Goal: Task Accomplishment & Management: Manage account settings

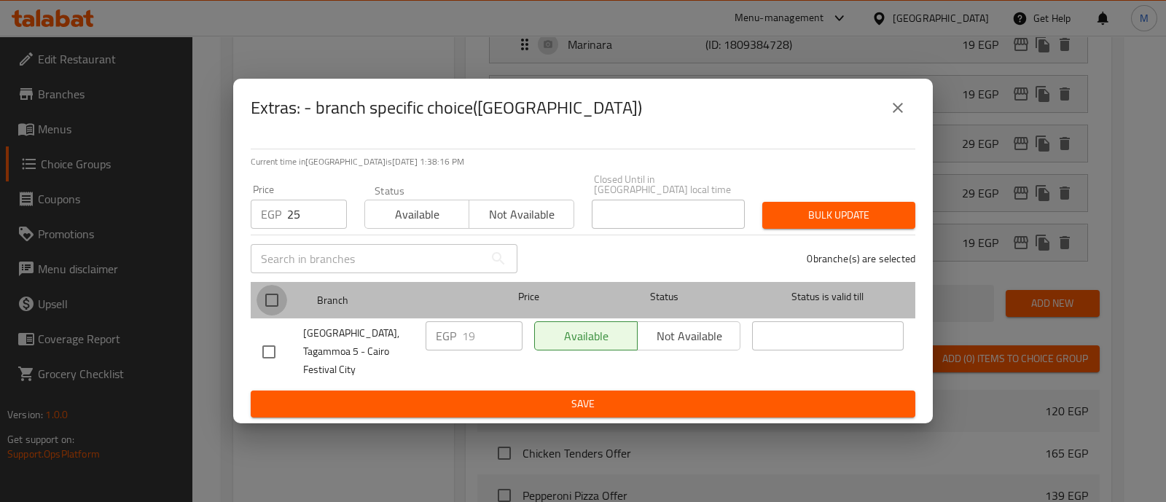
click at [270, 304] on input "checkbox" at bounding box center [272, 300] width 31 height 31
checkbox input "true"
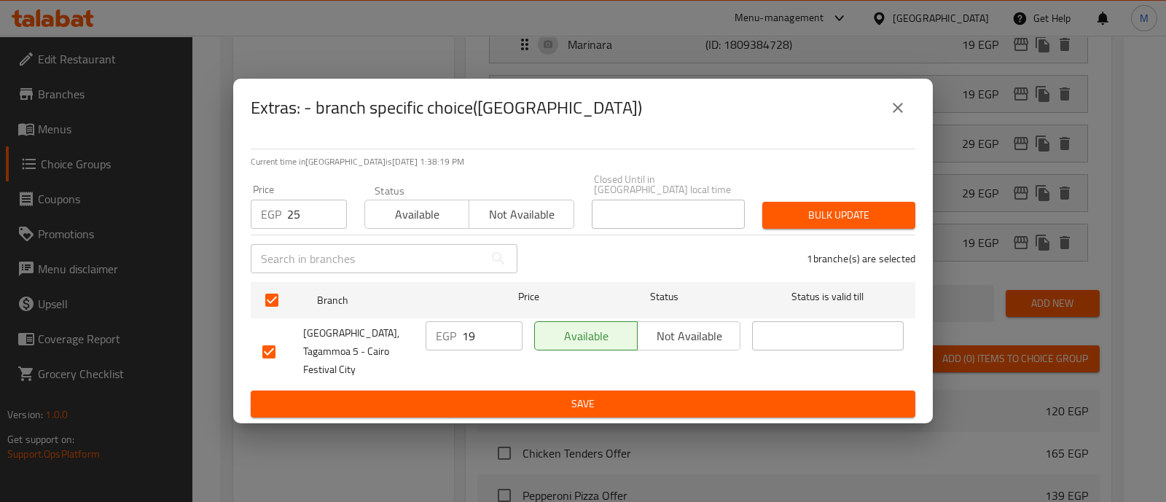
click at [824, 202] on div "Bulk update" at bounding box center [839, 215] width 171 height 44
click at [837, 218] on span "Bulk update" at bounding box center [839, 215] width 130 height 18
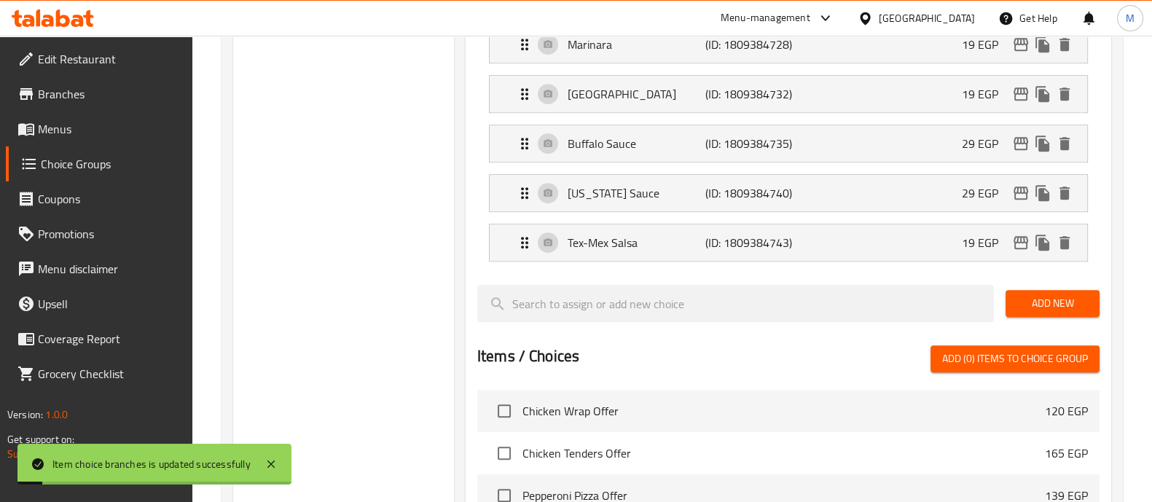
scroll to position [1036, 0]
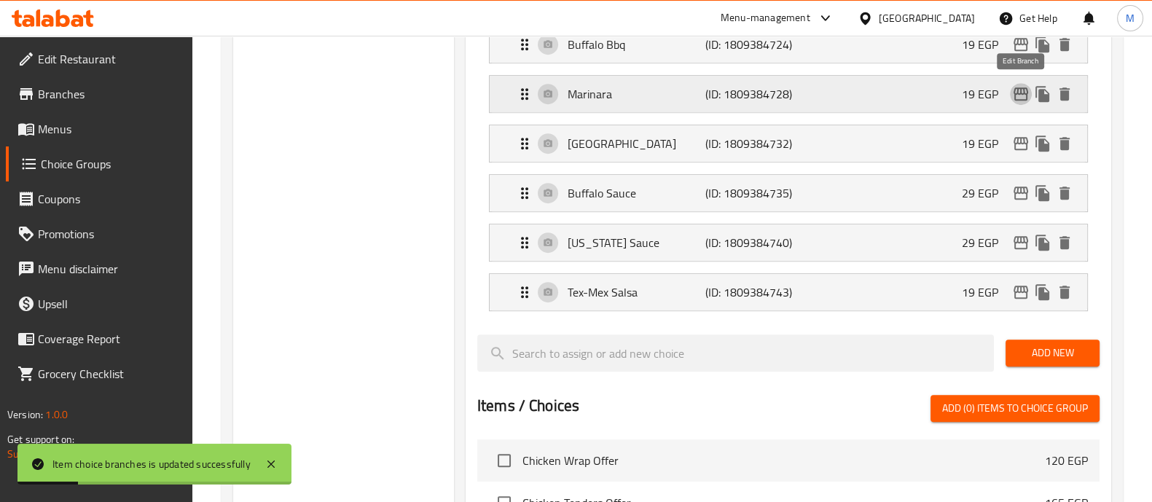
click at [1023, 88] on icon "edit" at bounding box center [1020, 93] width 17 height 17
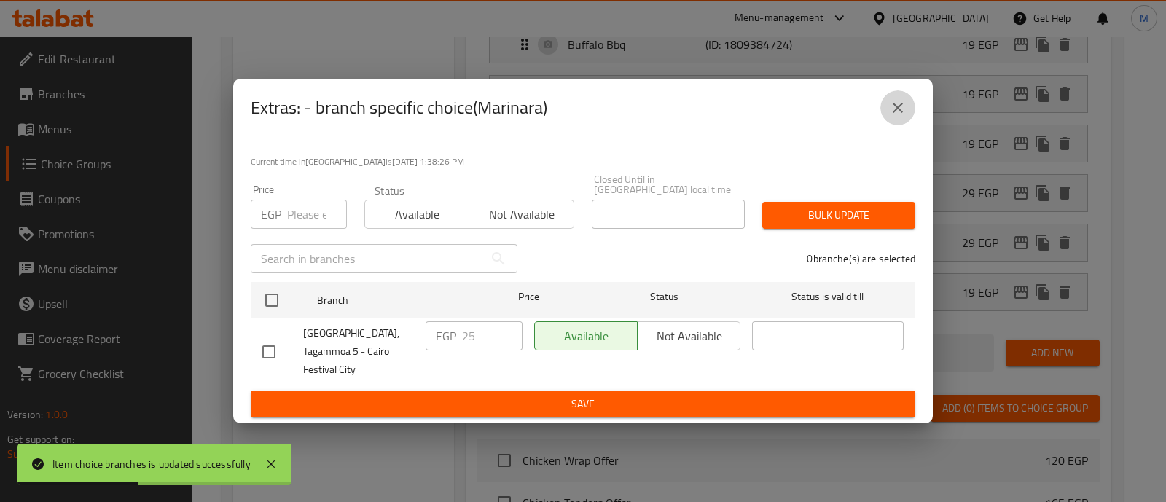
click at [894, 117] on icon "close" at bounding box center [897, 107] width 17 height 17
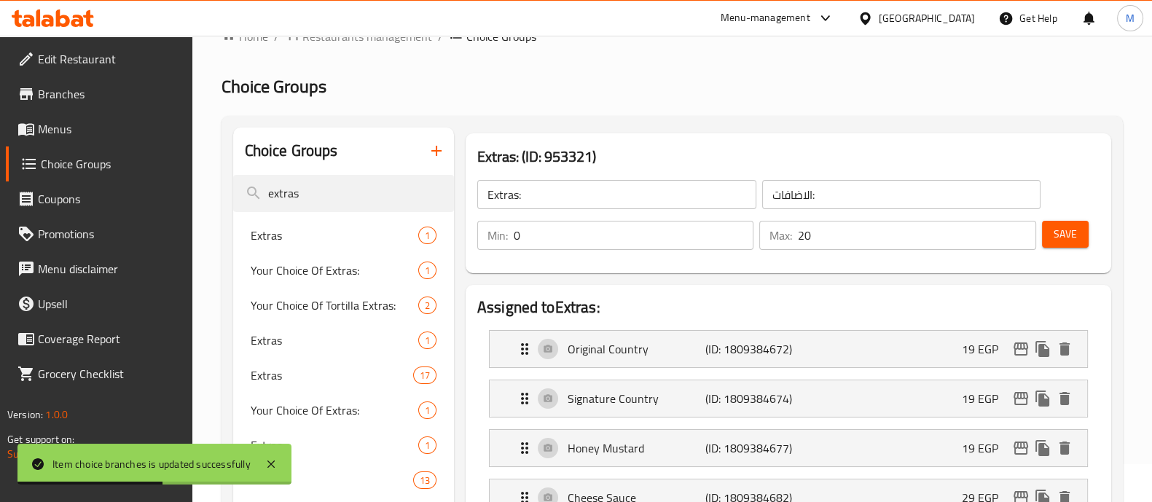
scroll to position [25, 0]
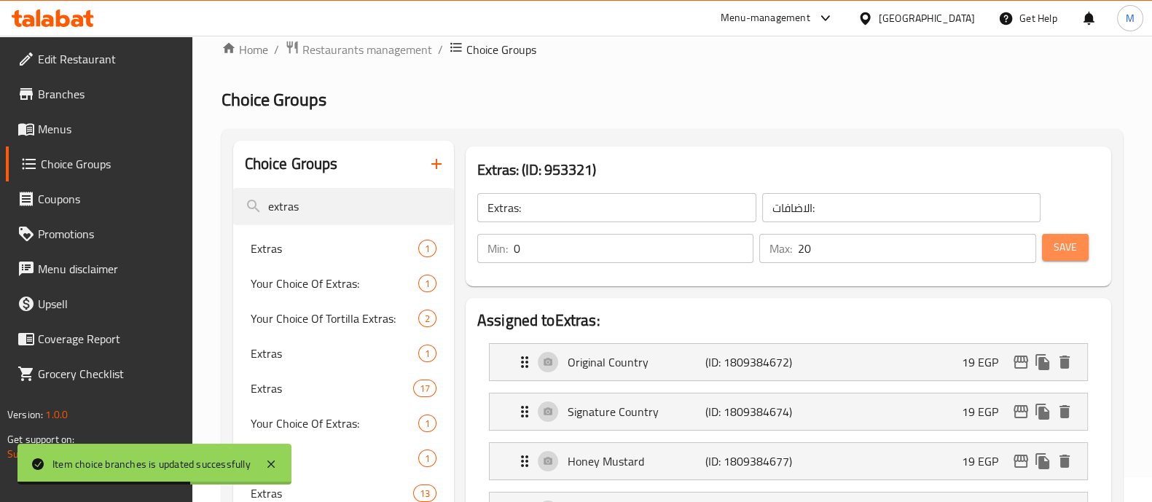
click at [1061, 244] on span "Save" at bounding box center [1065, 247] width 23 height 18
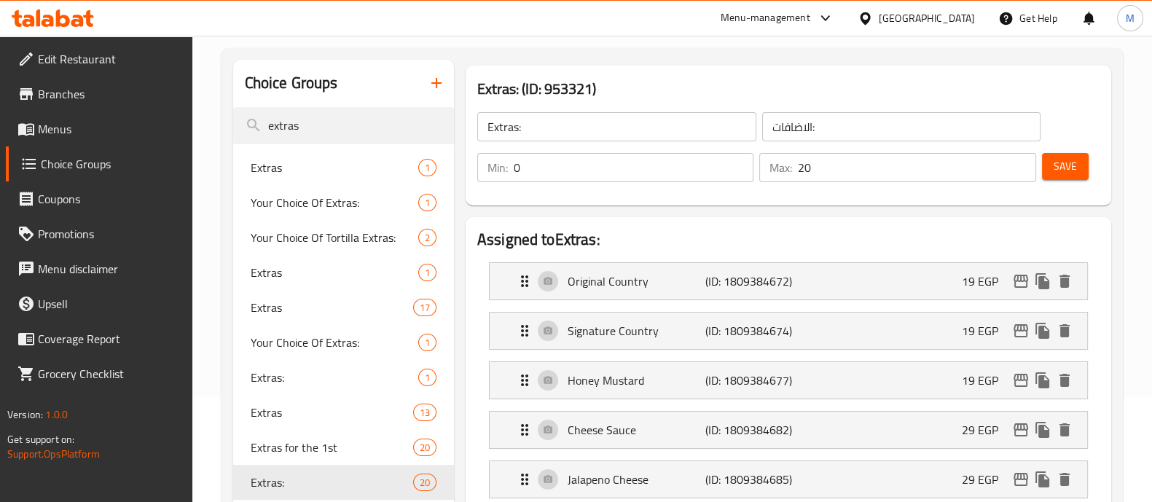
scroll to position [106, 0]
click at [1049, 165] on button "Save" at bounding box center [1065, 165] width 47 height 27
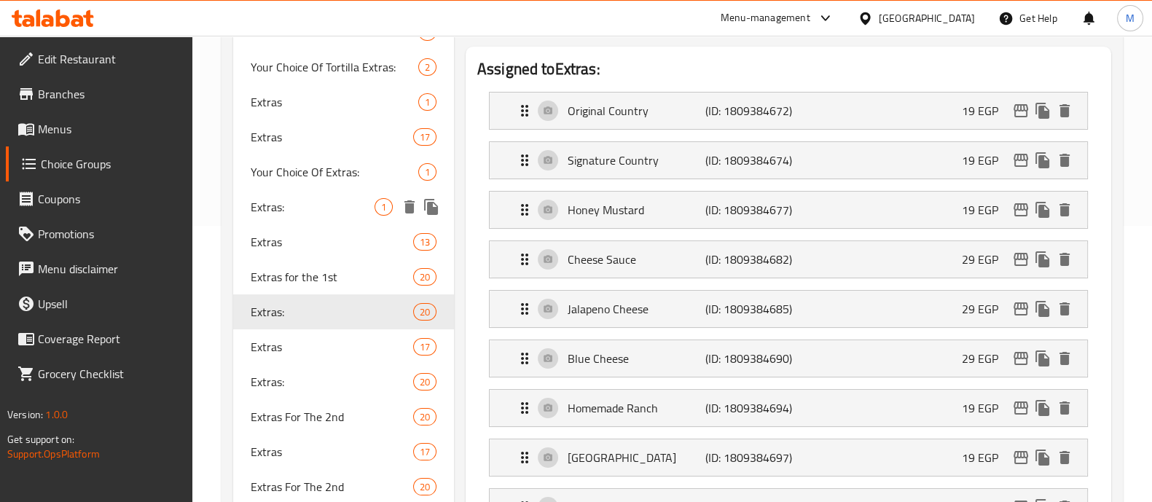
scroll to position [0, 0]
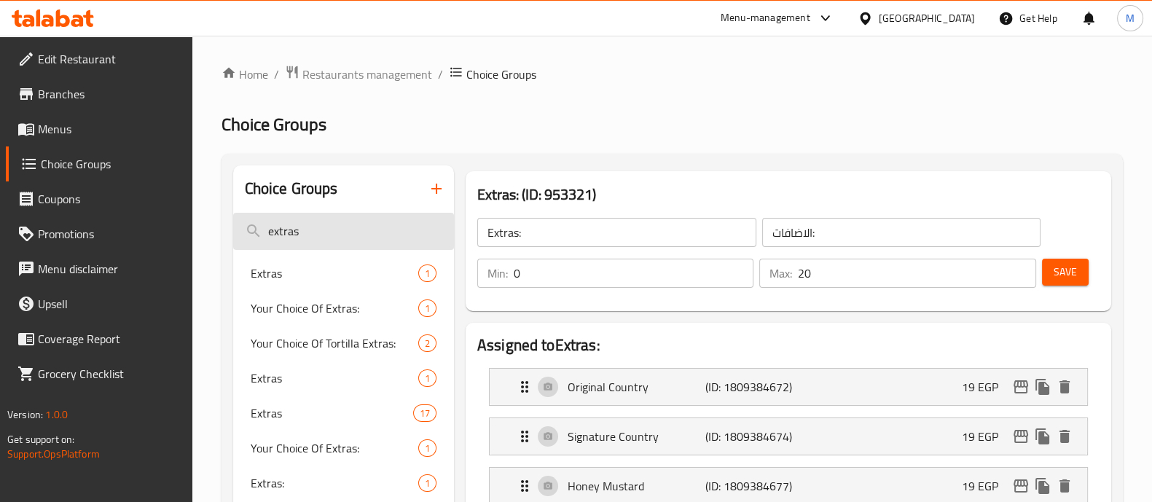
click at [324, 227] on input "extras" at bounding box center [343, 231] width 221 height 37
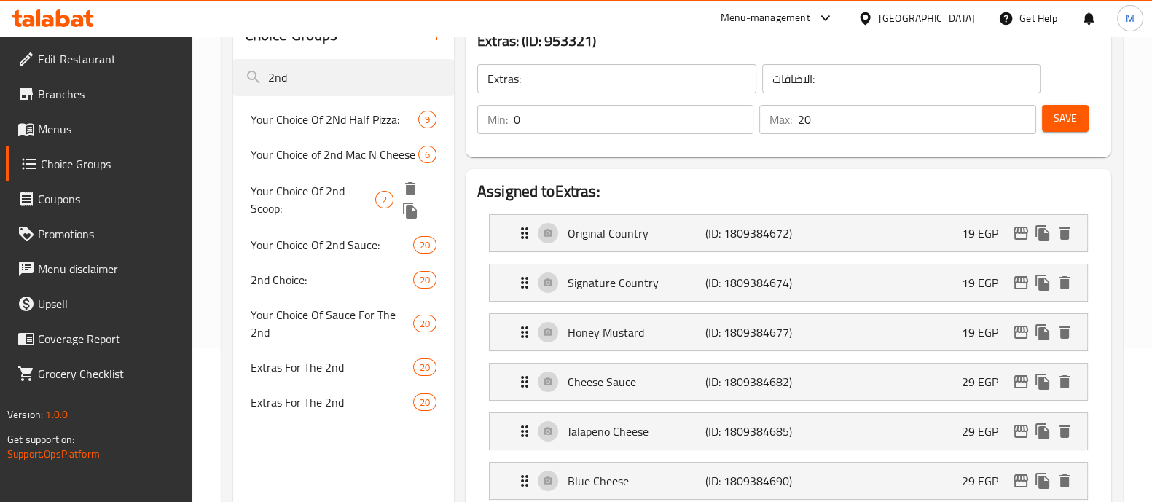
scroll to position [161, 0]
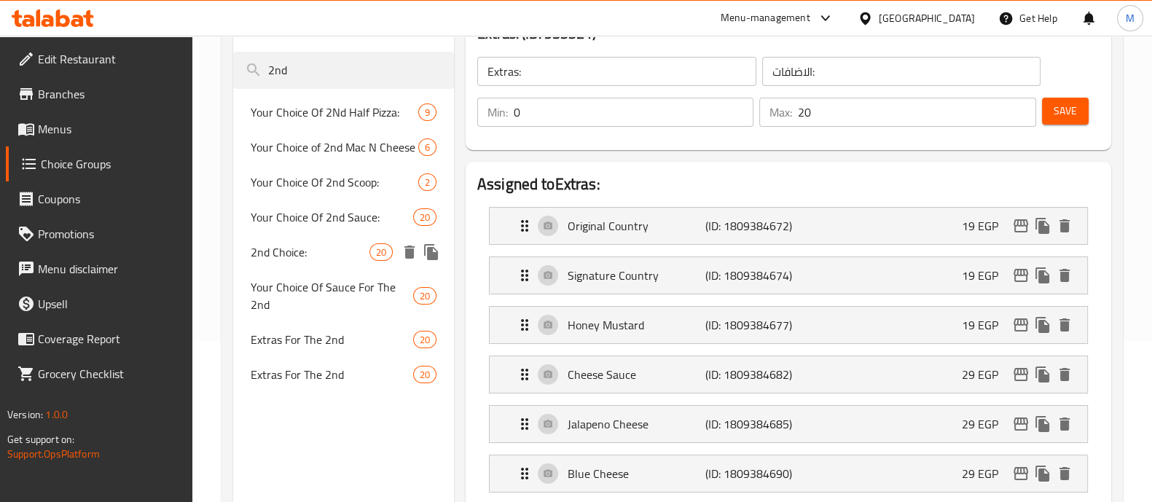
type input "2nd"
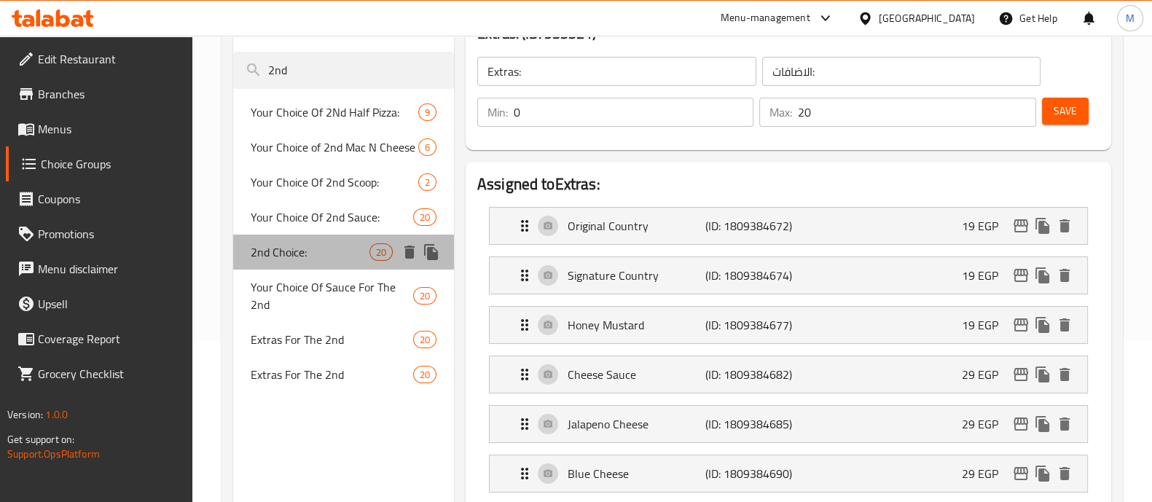
click at [334, 258] on span "2nd Choice:" at bounding box center [310, 251] width 119 height 17
type input "2nd Choice:"
type input "الصوص الثاني:"
type input "1"
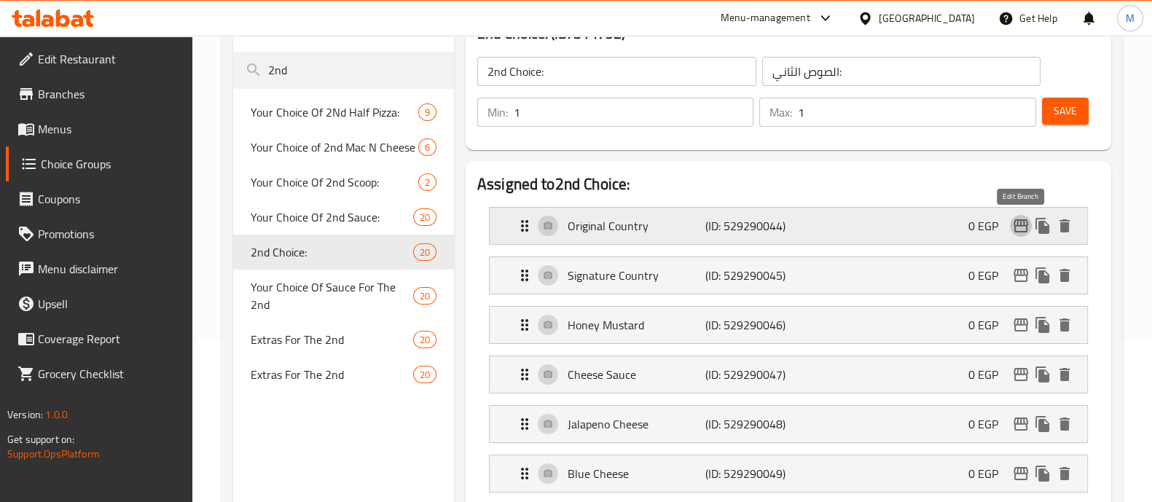
click at [1022, 224] on icon "edit" at bounding box center [1021, 225] width 15 height 13
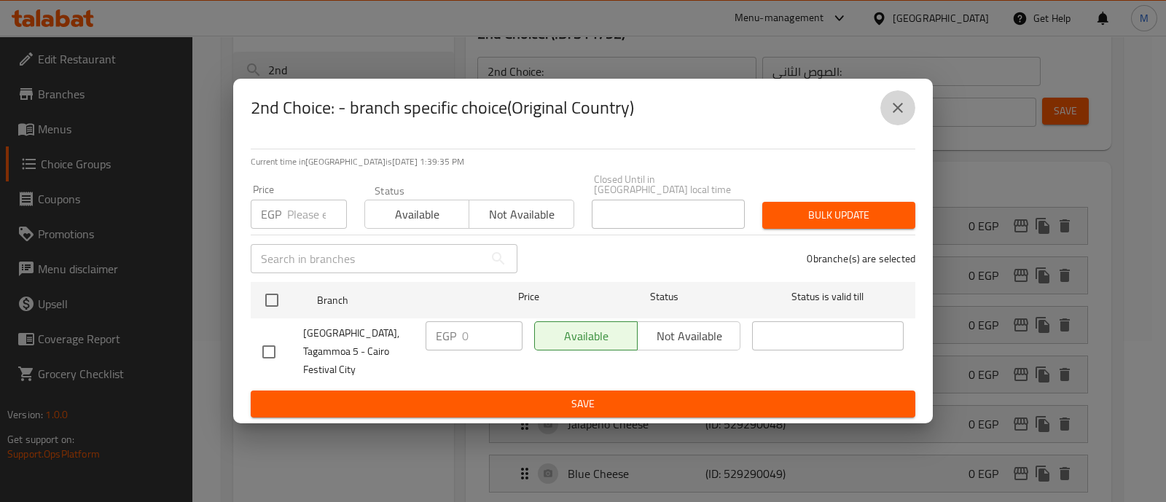
click at [902, 117] on icon "close" at bounding box center [897, 107] width 17 height 17
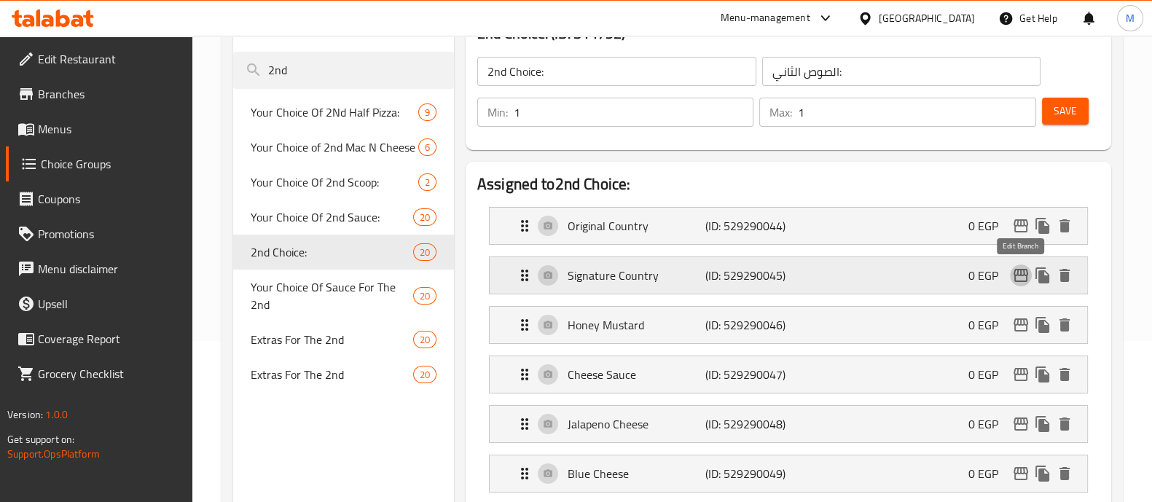
click at [1018, 269] on icon "edit" at bounding box center [1021, 275] width 15 height 13
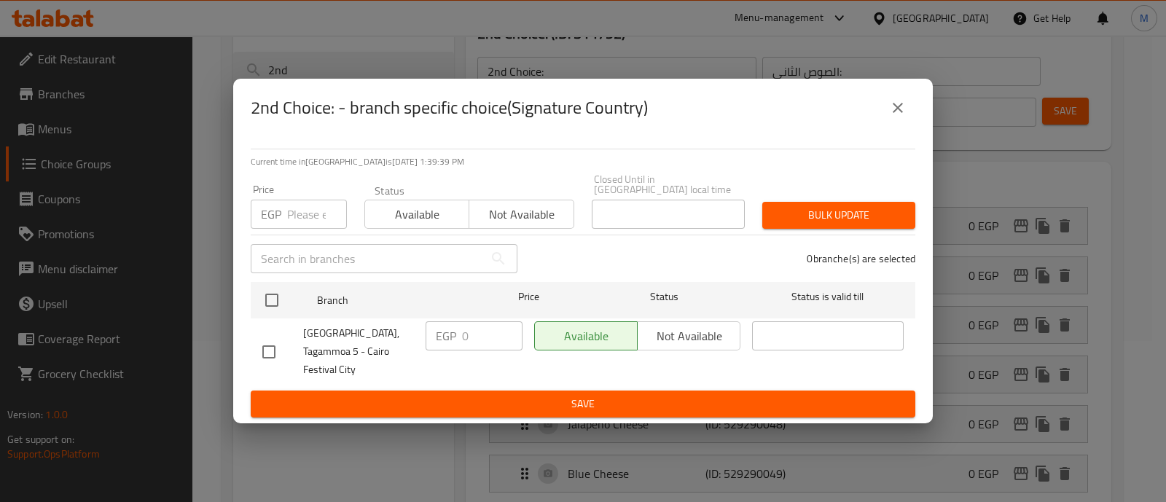
click at [891, 117] on icon "close" at bounding box center [897, 107] width 17 height 17
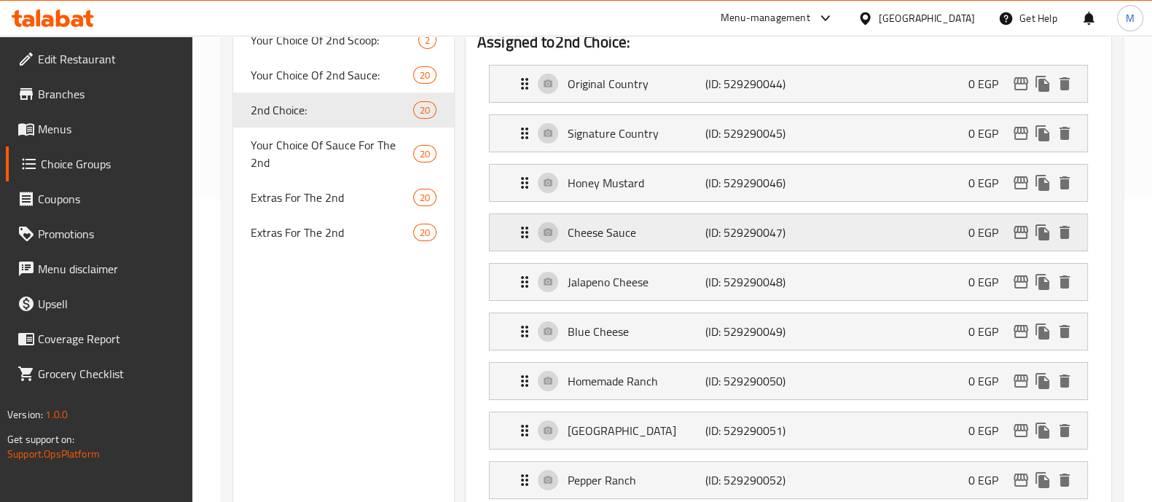
scroll to position [0, 0]
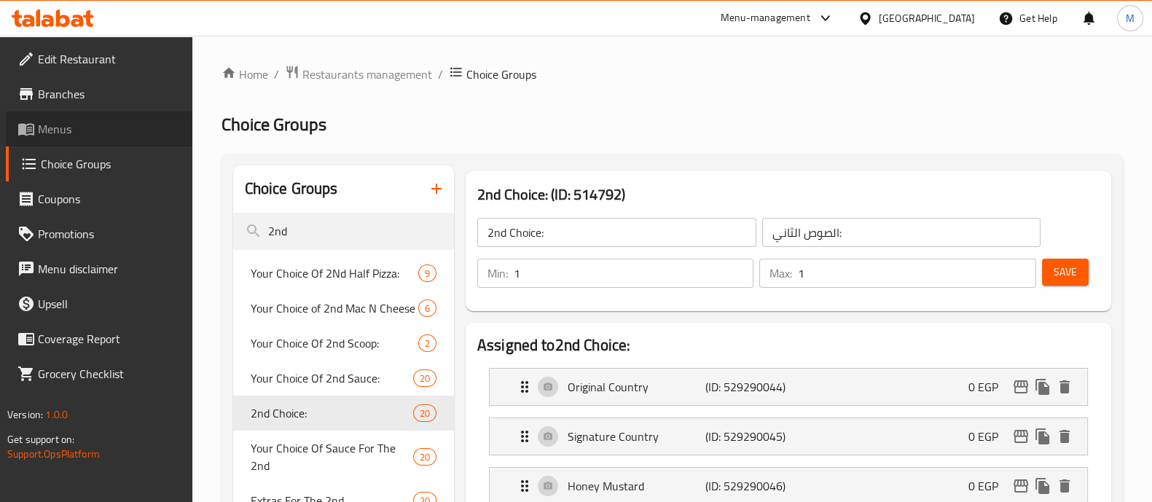
click at [47, 114] on link "Menus" at bounding box center [99, 129] width 187 height 35
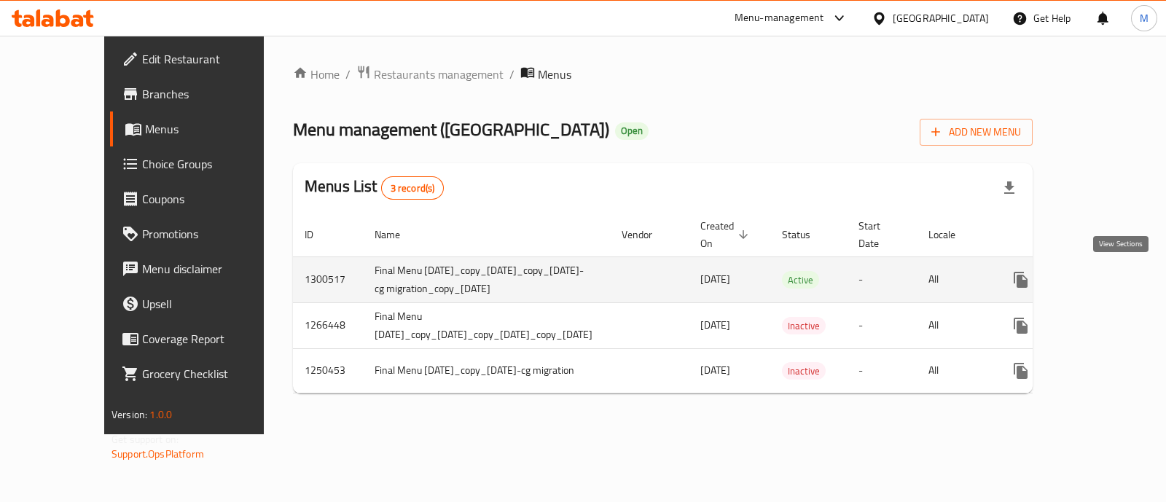
click at [1124, 278] on icon "enhanced table" at bounding box center [1126, 279] width 13 height 13
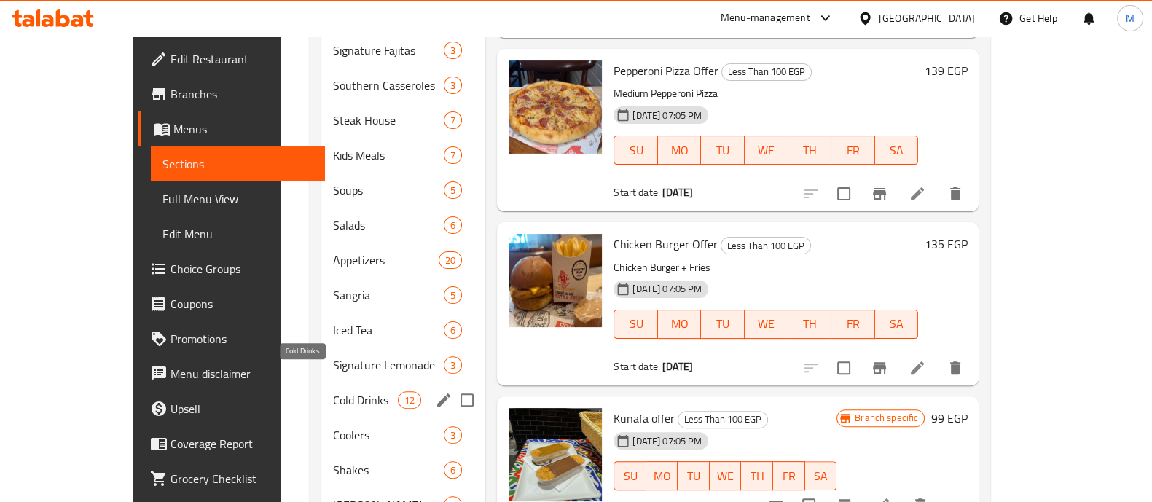
scroll to position [528, 0]
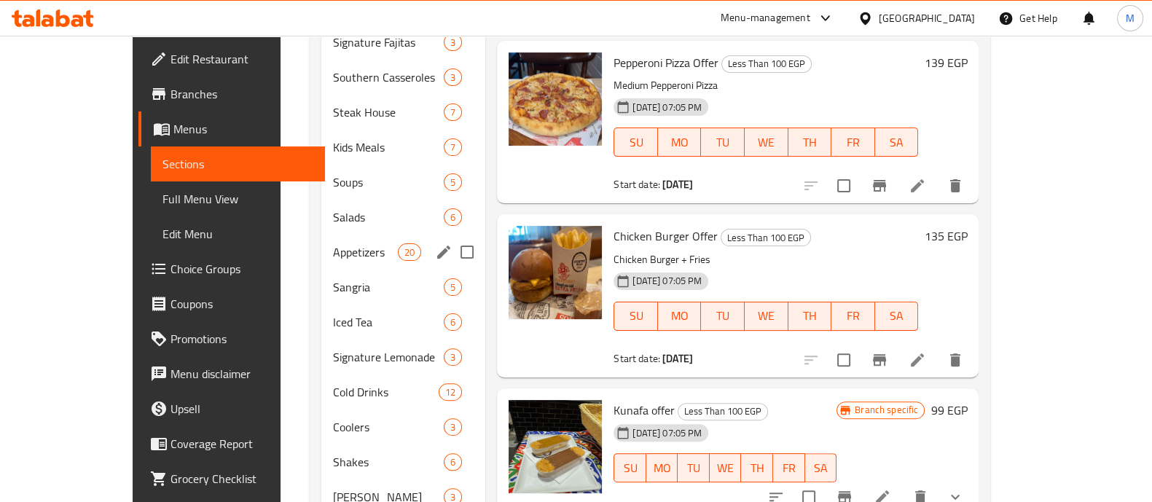
click at [321, 235] on div "Appetizers 20" at bounding box center [403, 252] width 165 height 35
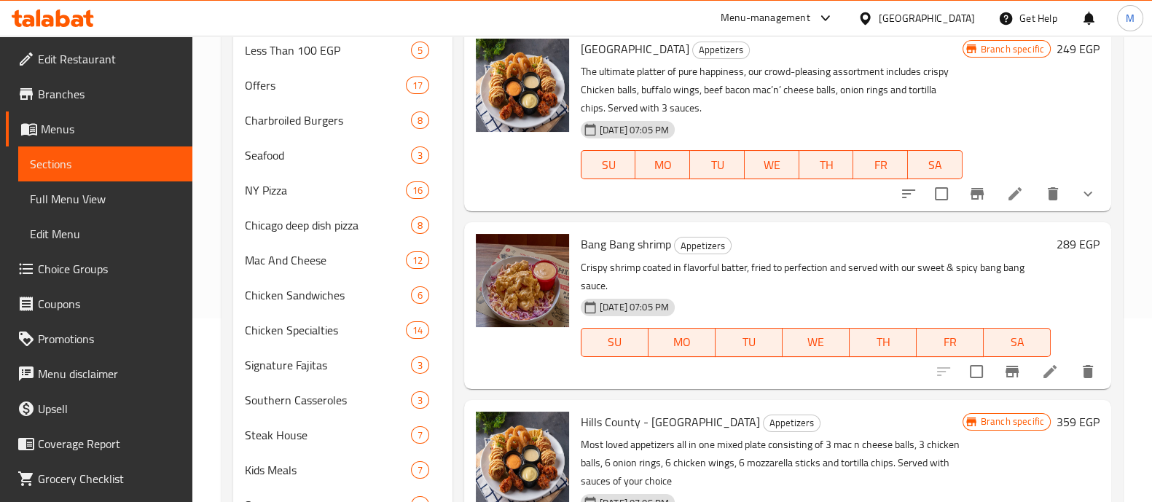
scroll to position [184, 0]
click at [1004, 364] on icon "Branch-specific-item" at bounding box center [1012, 371] width 17 height 17
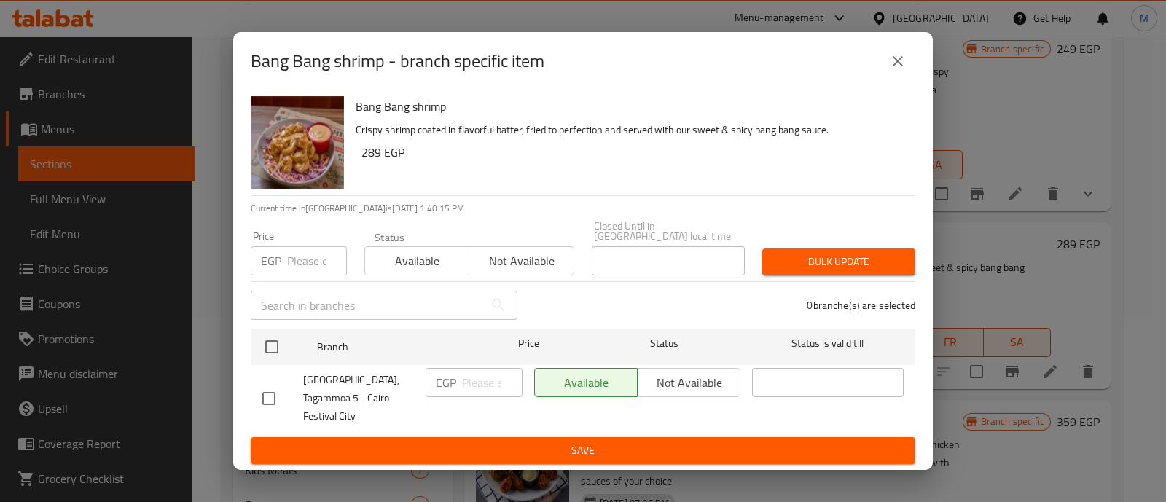
click at [903, 52] on div "Bang Bang shrimp - branch specific item" at bounding box center [583, 61] width 700 height 58
click at [895, 66] on icon "close" at bounding box center [898, 61] width 10 height 10
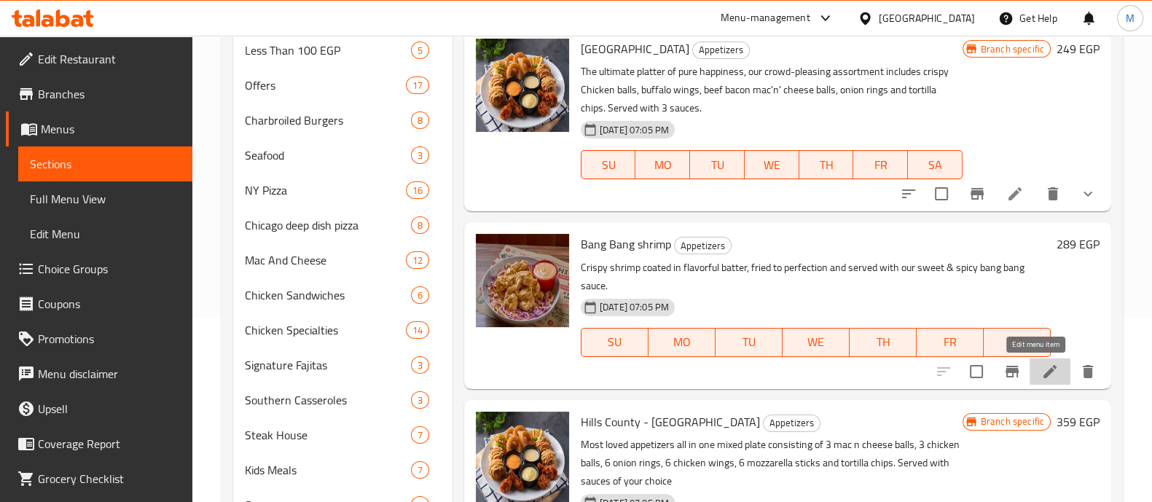
click at [1042, 373] on icon at bounding box center [1050, 371] width 17 height 17
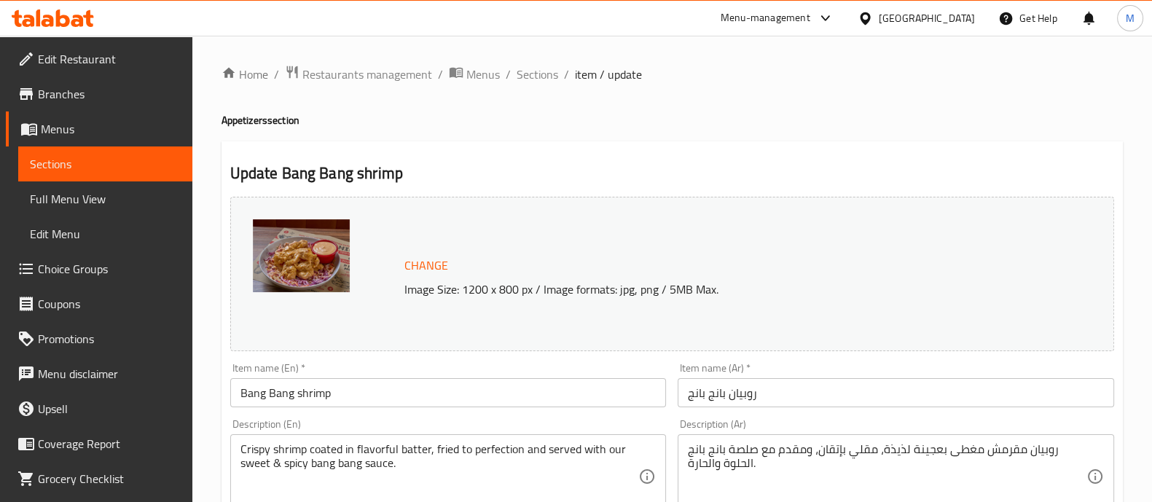
click at [536, 74] on span "Sections" at bounding box center [538, 74] width 42 height 17
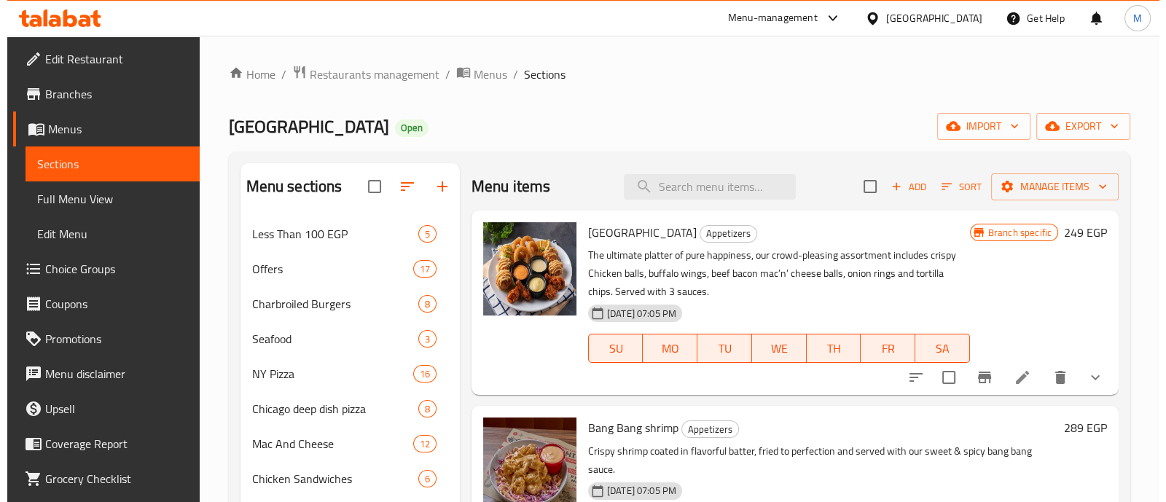
scroll to position [259, 0]
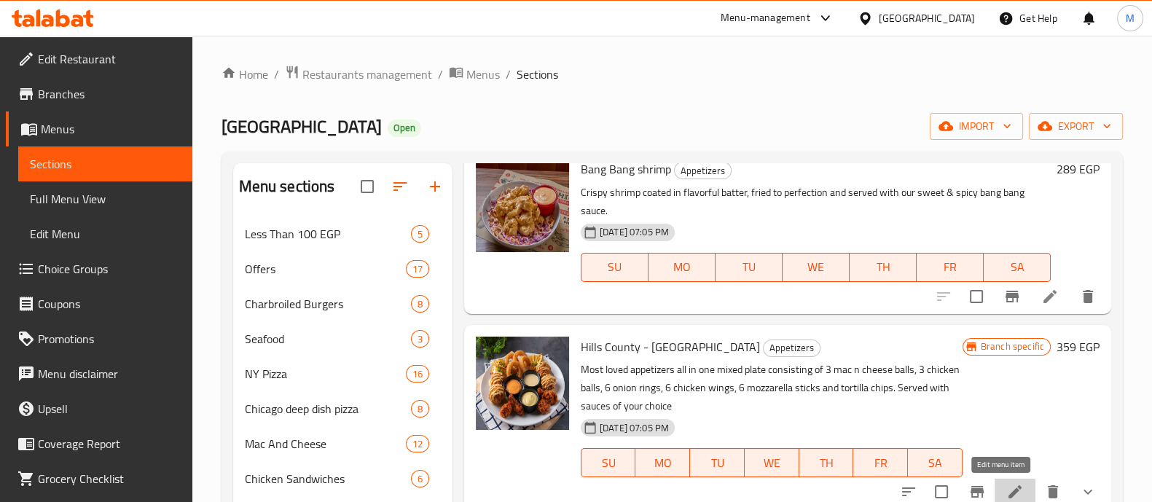
click at [1007, 489] on icon at bounding box center [1015, 491] width 17 height 17
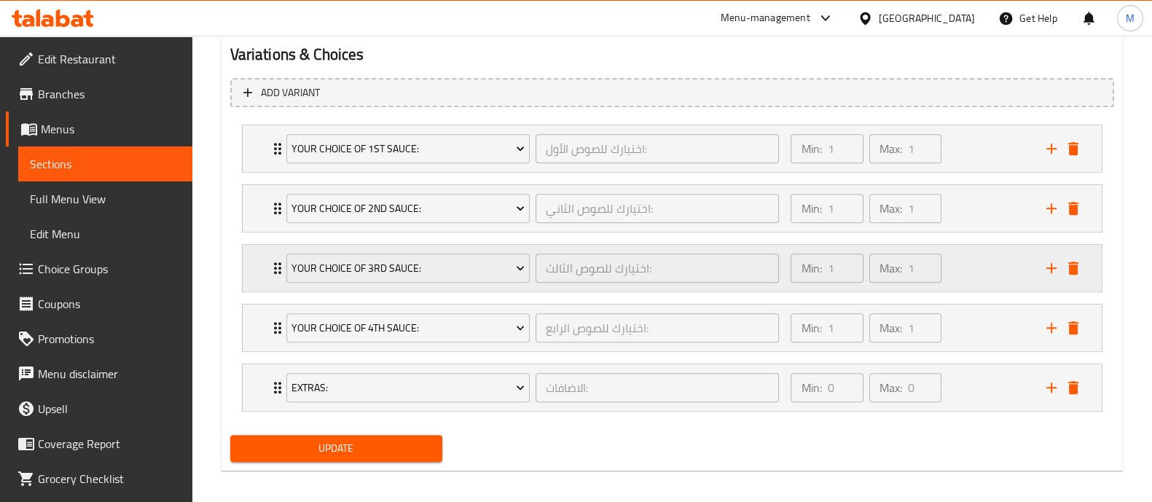
scroll to position [801, 0]
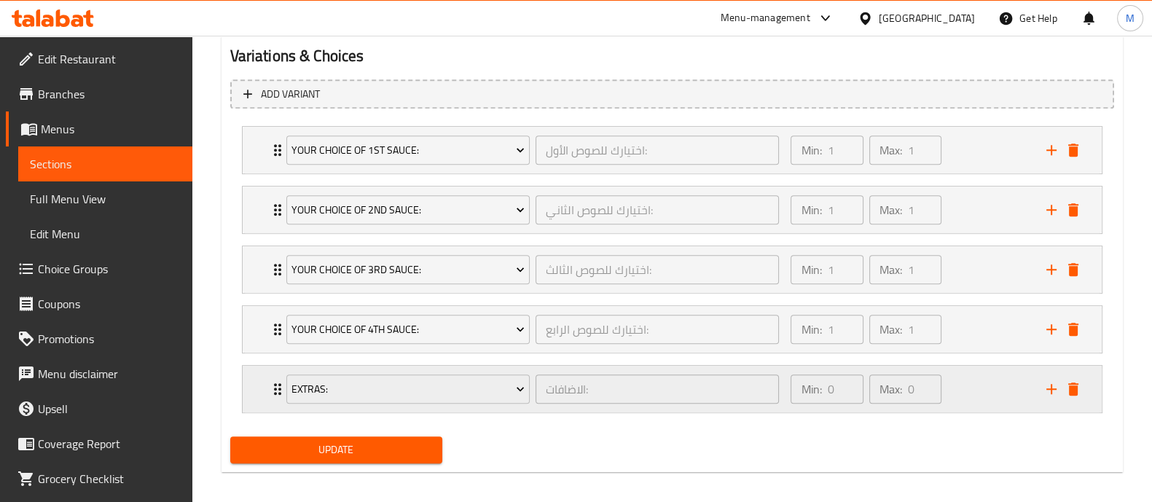
click at [961, 383] on div "Min: 0 ​ Max: 0 ​" at bounding box center [909, 389] width 255 height 47
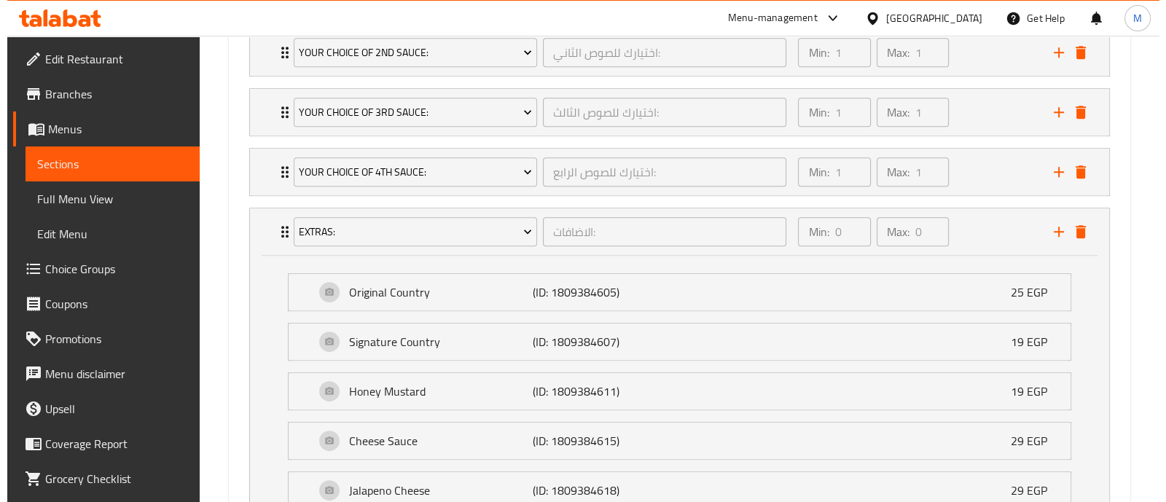
scroll to position [957, 0]
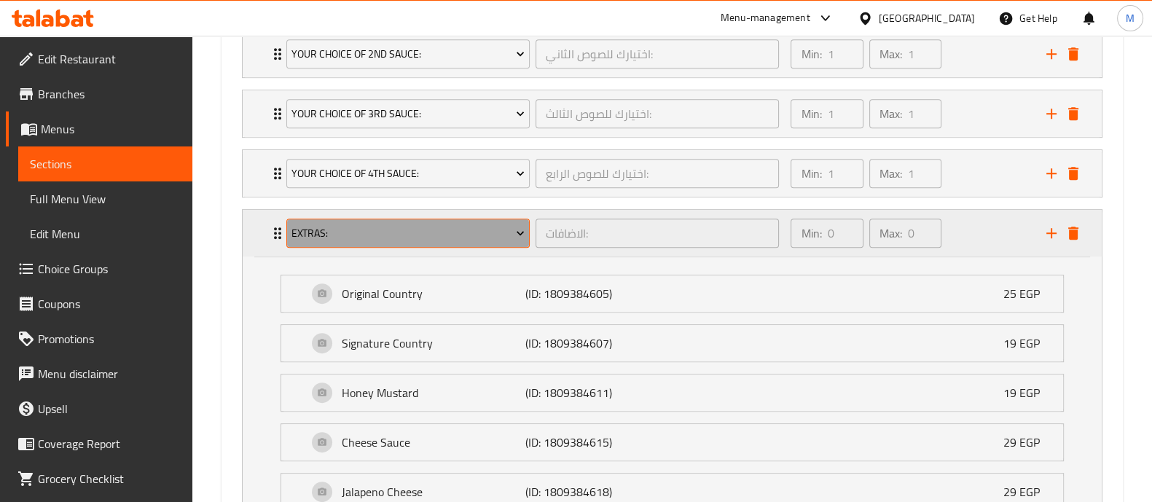
click at [415, 236] on span "Extras:" at bounding box center [408, 233] width 233 height 18
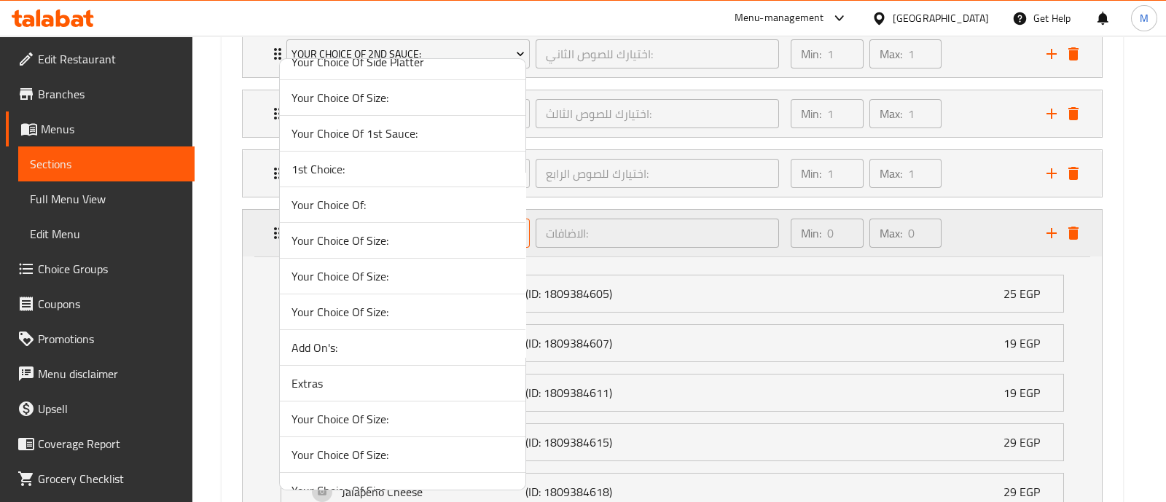
scroll to position [781, 0]
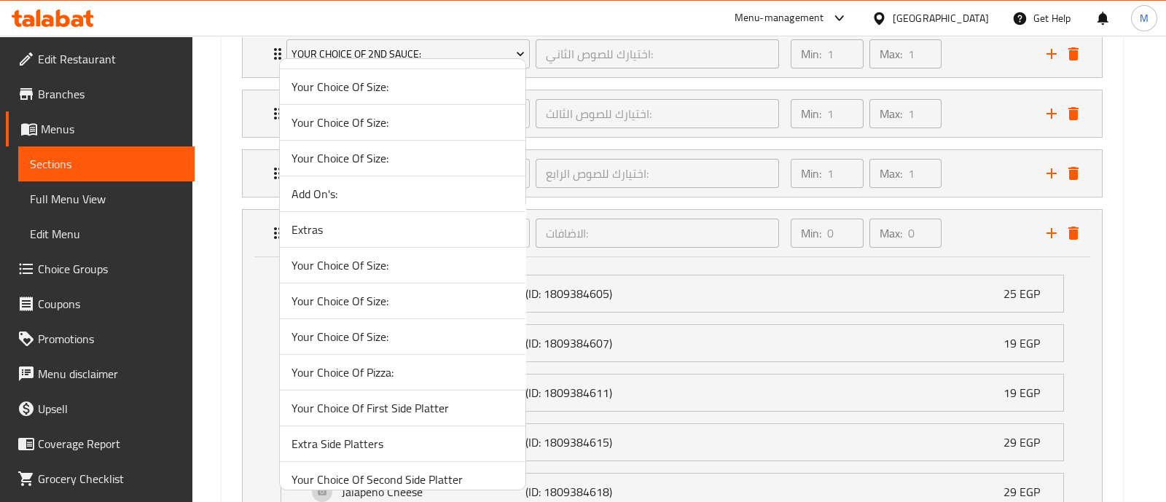
click at [341, 233] on span "Extras" at bounding box center [403, 229] width 222 height 17
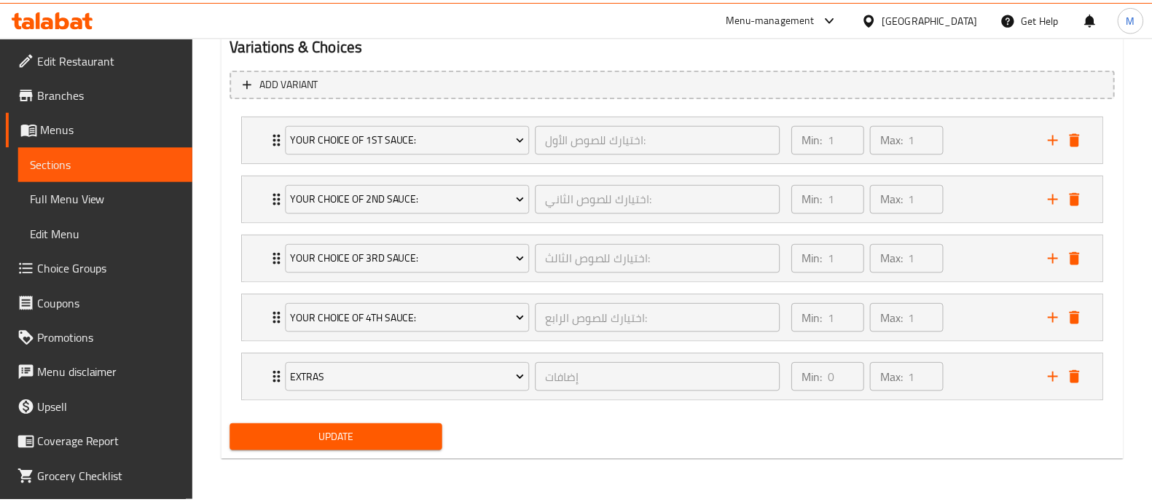
scroll to position [810, 0]
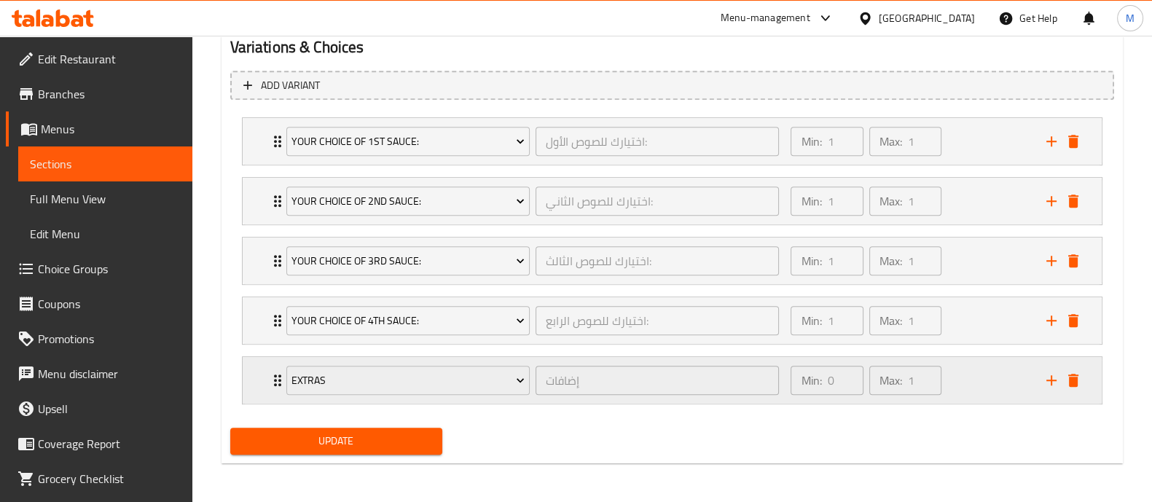
click at [983, 372] on div "Min: 0 ​ Max: 1 ​" at bounding box center [909, 380] width 255 height 47
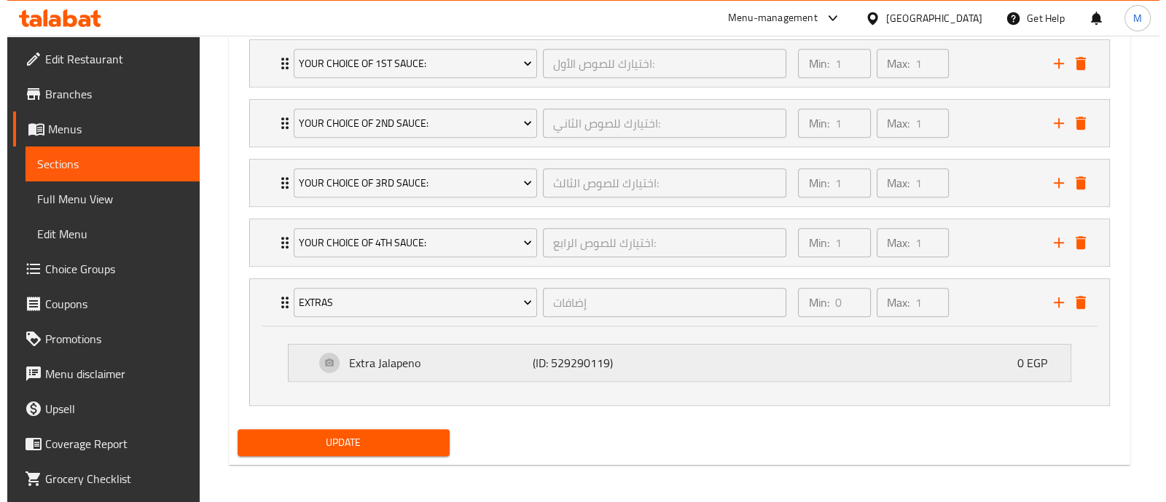
scroll to position [889, 0]
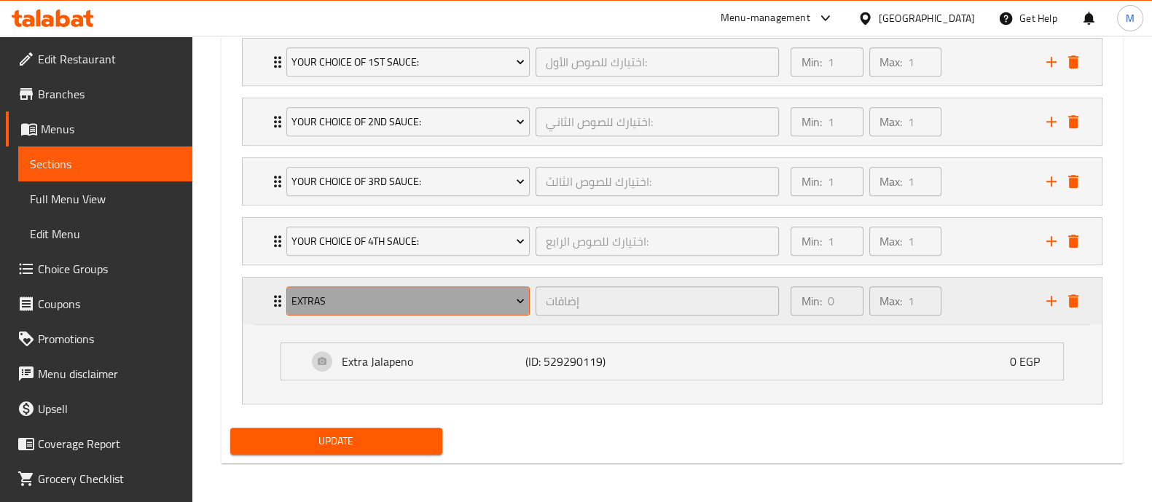
click at [453, 288] on button "Extras" at bounding box center [407, 300] width 243 height 29
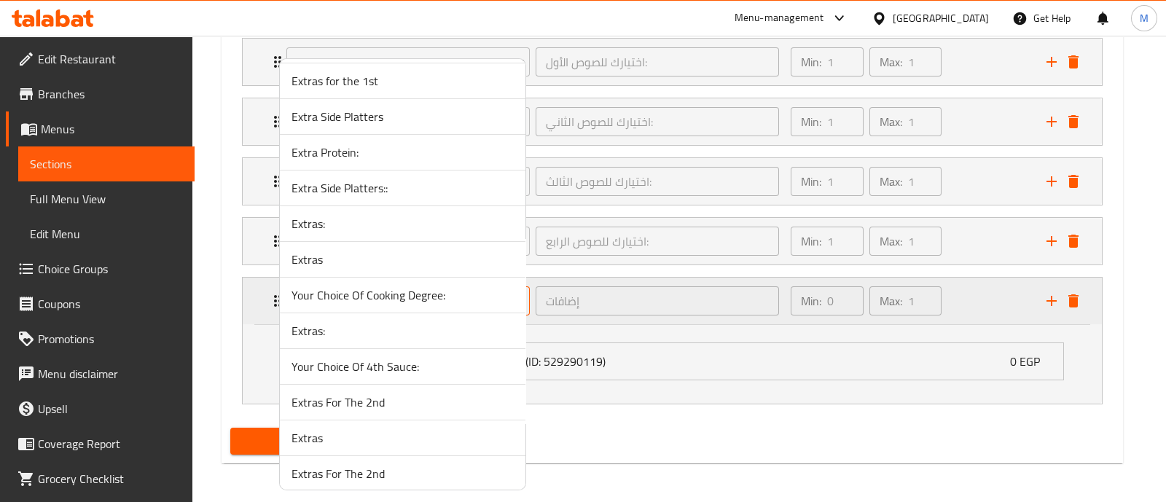
scroll to position [6162, 0]
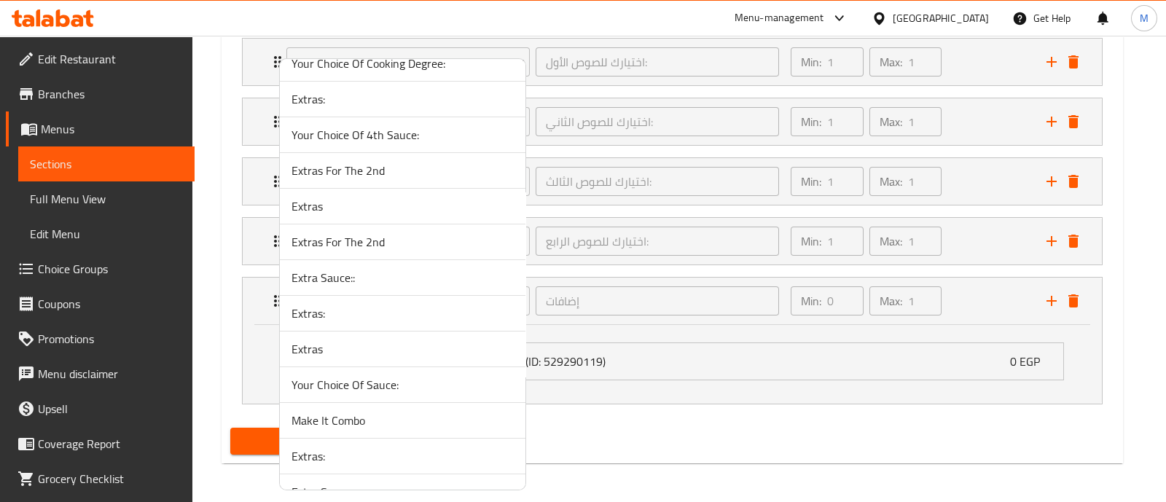
click at [415, 198] on span "Extras" at bounding box center [403, 206] width 222 height 17
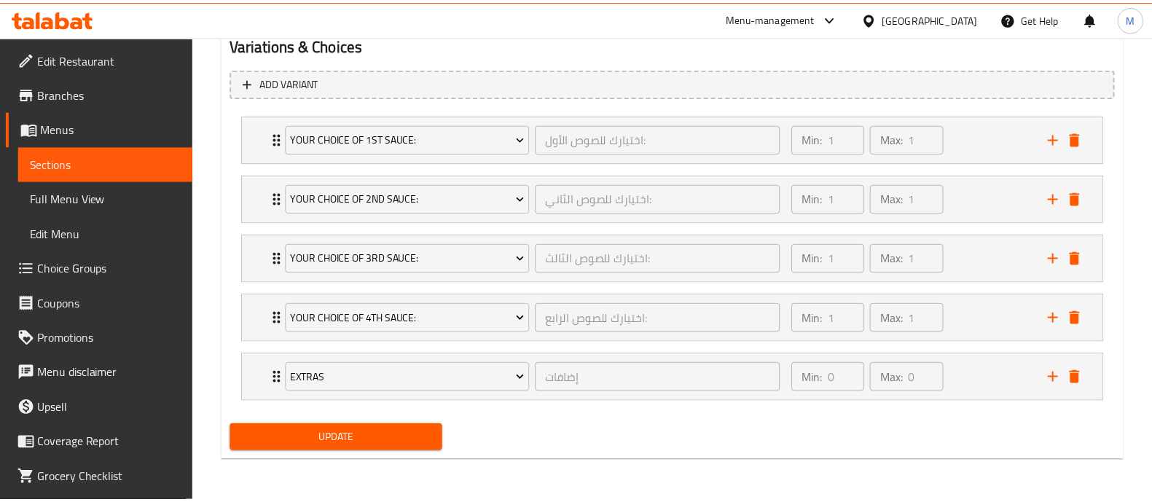
scroll to position [810, 0]
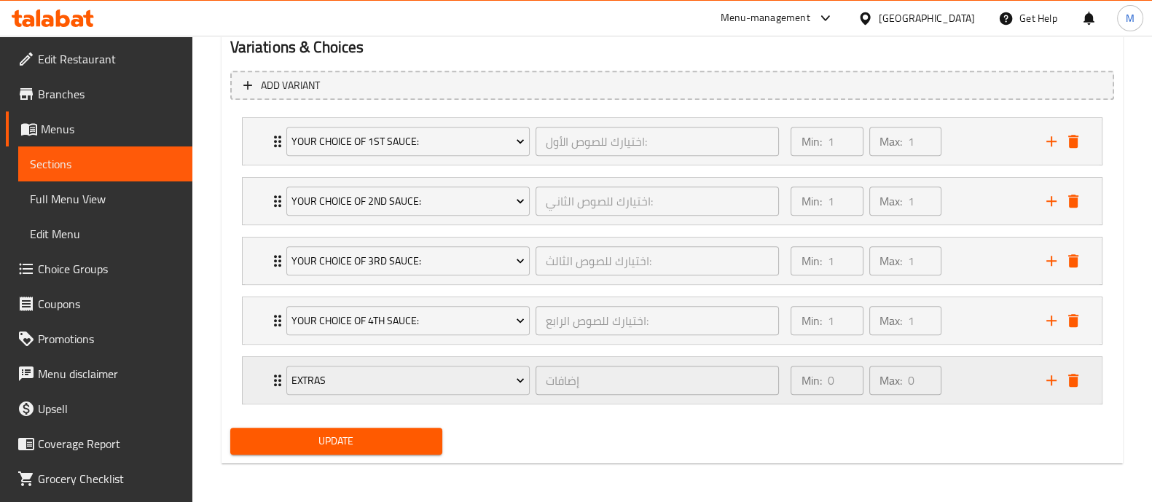
click at [958, 384] on div "Min: 0 ​ Max: 0 ​" at bounding box center [909, 380] width 255 height 47
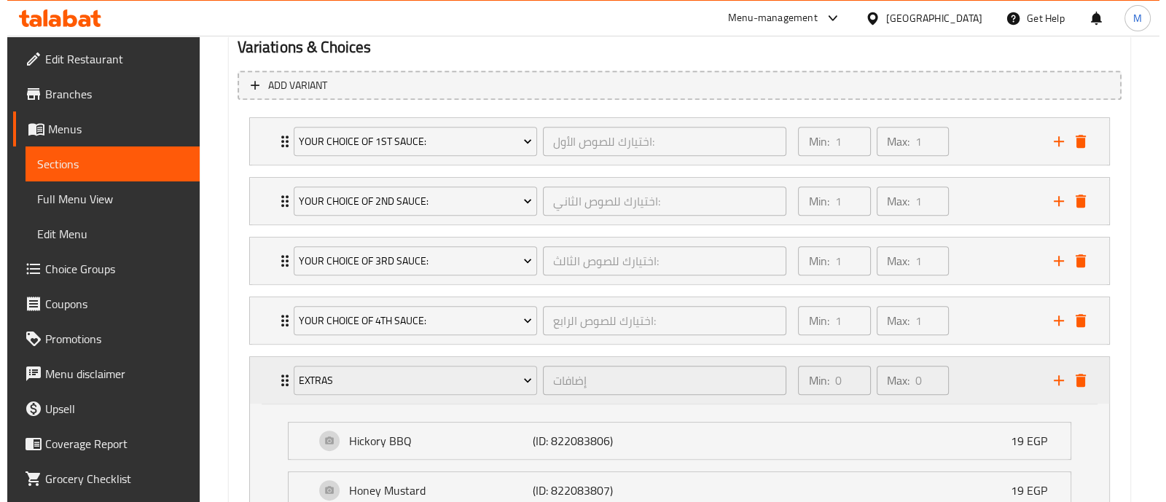
scroll to position [889, 0]
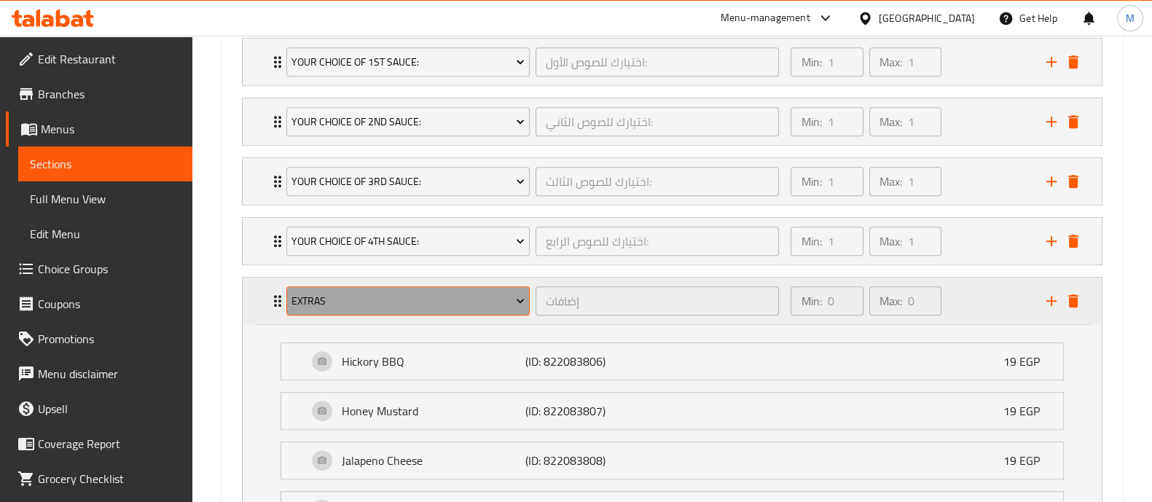
click at [430, 293] on span "Extras" at bounding box center [408, 301] width 233 height 18
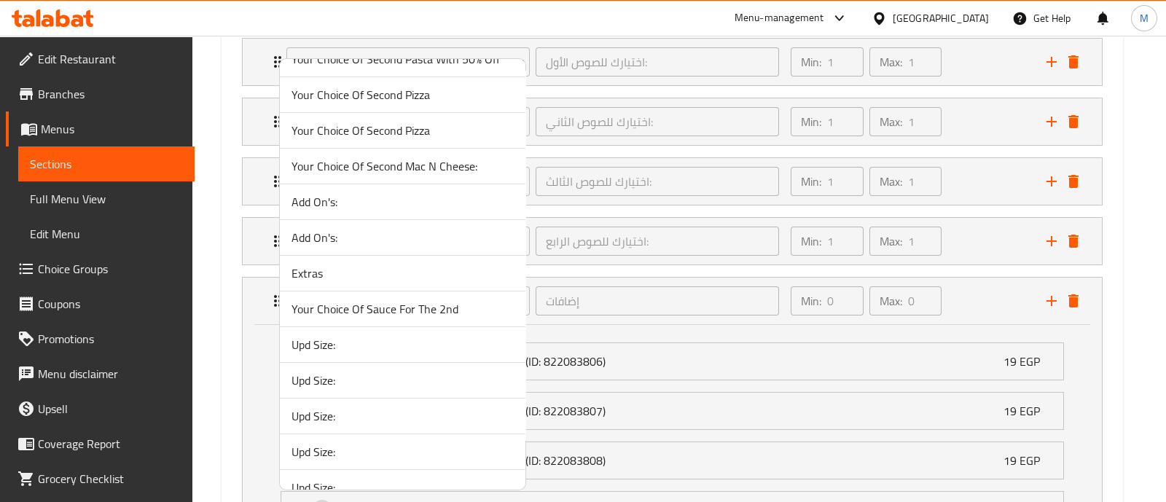
scroll to position [4977, 0]
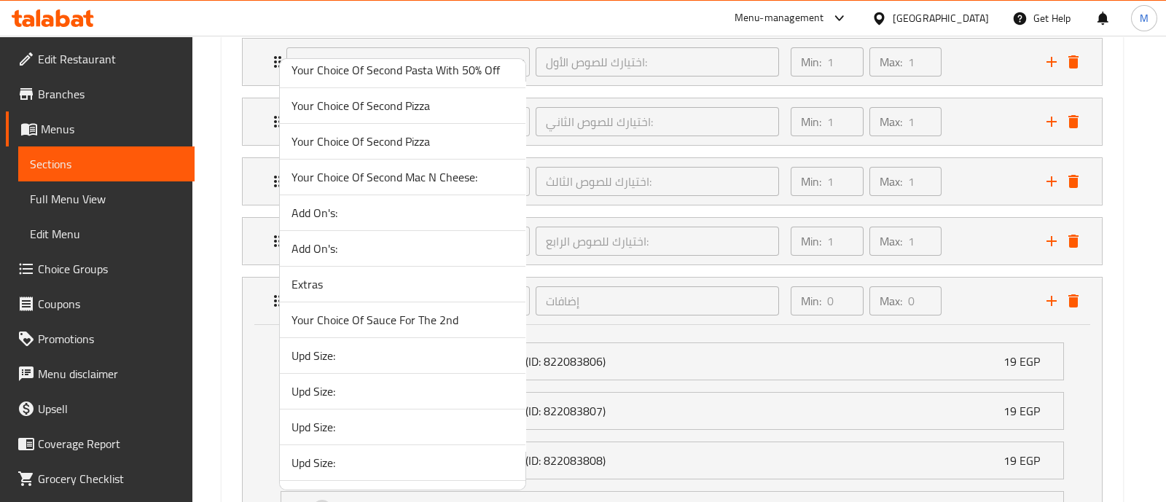
click at [354, 276] on span "Extras" at bounding box center [403, 284] width 222 height 17
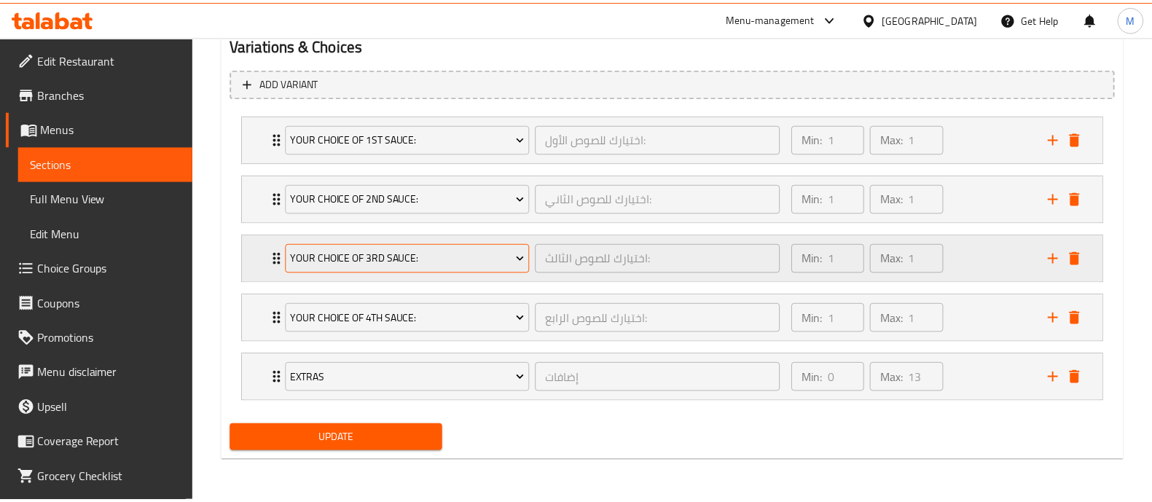
scroll to position [810, 0]
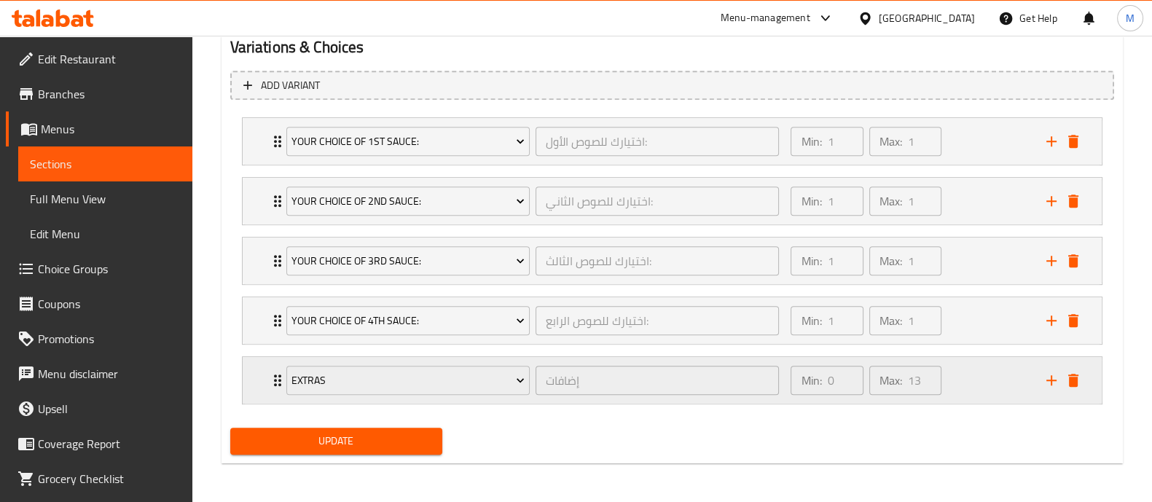
click at [977, 379] on div "Min: 0 ​ Max: 13 ​" at bounding box center [909, 380] width 255 height 47
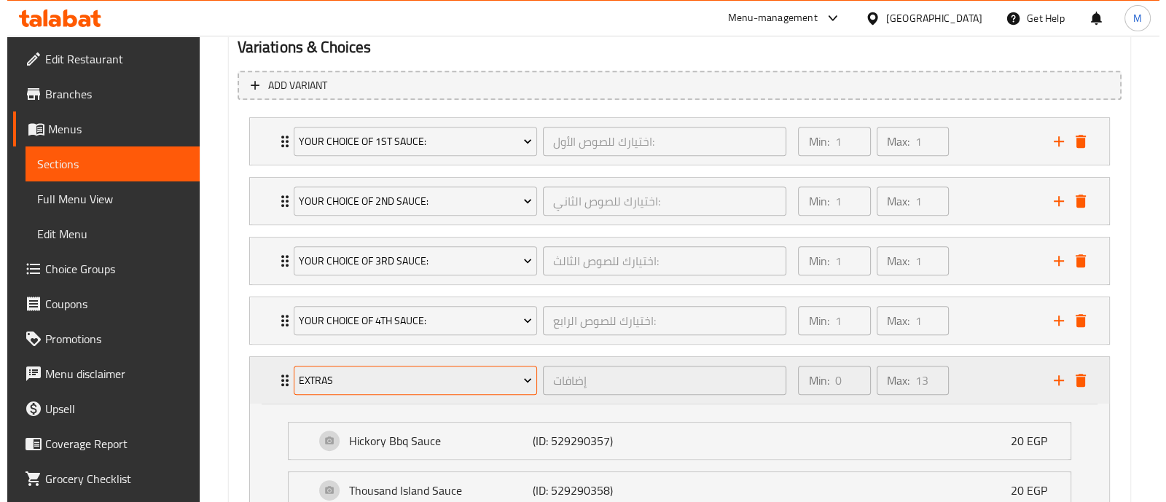
scroll to position [889, 0]
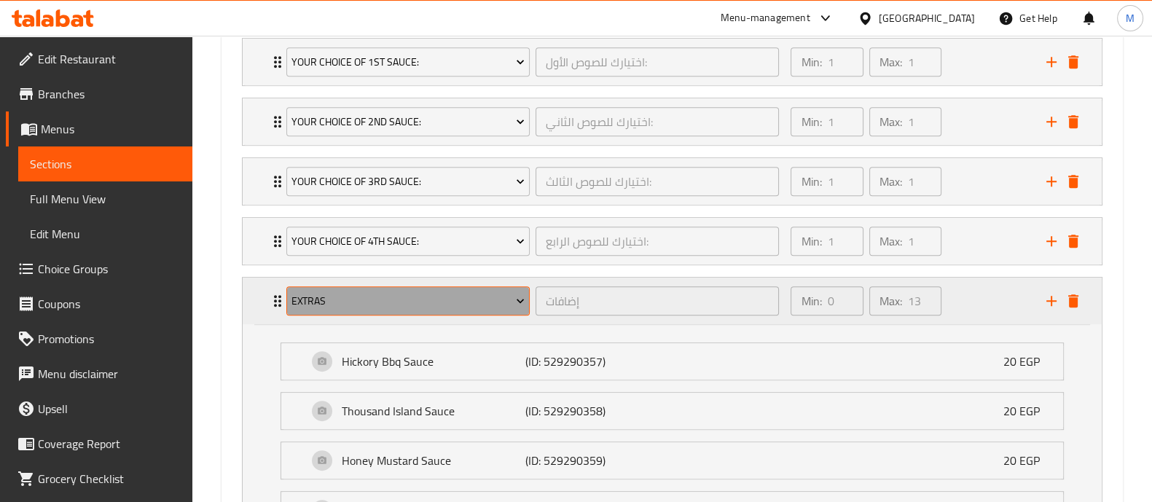
click at [405, 303] on span "Extras" at bounding box center [408, 301] width 233 height 18
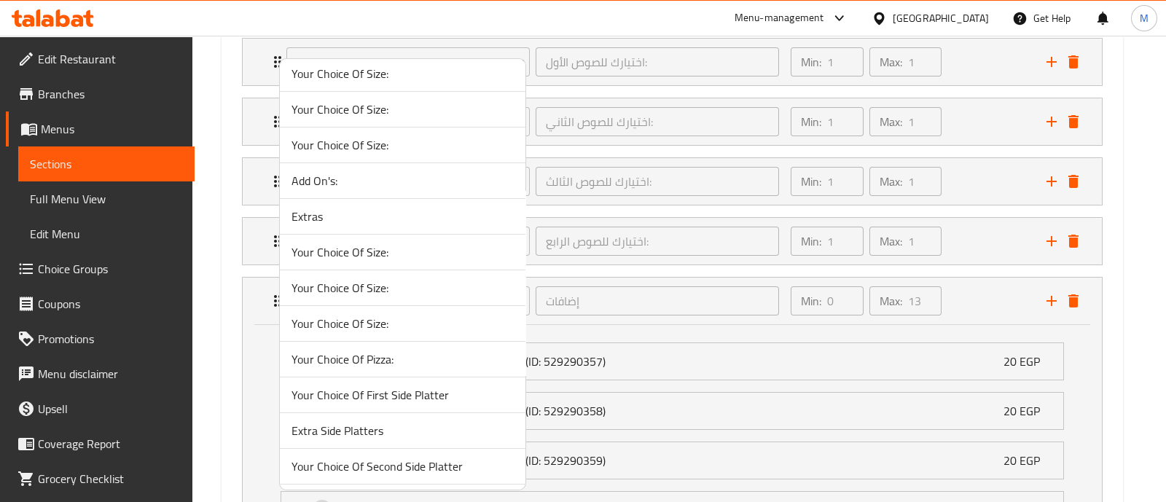
scroll to position [795, 0]
click at [354, 227] on li "Extras" at bounding box center [403, 216] width 246 height 36
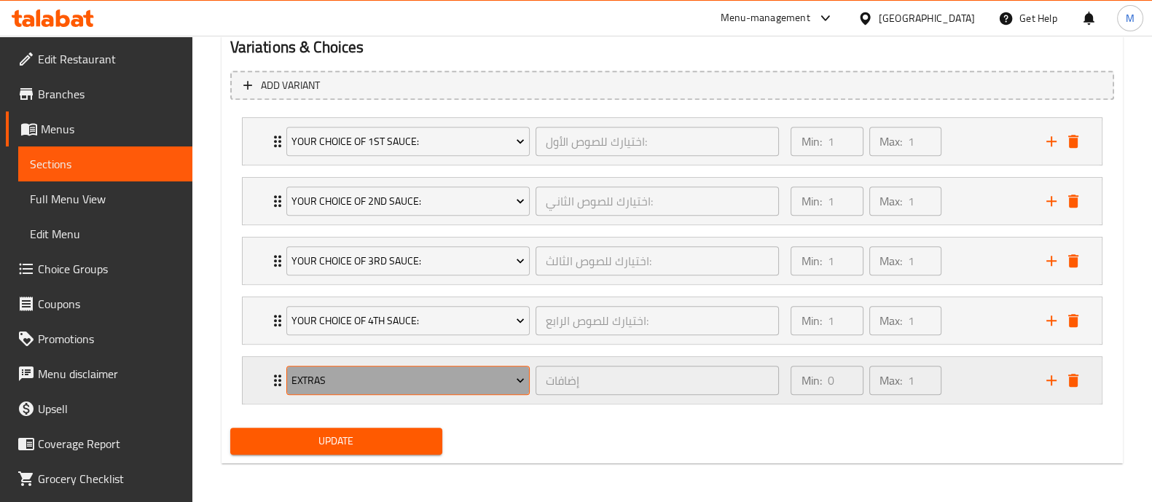
click at [354, 380] on span "Extras" at bounding box center [408, 381] width 233 height 18
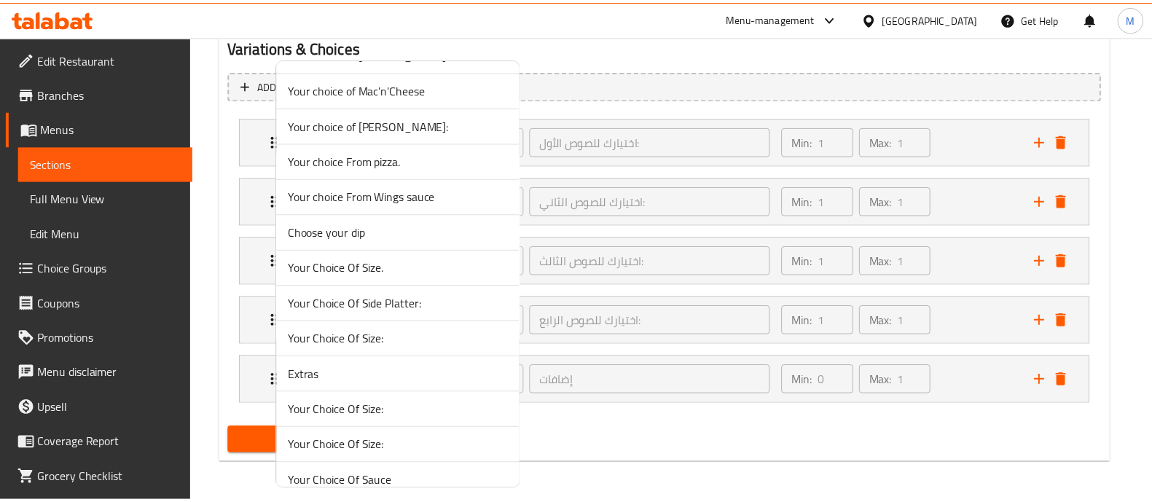
scroll to position [2539, 0]
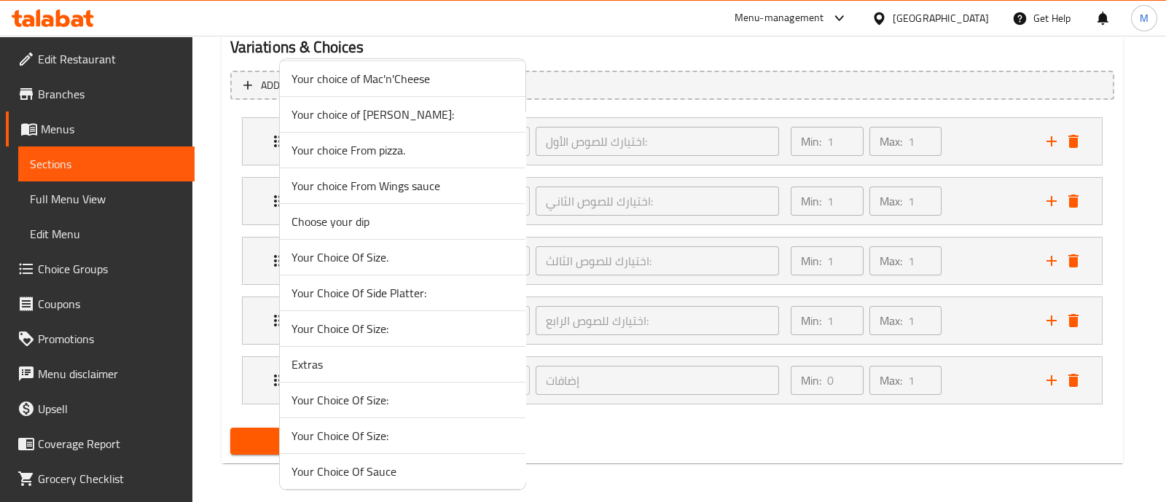
click at [325, 356] on span "Extras" at bounding box center [403, 364] width 222 height 17
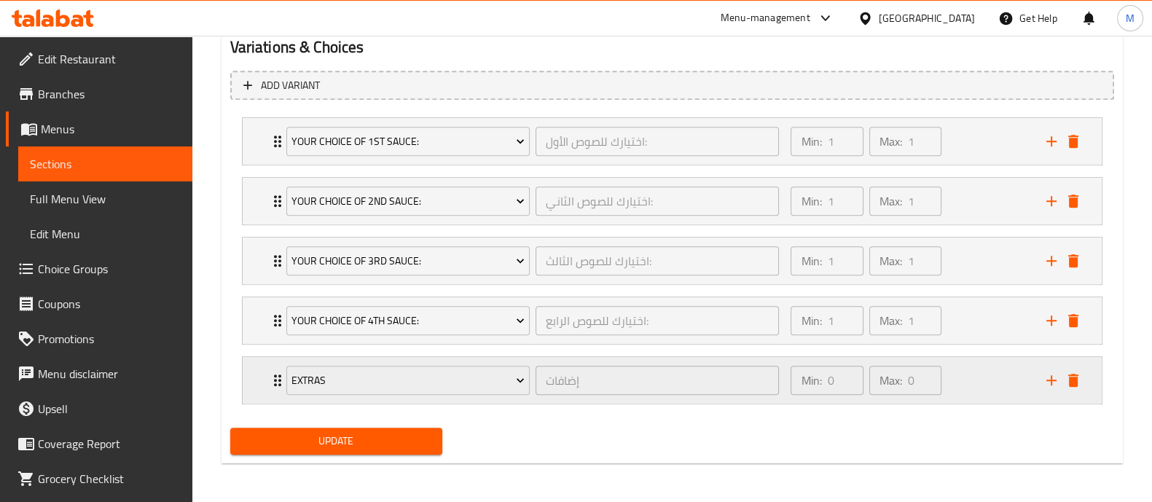
click at [980, 368] on div "Min: 0 ​ Max: 0 ​" at bounding box center [909, 380] width 255 height 47
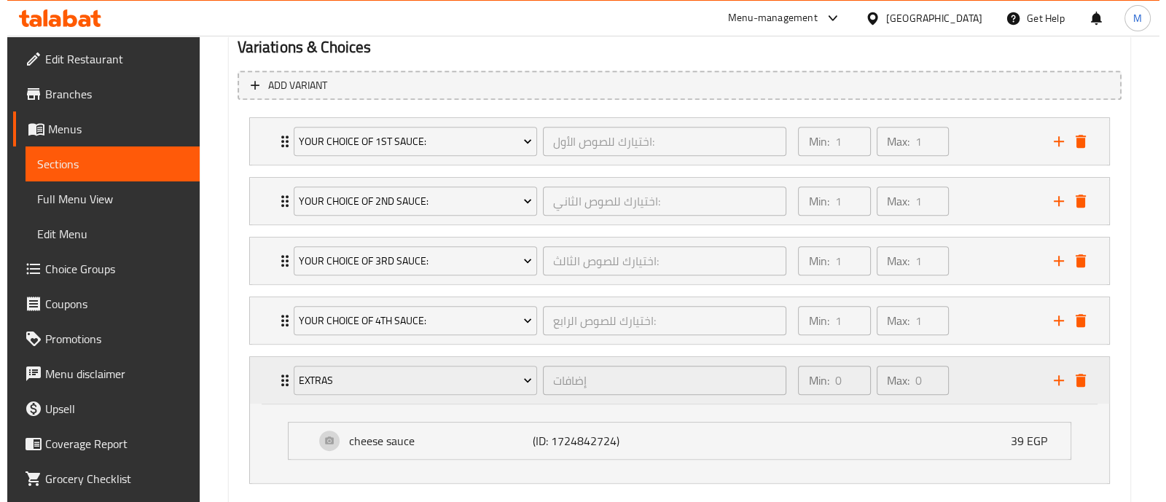
scroll to position [889, 0]
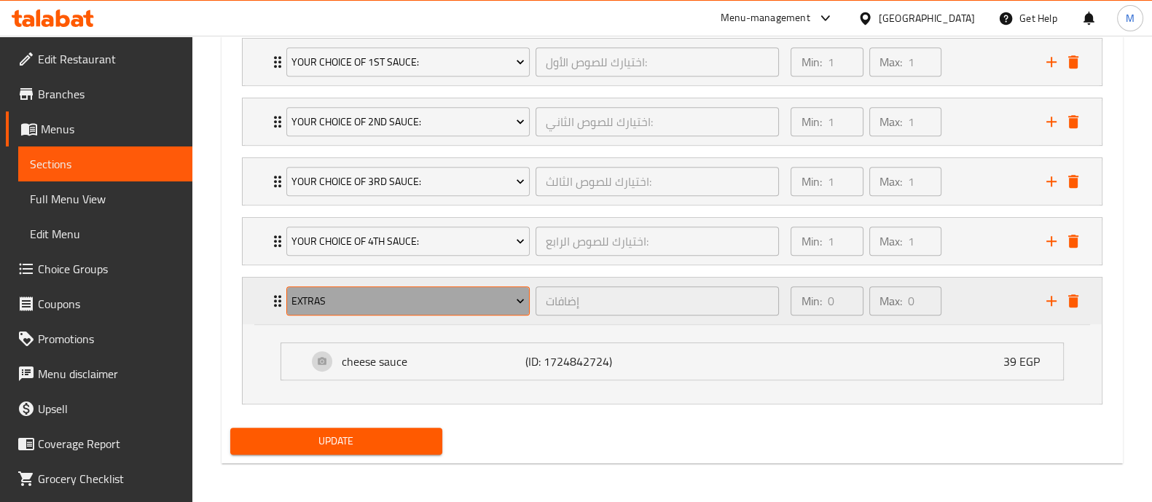
click at [350, 297] on span "Extras" at bounding box center [408, 301] width 233 height 18
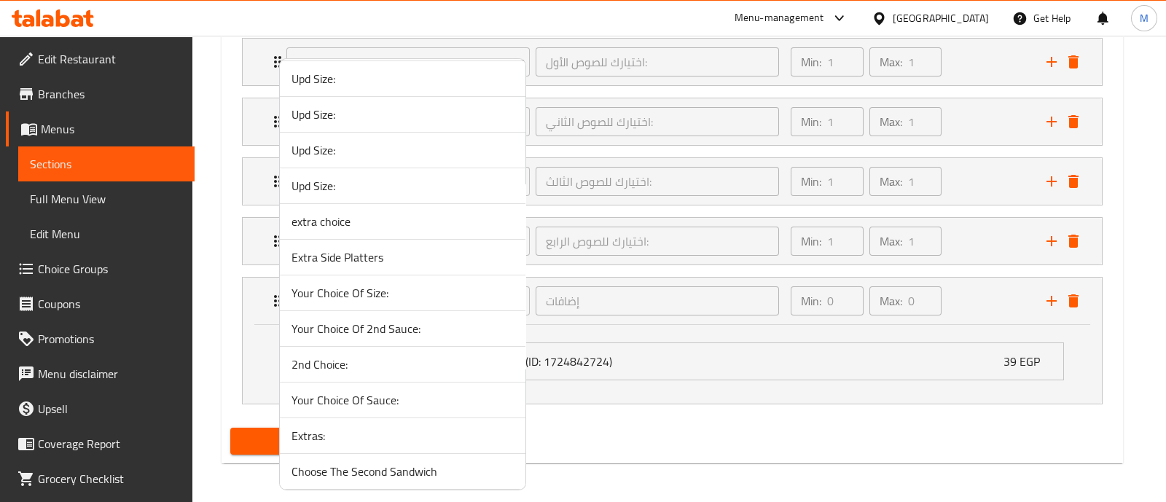
scroll to position [4579, 0]
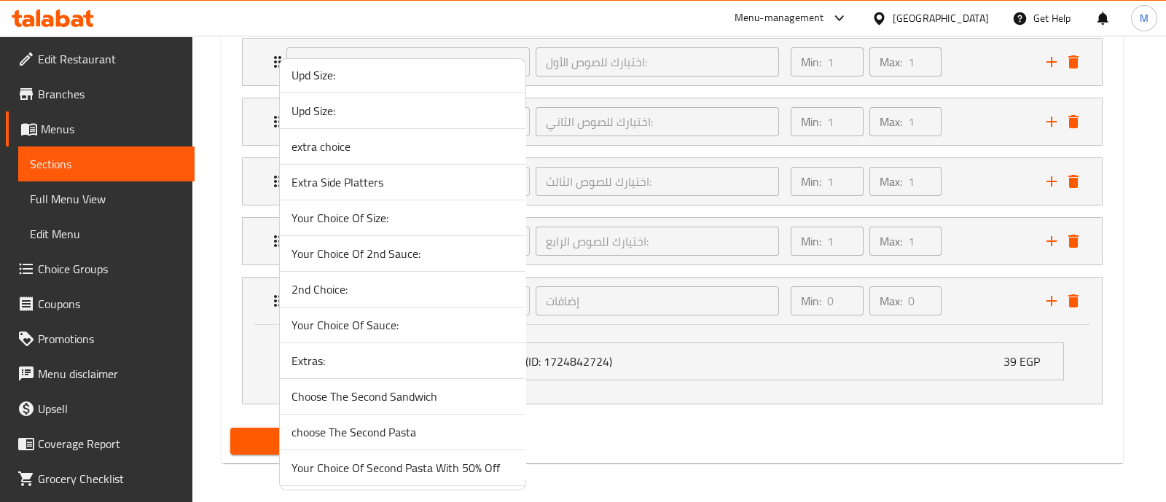
click at [348, 352] on span "Extras:" at bounding box center [403, 360] width 222 height 17
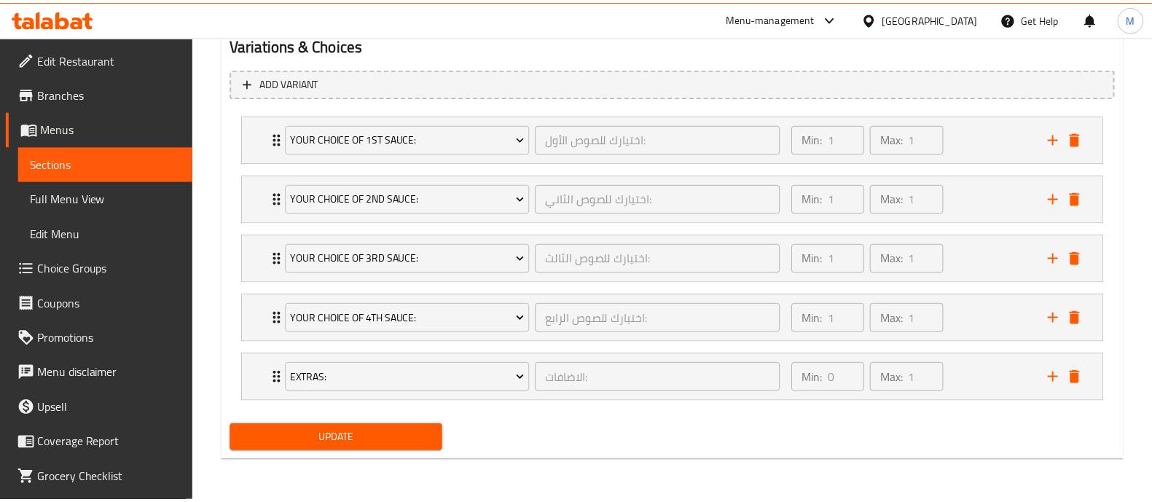
scroll to position [810, 0]
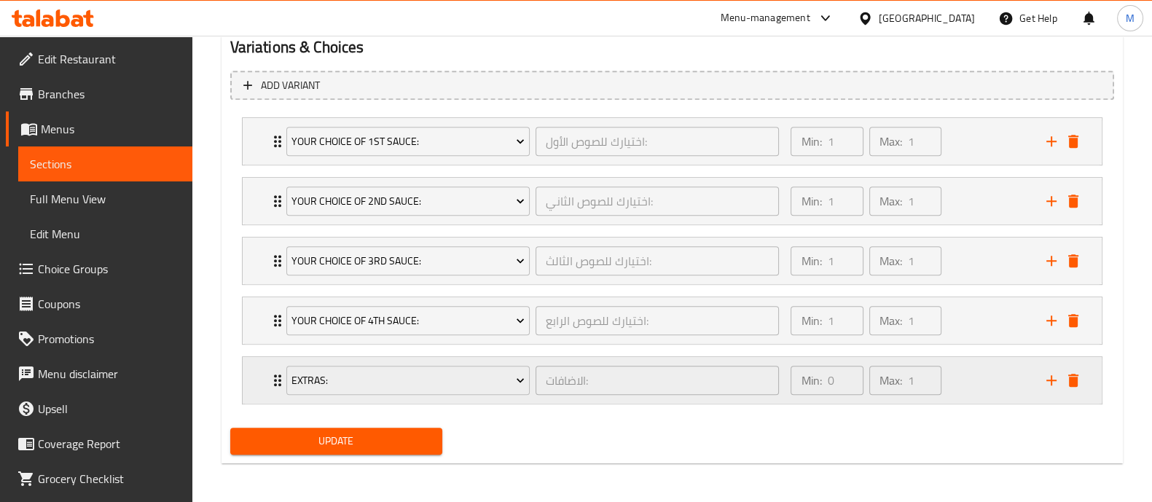
click at [958, 391] on div "Min: 0 ​ Max: 1 ​" at bounding box center [909, 380] width 255 height 47
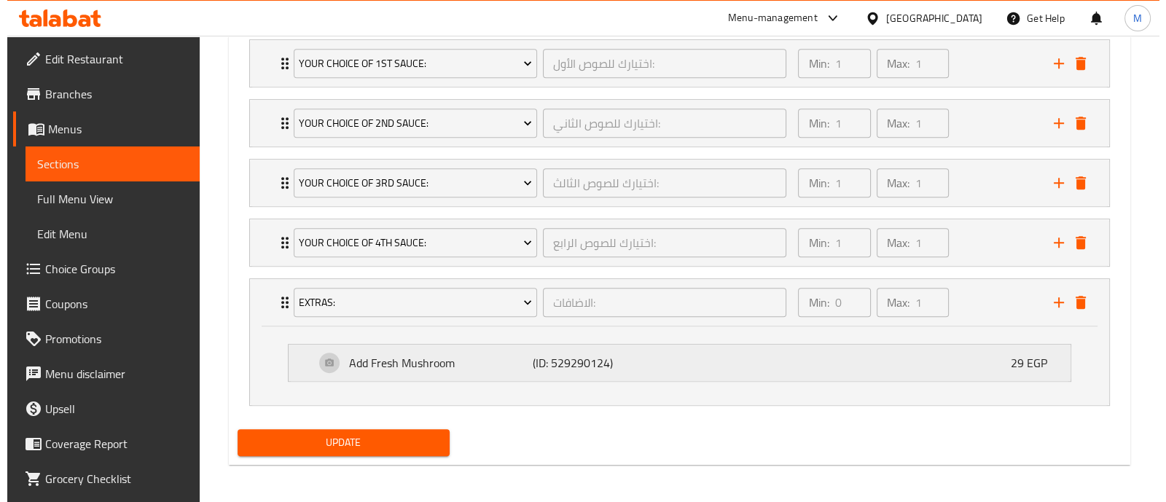
scroll to position [889, 0]
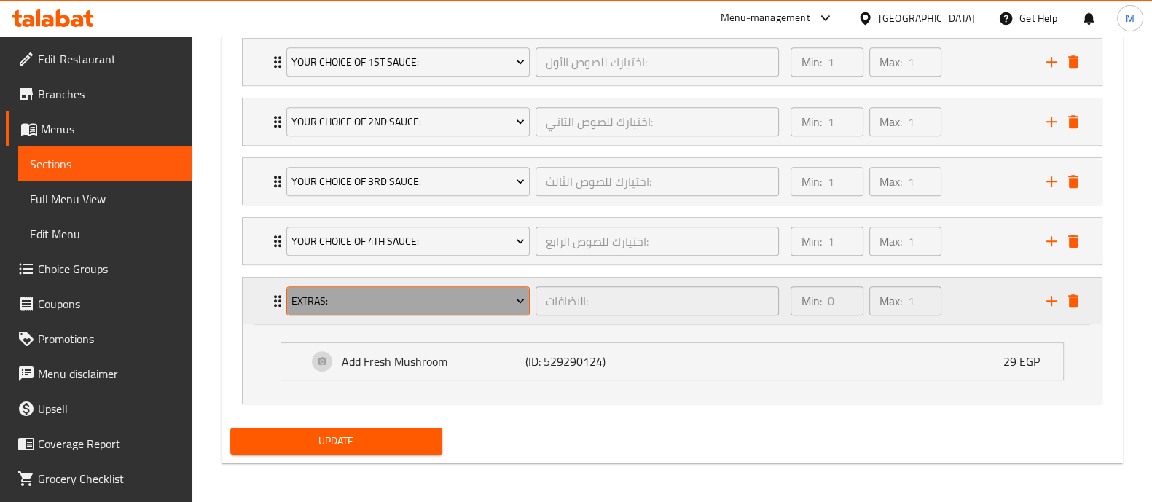
click at [442, 304] on span "Extras:" at bounding box center [408, 301] width 233 height 18
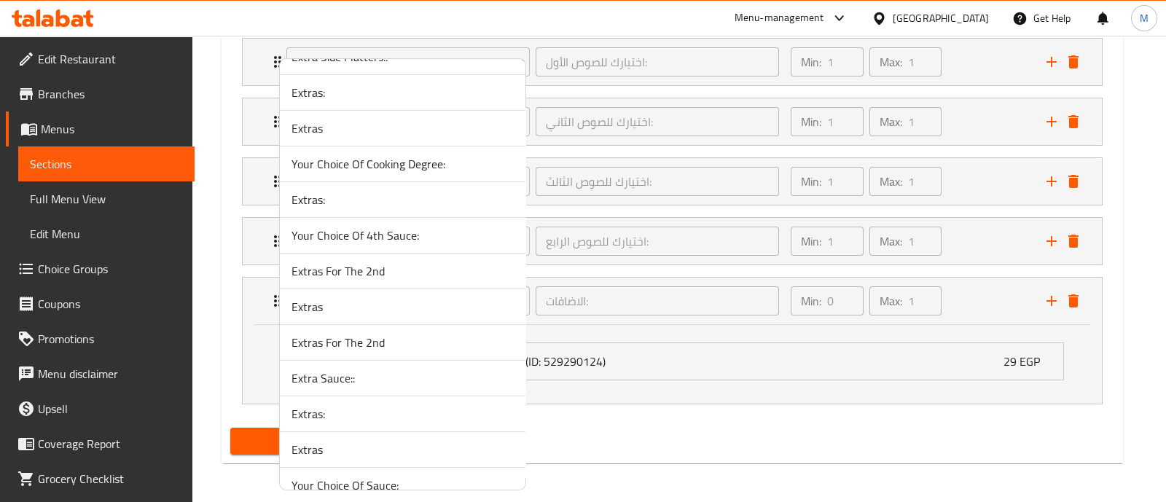
scroll to position [6053, 0]
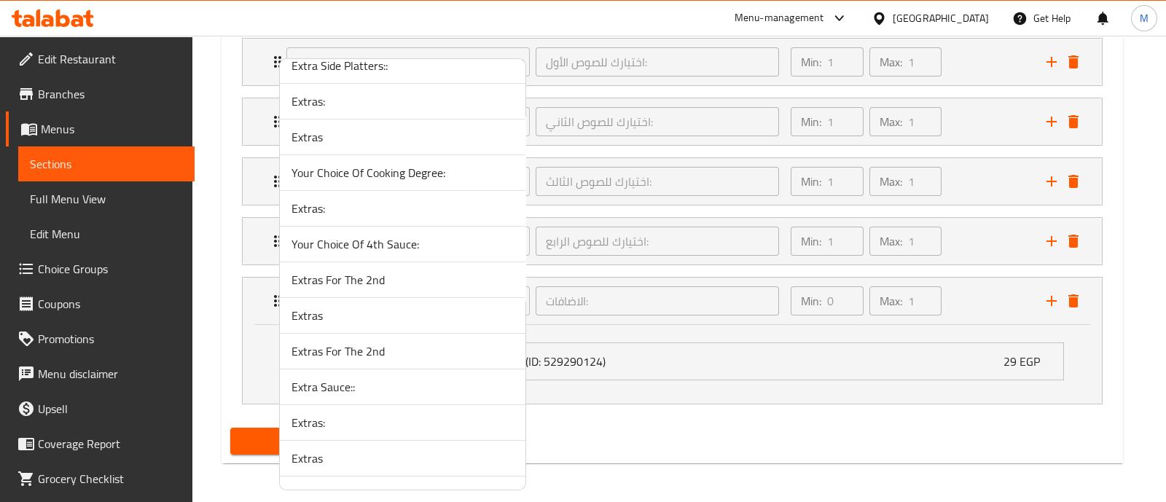
click at [338, 200] on span "Extras:" at bounding box center [403, 208] width 222 height 17
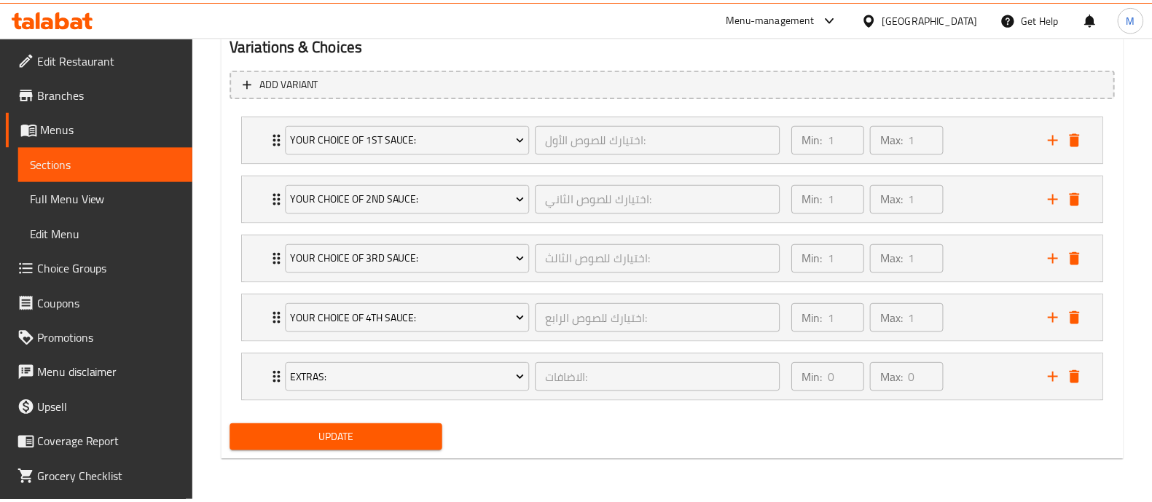
scroll to position [810, 0]
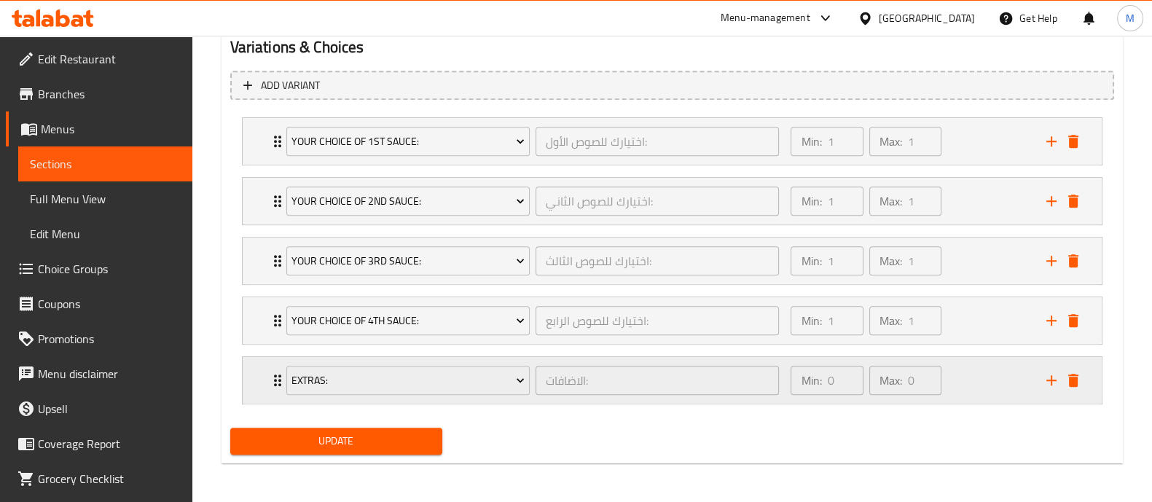
click at [970, 381] on div "Min: 0 ​ Max: 0 ​" at bounding box center [909, 380] width 255 height 47
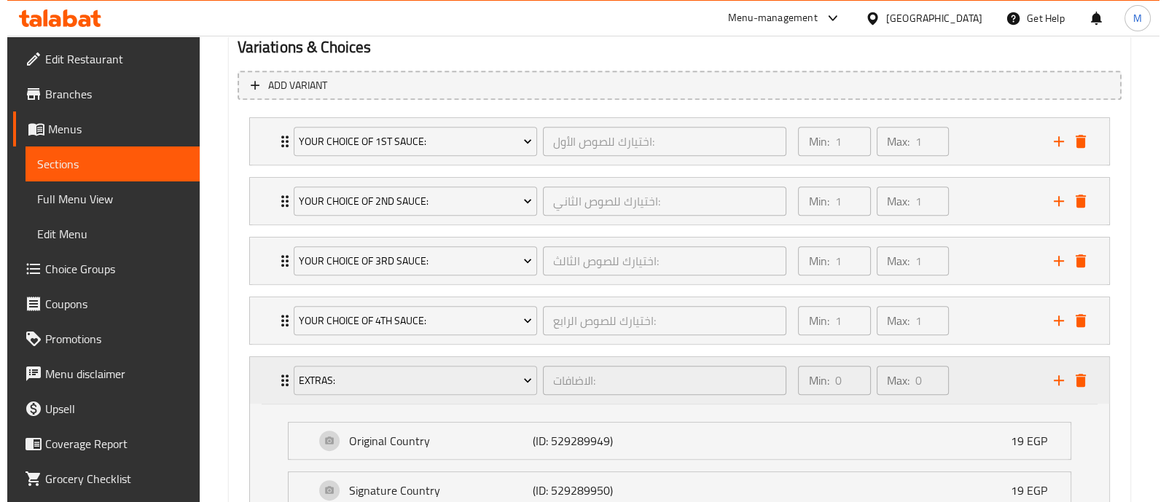
scroll to position [889, 0]
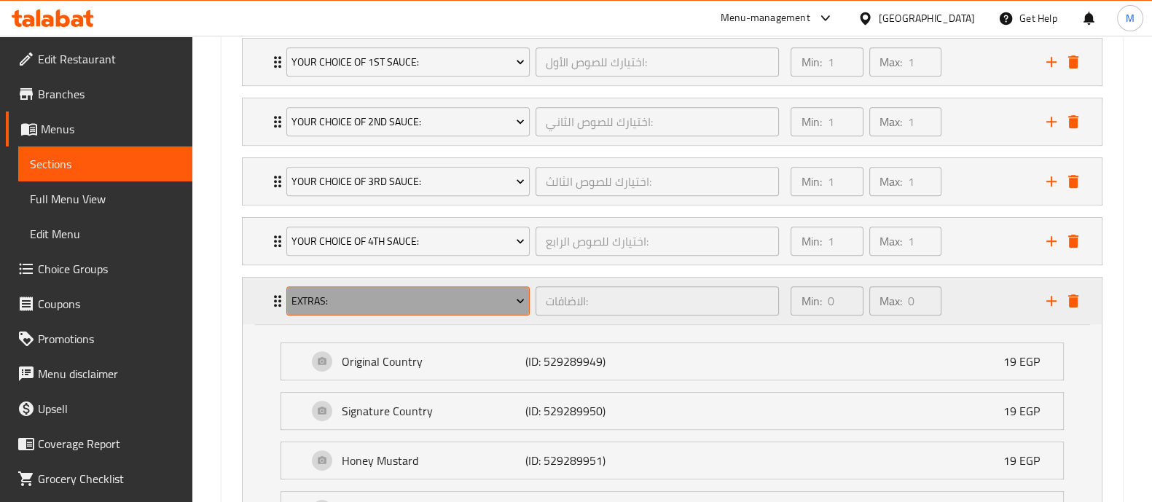
click at [394, 295] on span "Extras:" at bounding box center [408, 301] width 233 height 18
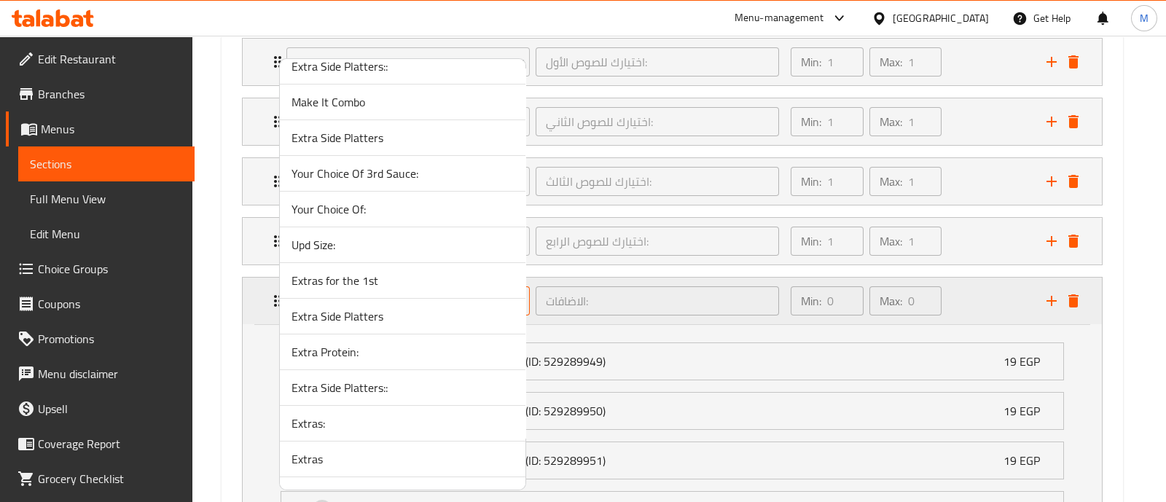
scroll to position [6162, 0]
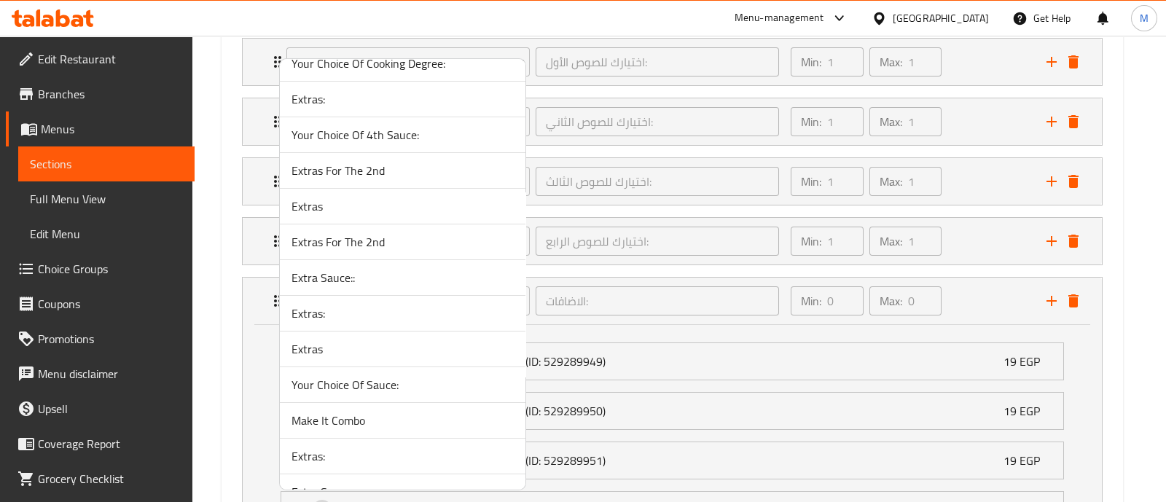
click at [325, 340] on span "Extras" at bounding box center [403, 348] width 222 height 17
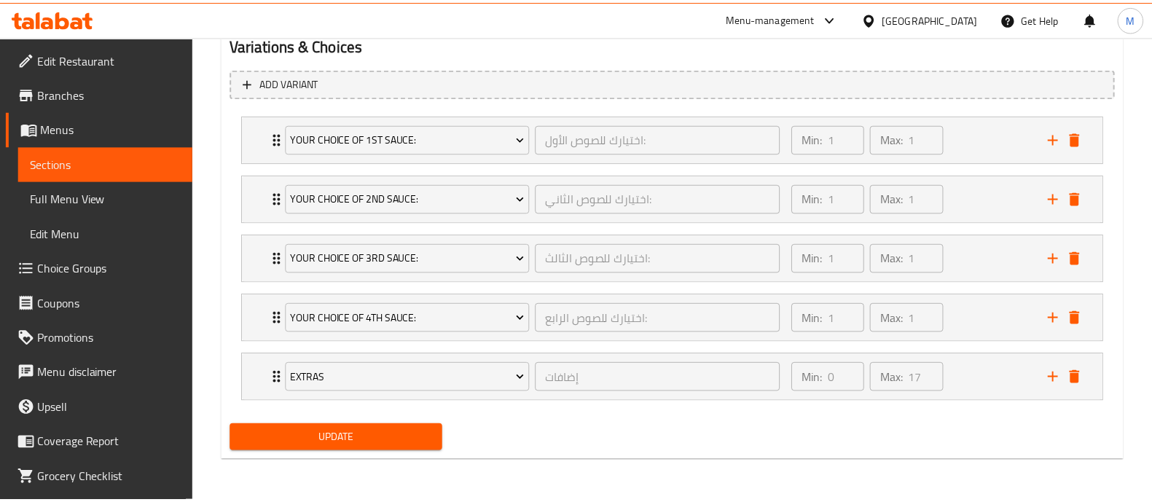
scroll to position [810, 0]
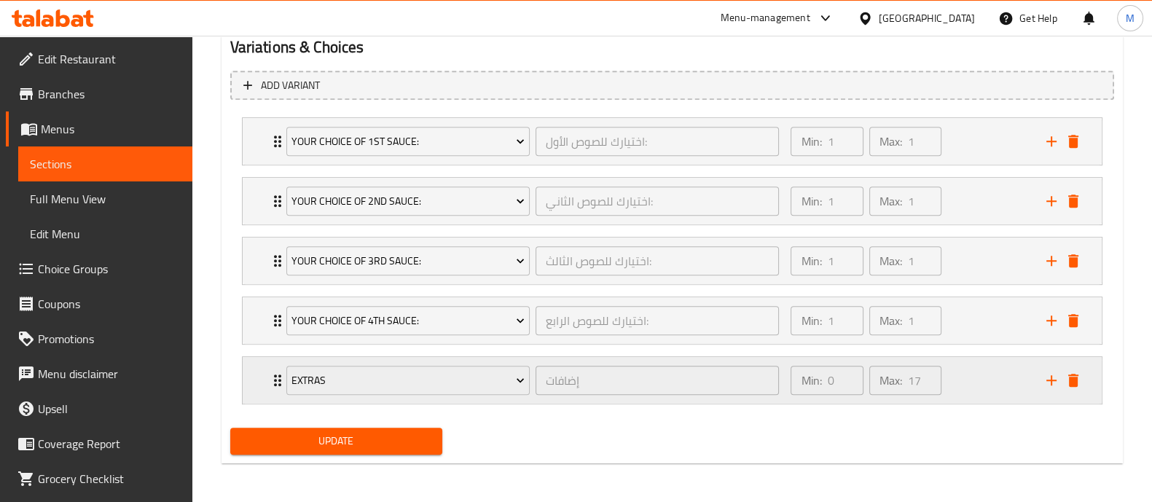
click at [954, 380] on div "Min: 0 ​ Max: 17 ​" at bounding box center [909, 380] width 255 height 47
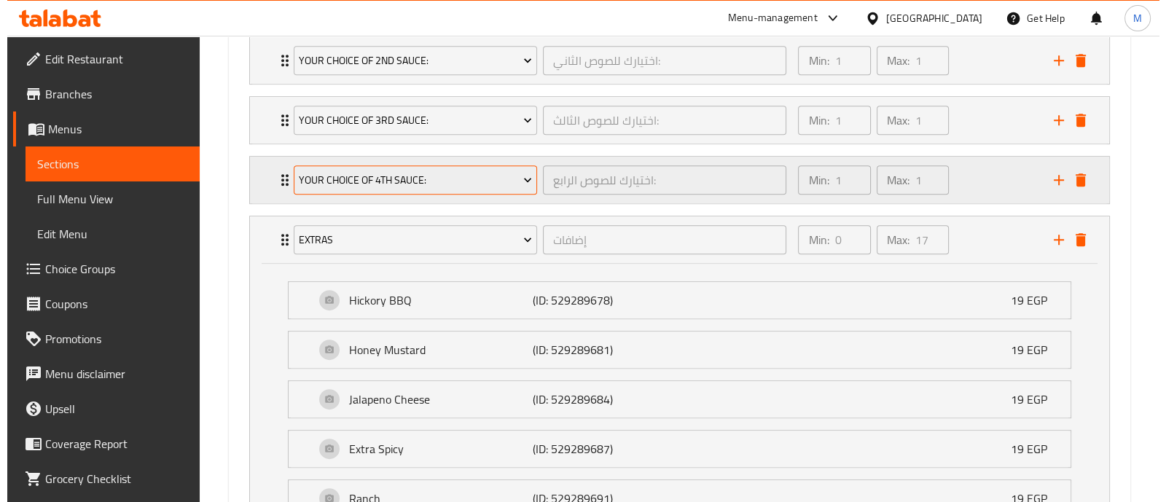
scroll to position [951, 0]
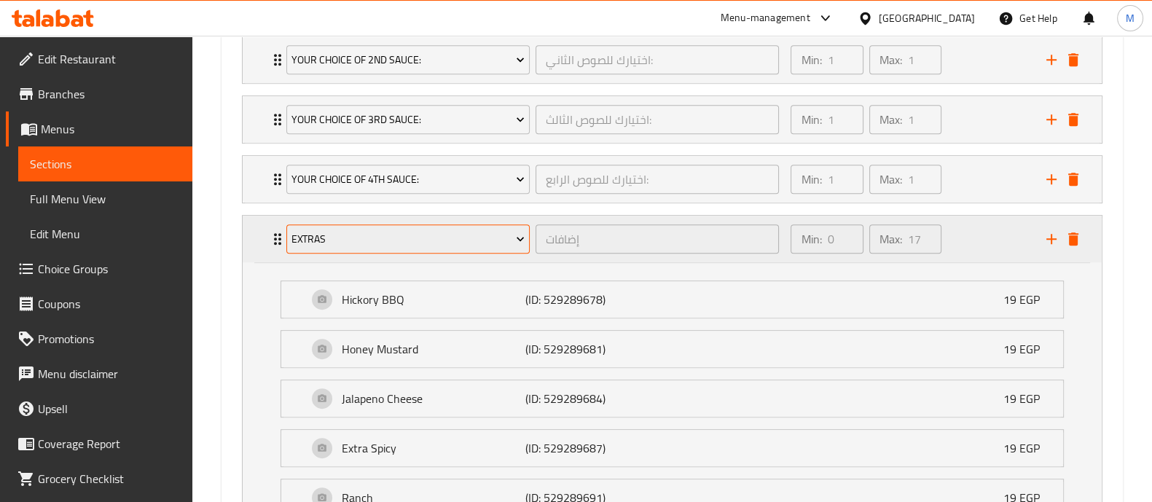
click at [370, 238] on span "Extras" at bounding box center [408, 239] width 233 height 18
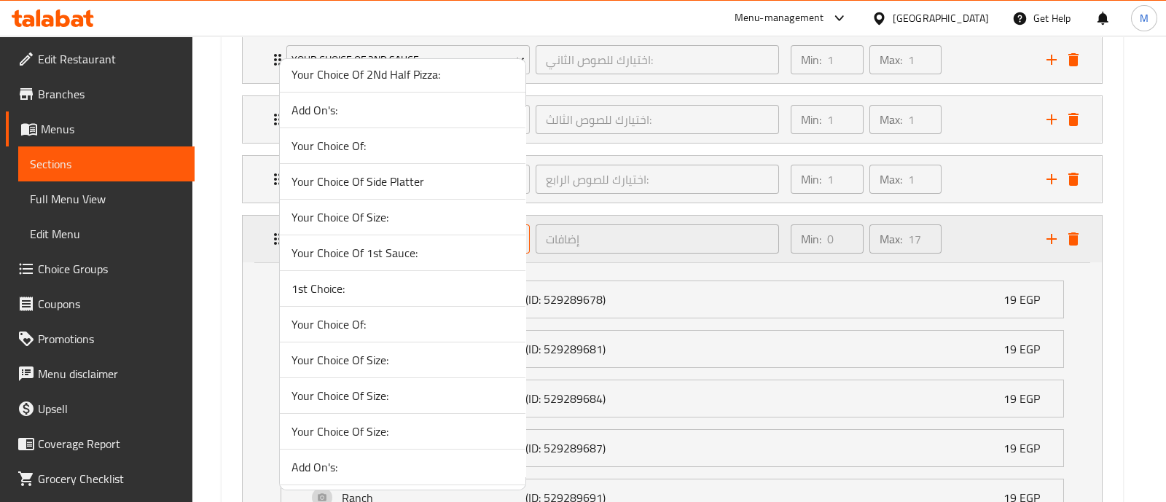
scroll to position [512, 0]
click at [332, 282] on span "1st Choice:" at bounding box center [403, 284] width 222 height 17
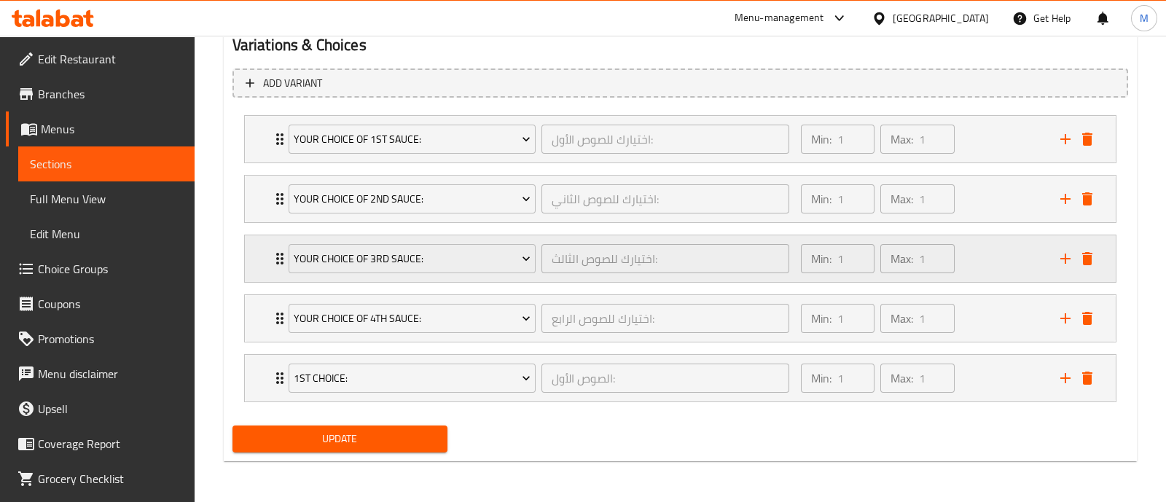
scroll to position [810, 0]
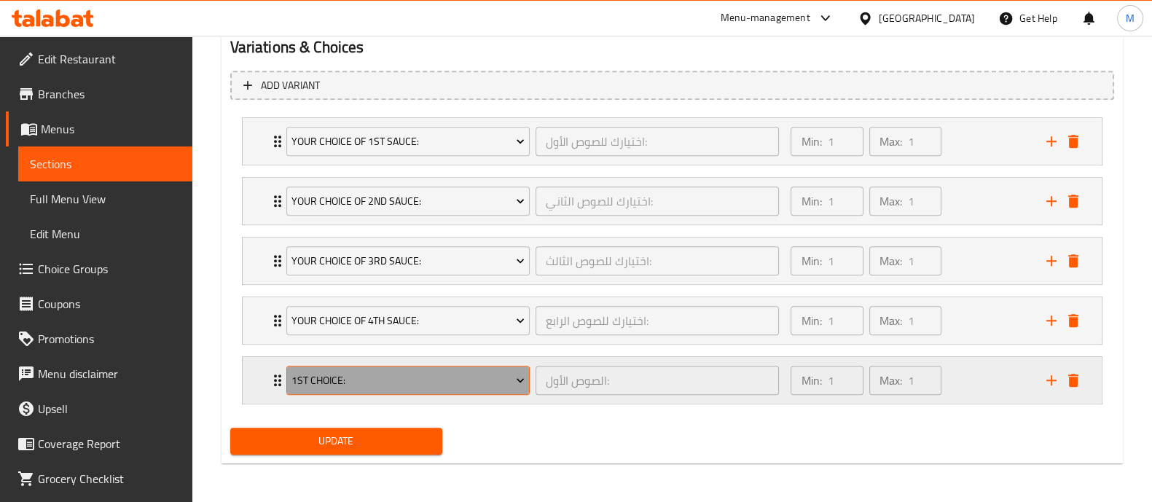
click at [358, 384] on span "1st Choice:" at bounding box center [408, 381] width 233 height 18
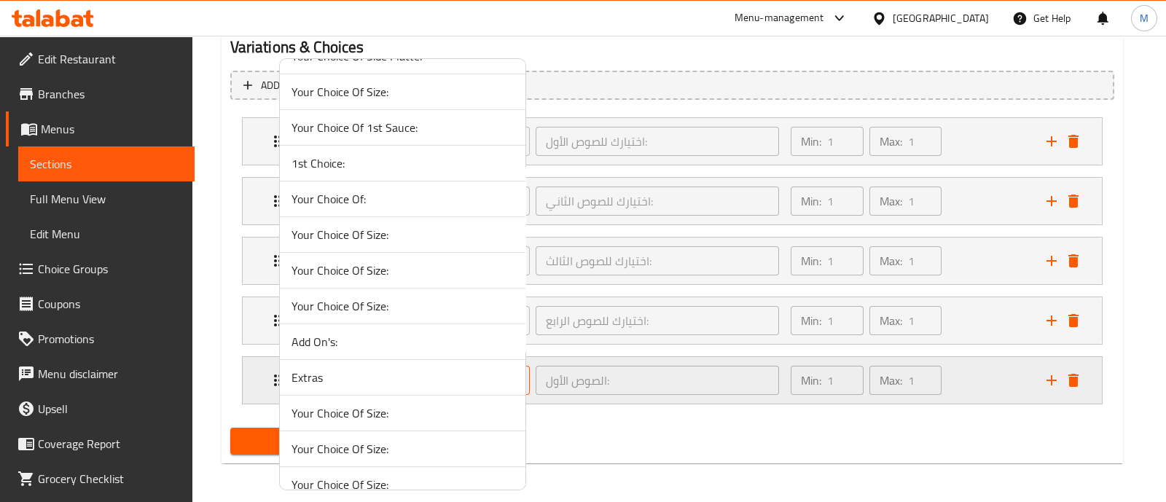
scroll to position [637, 0]
click at [319, 365] on span "Extras" at bounding box center [403, 373] width 222 height 17
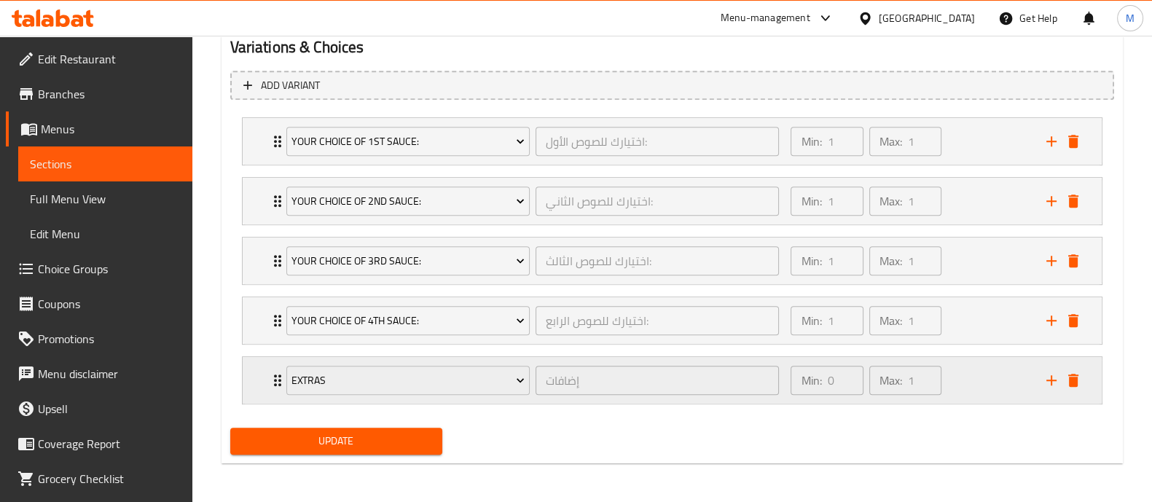
click at [943, 375] on div "Max: 1 ​" at bounding box center [906, 380] width 78 height 35
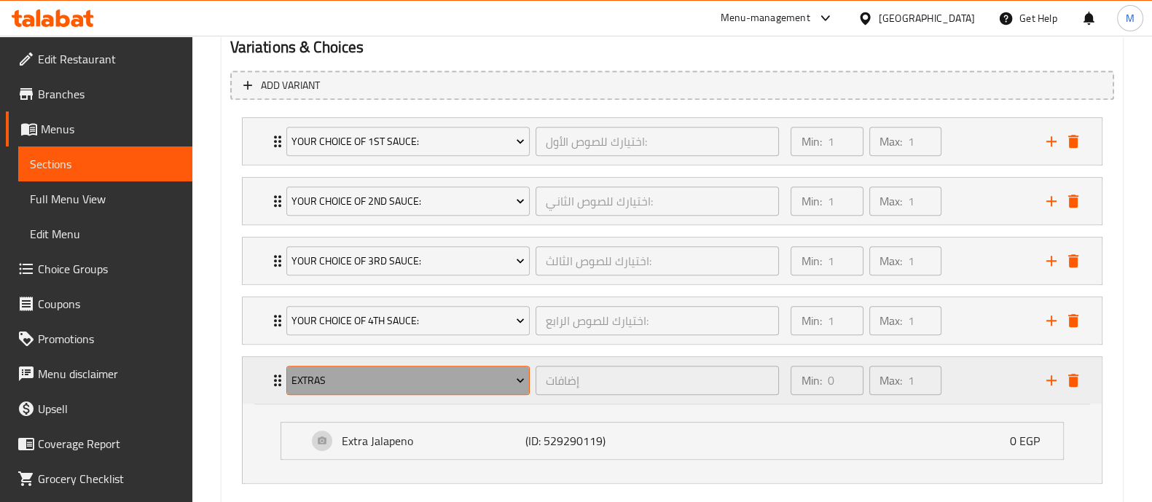
click at [371, 372] on span "Extras" at bounding box center [408, 381] width 233 height 18
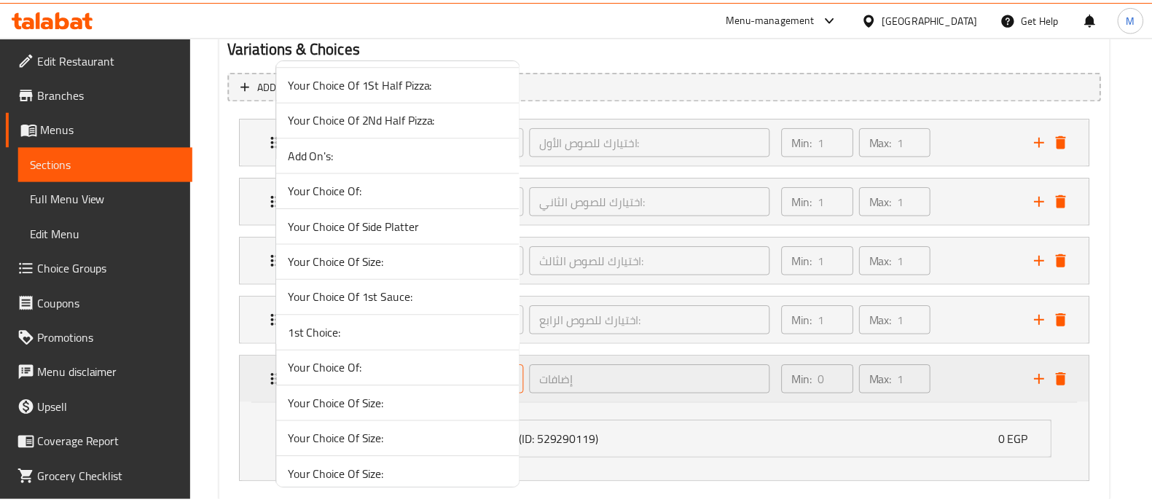
scroll to position [464, 0]
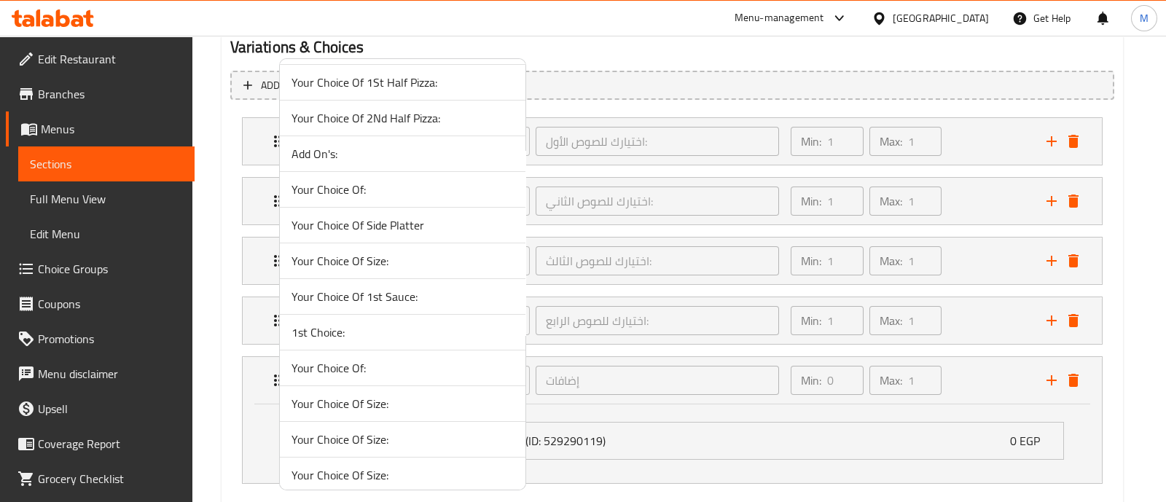
click at [66, 273] on div at bounding box center [583, 251] width 1166 height 502
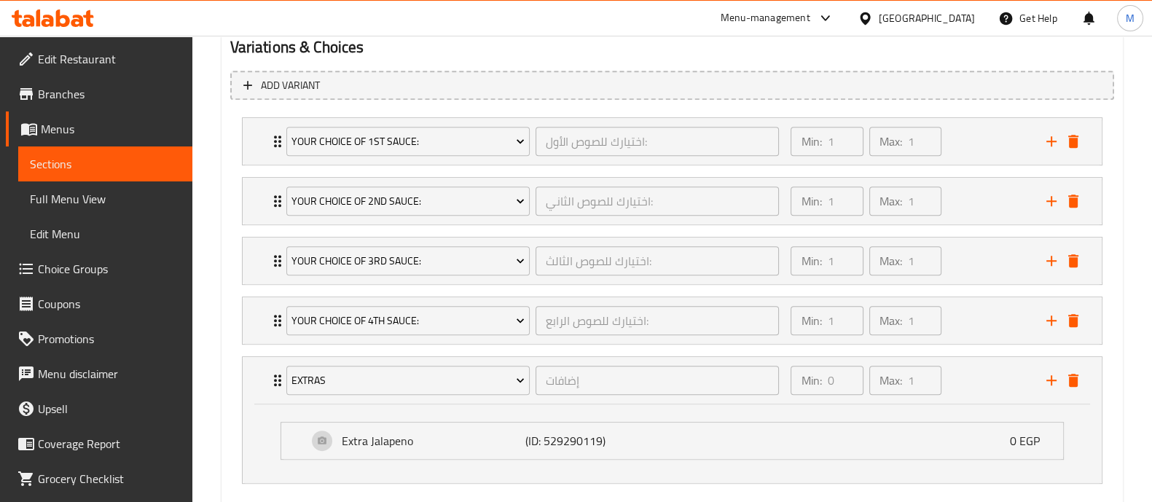
click at [58, 267] on span "Choice Groups" at bounding box center [109, 268] width 143 height 17
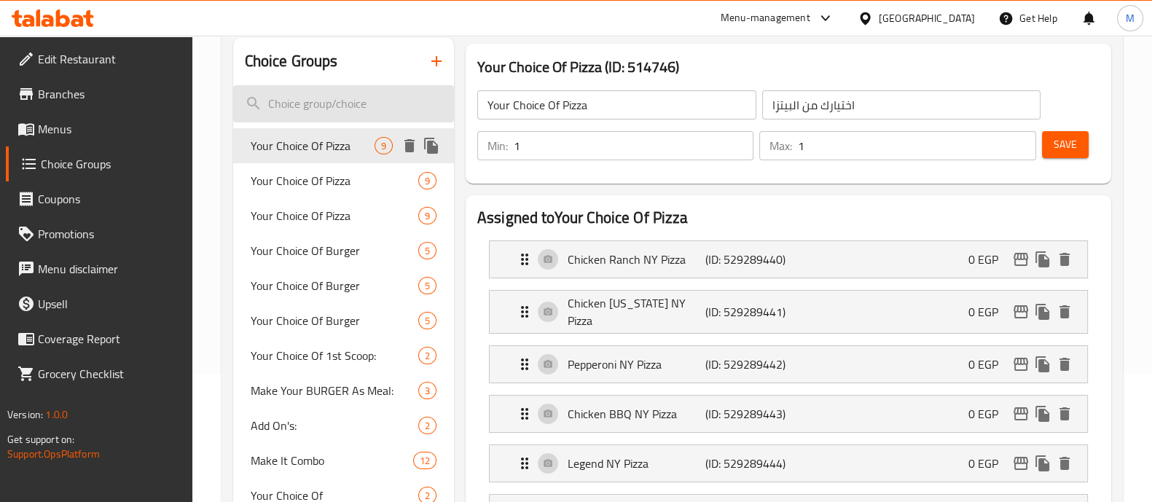
scroll to position [82, 0]
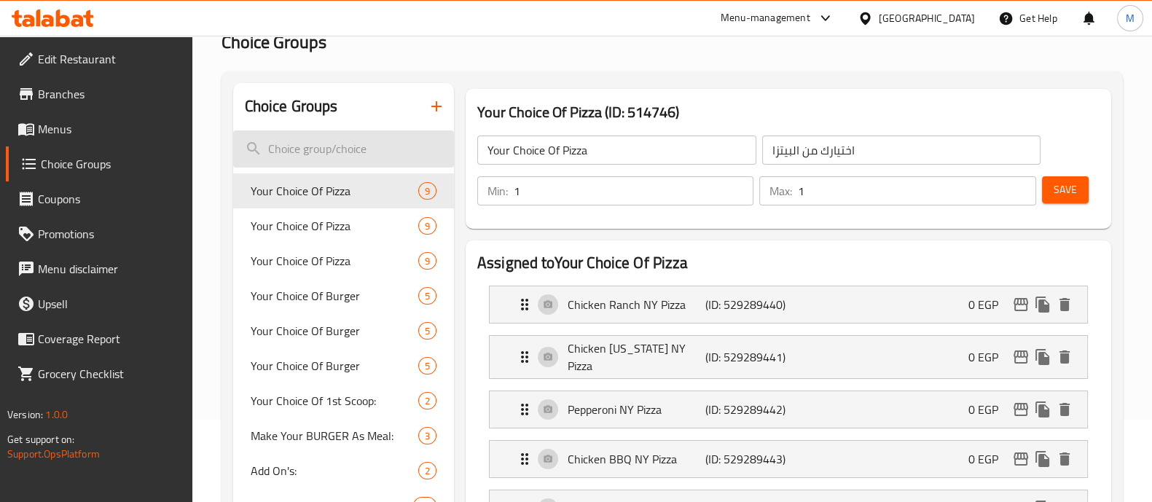
click at [284, 155] on input "search" at bounding box center [343, 148] width 221 height 37
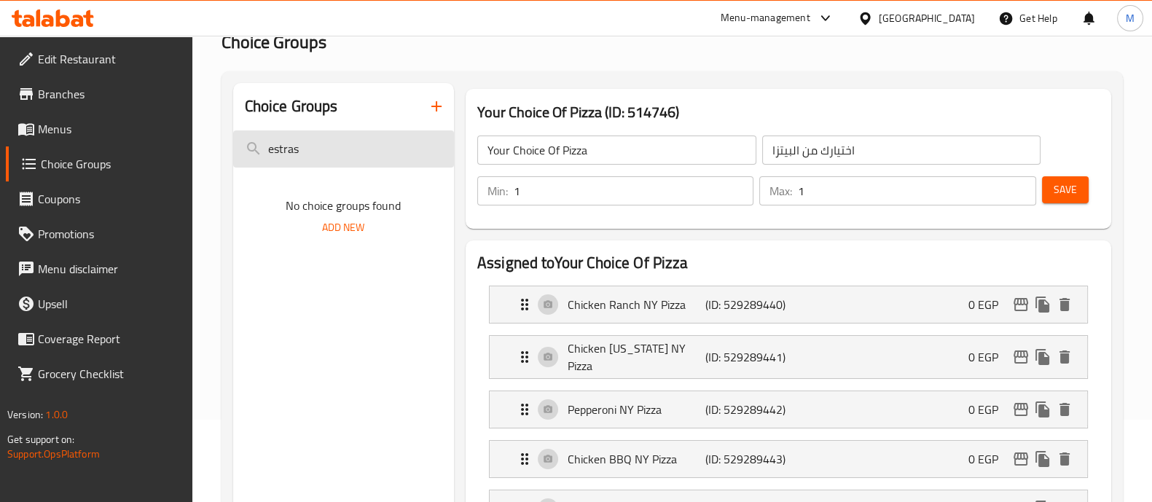
click at [276, 151] on input "estras" at bounding box center [343, 148] width 221 height 37
click at [277, 151] on input "estras" at bounding box center [343, 148] width 221 height 37
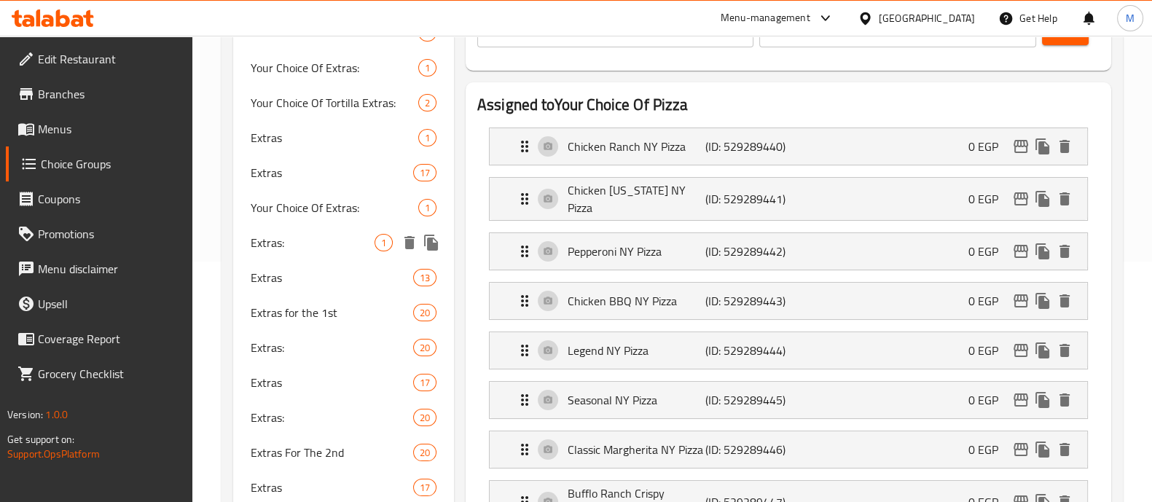
scroll to position [242, 0]
type input "extras"
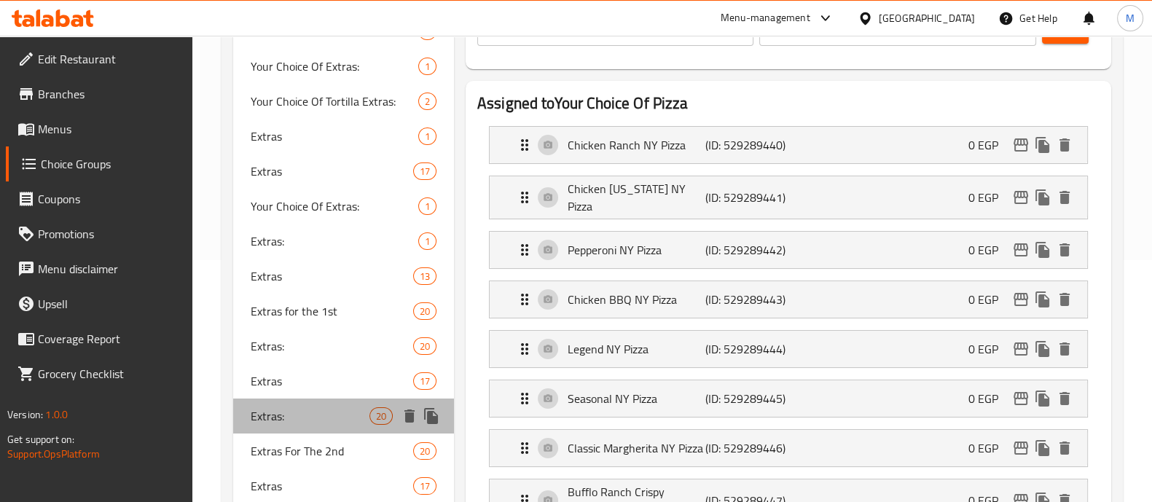
click at [336, 407] on span "Extras:" at bounding box center [310, 415] width 119 height 17
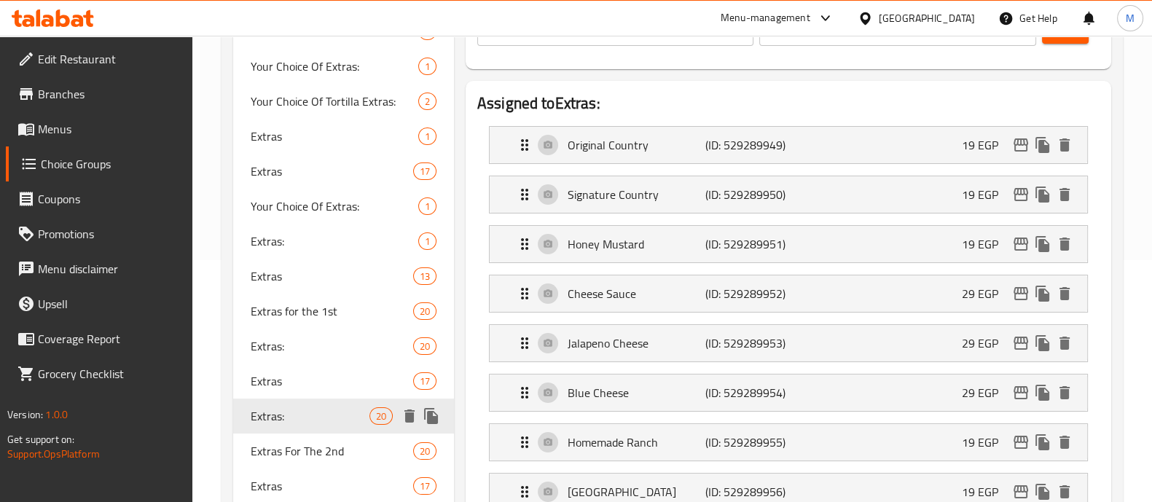
type input "Extras:"
type input "الاضافات:"
type input "0"
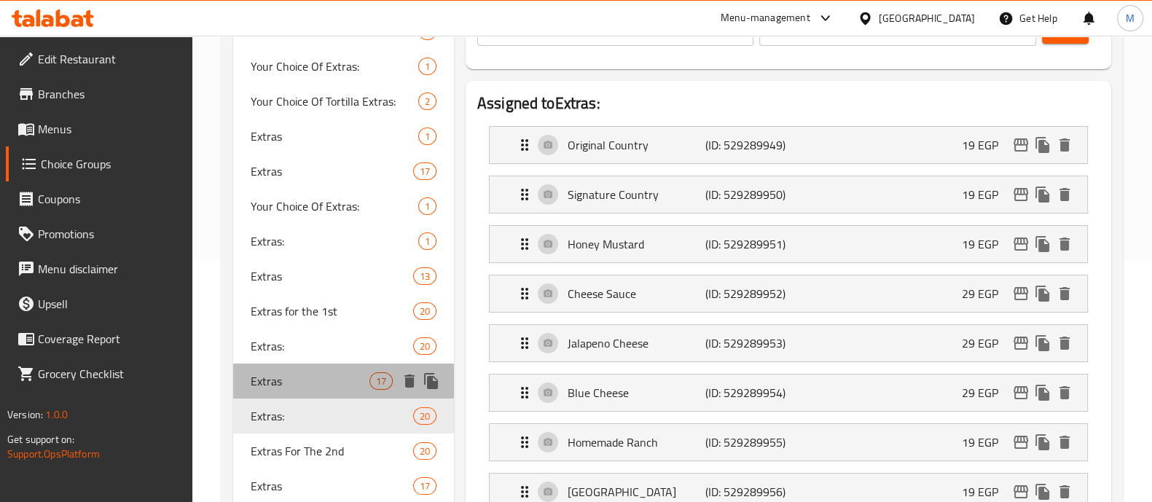
click at [326, 385] on span "Extras" at bounding box center [310, 380] width 119 height 17
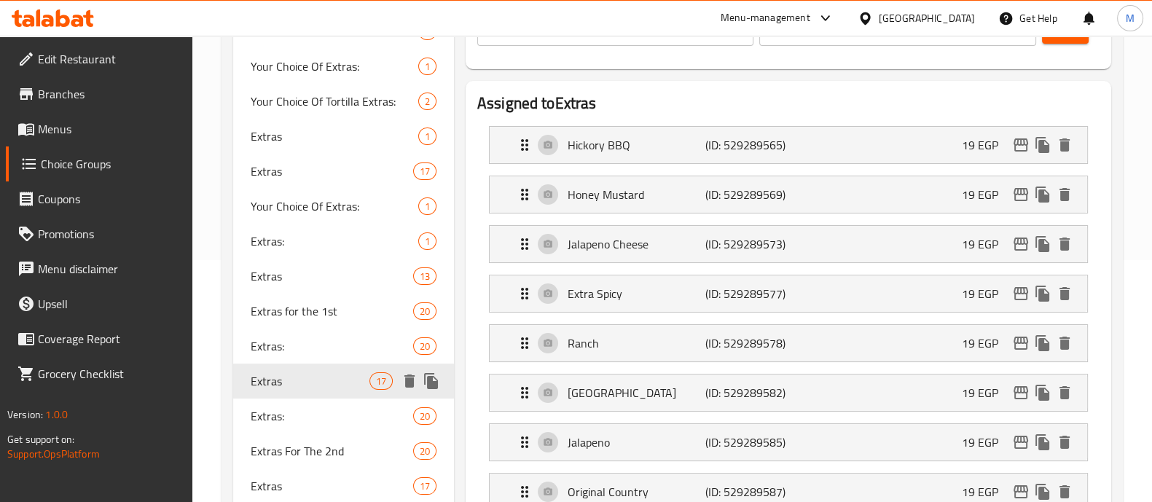
type input "Extras"
type input "إضافات"
click at [314, 359] on div "Extras: 20" at bounding box center [343, 346] width 221 height 35
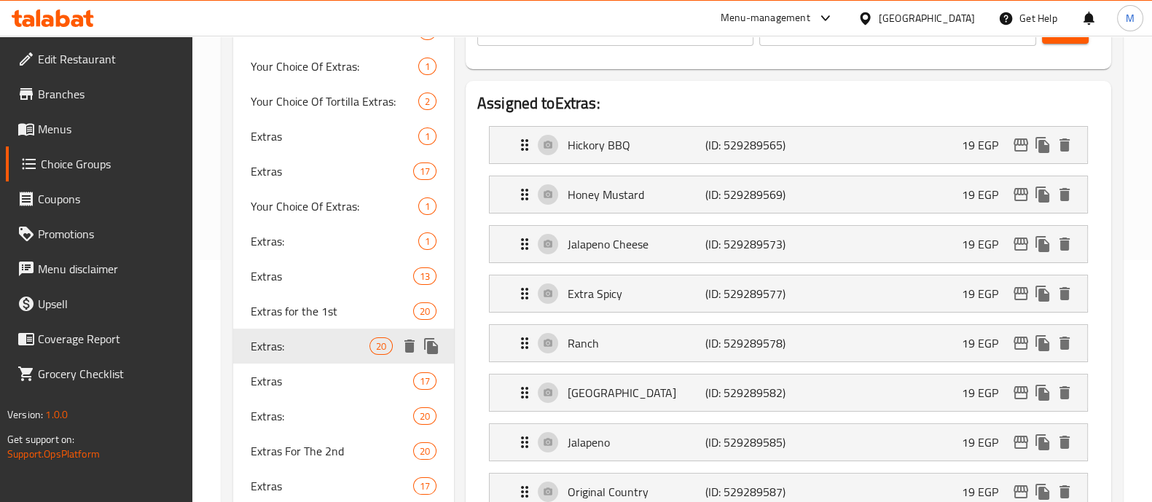
type input "Extras:"
type input "الاضافات:"
type input "20"
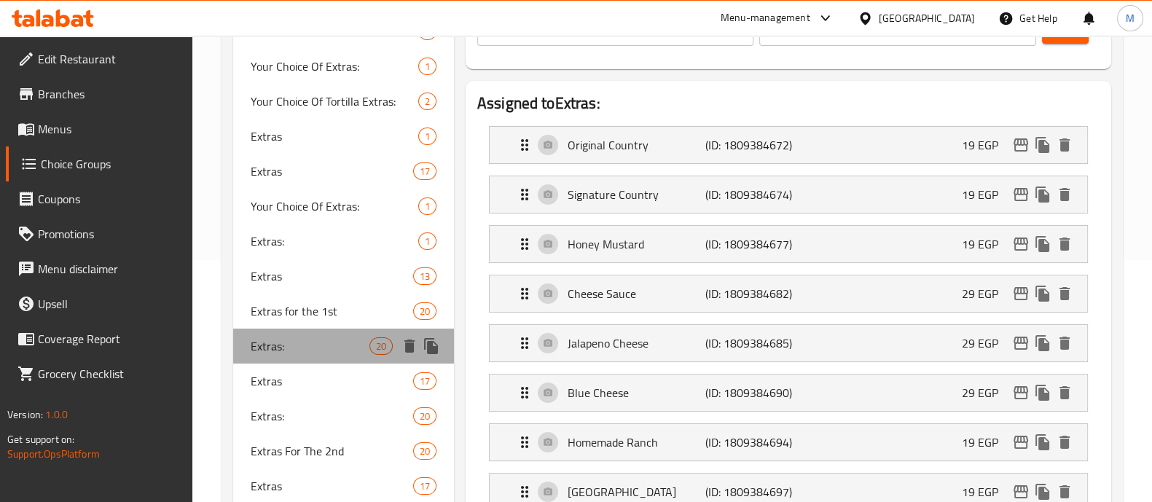
click at [354, 345] on span "Extras:" at bounding box center [310, 345] width 119 height 17
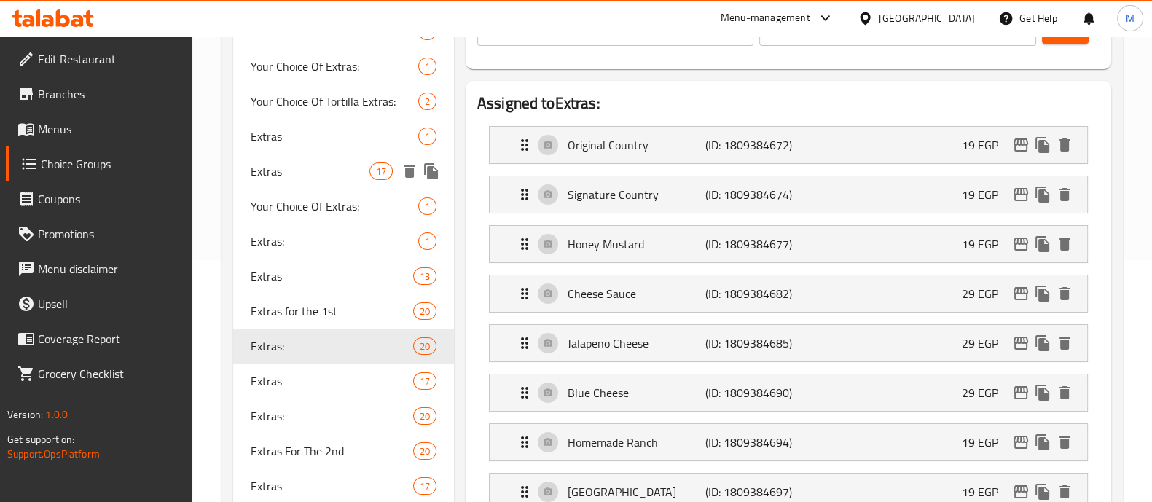
scroll to position [0, 0]
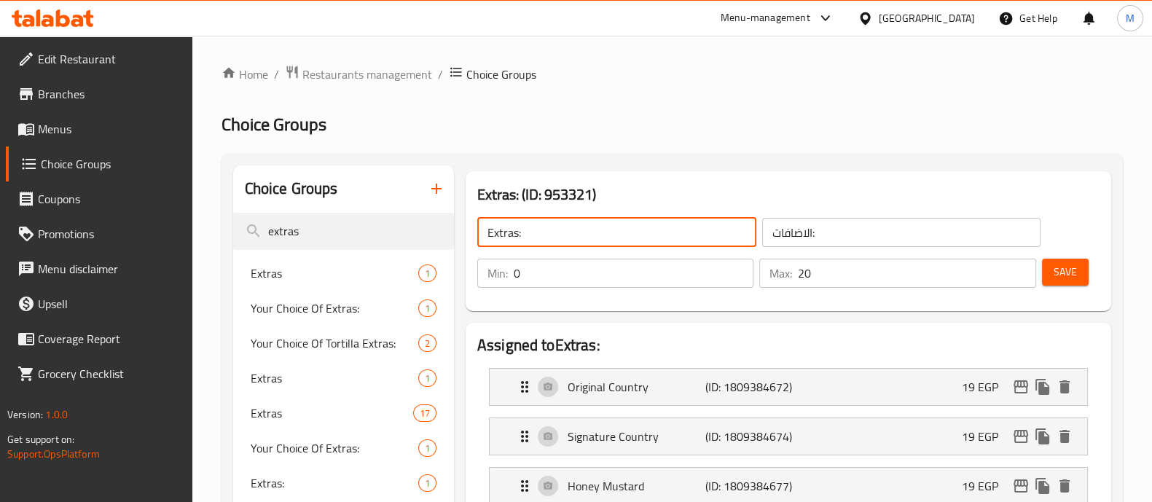
click at [604, 238] on input "Extras:" at bounding box center [616, 232] width 279 height 29
type input "Extras::"
click at [872, 235] on input "الاضافات:" at bounding box center [901, 232] width 279 height 29
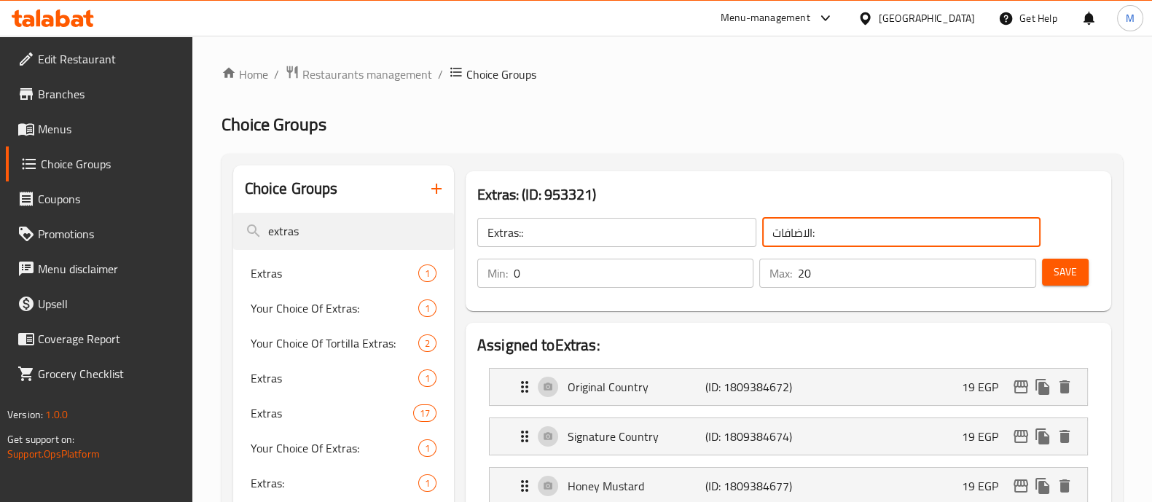
click at [872, 235] on input "الاضافات:" at bounding box center [901, 232] width 279 height 29
type input "الاضافات::"
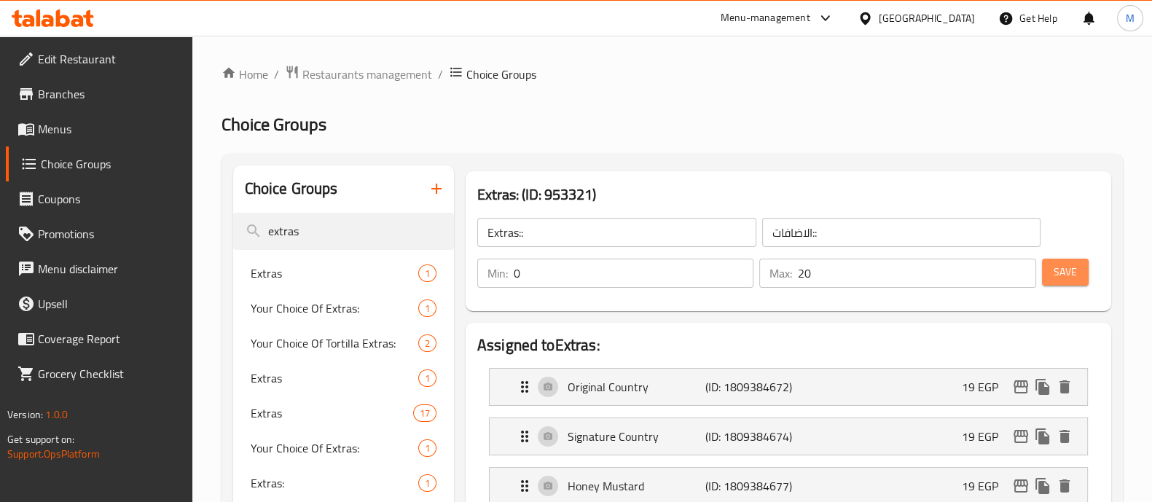
click at [1069, 275] on span "Save" at bounding box center [1065, 272] width 23 height 18
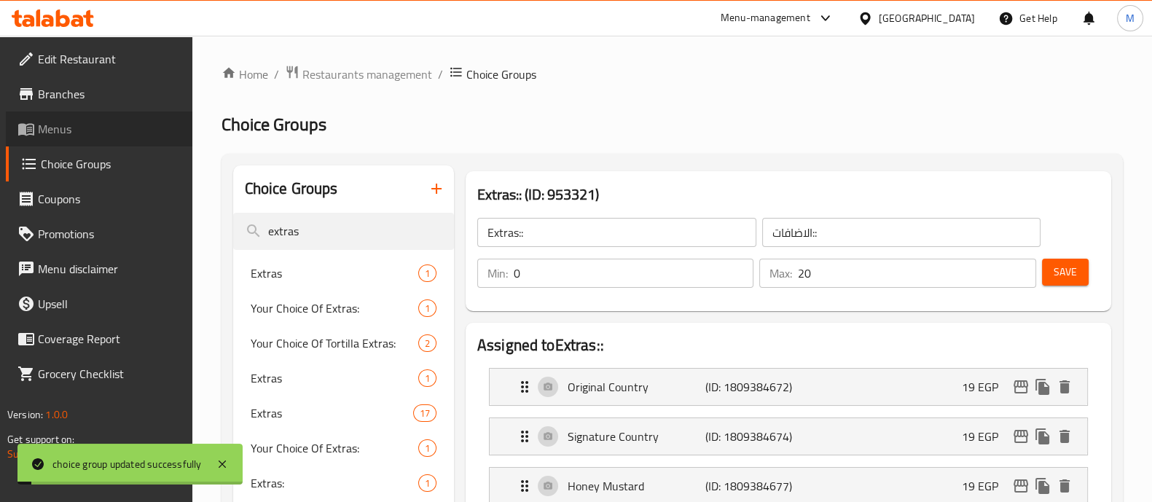
click at [63, 131] on span "Menus" at bounding box center [109, 128] width 143 height 17
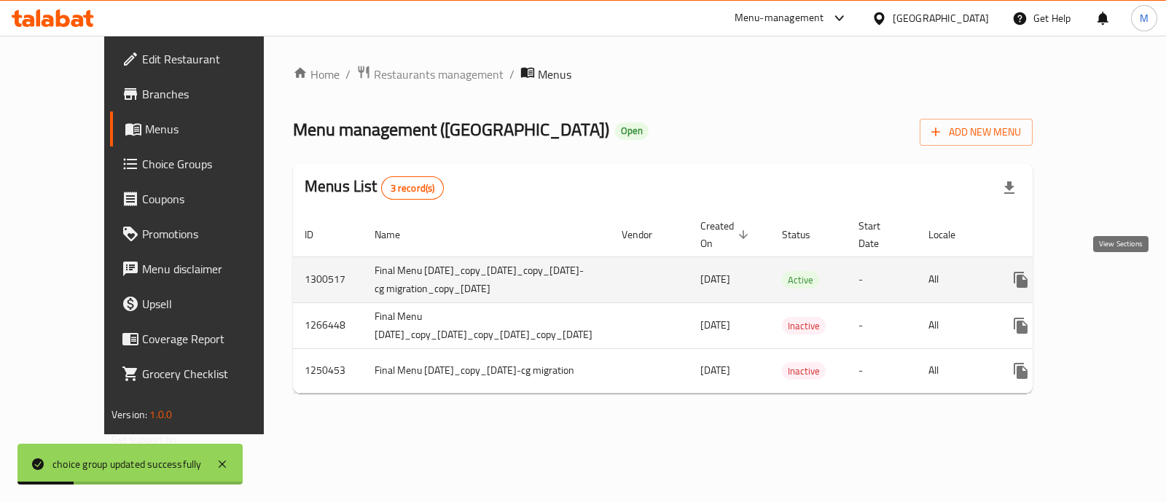
click at [1118, 278] on icon "enhanced table" at bounding box center [1125, 279] width 17 height 17
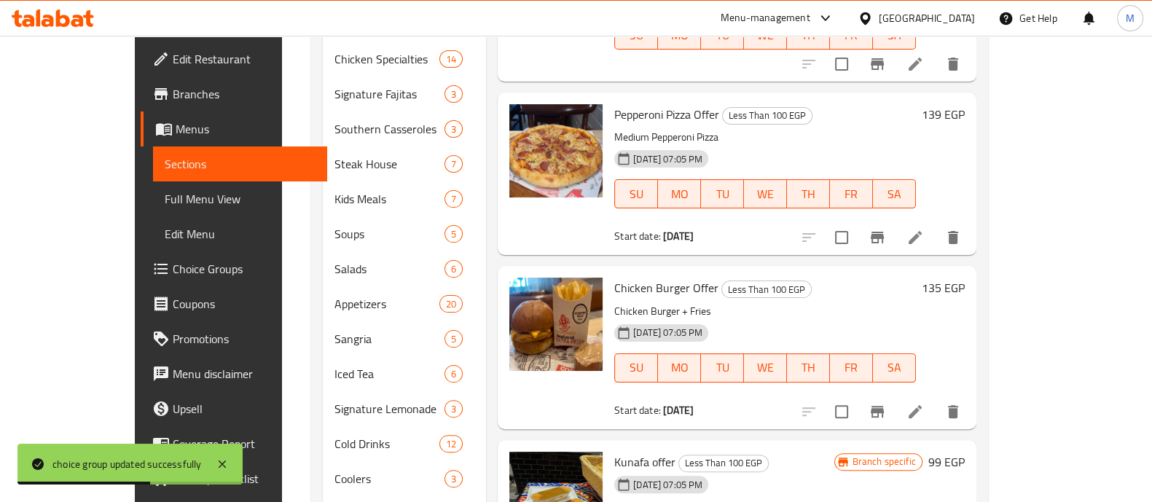
scroll to position [635, 0]
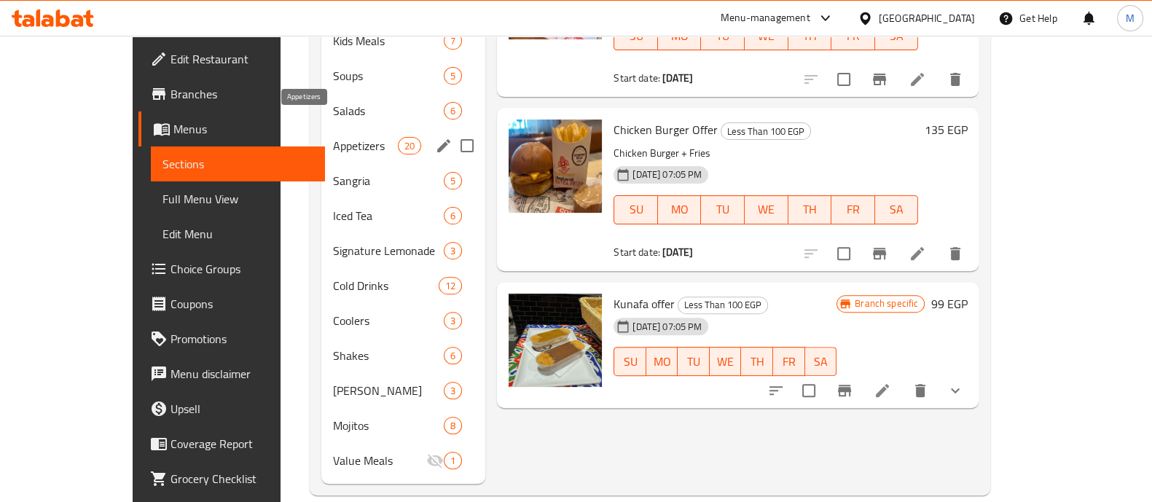
click at [333, 137] on span "Appetizers" at bounding box center [365, 145] width 65 height 17
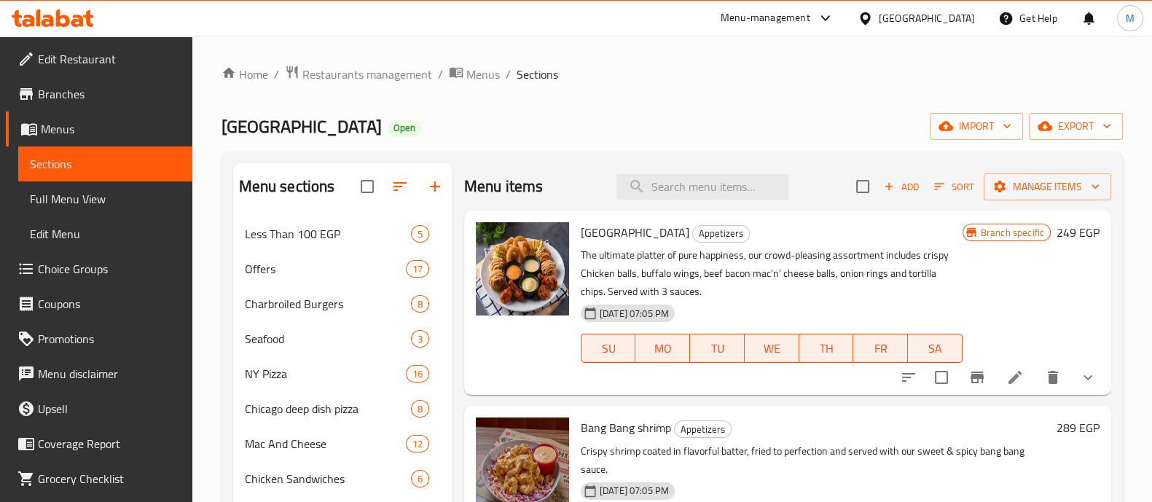
scroll to position [155, 0]
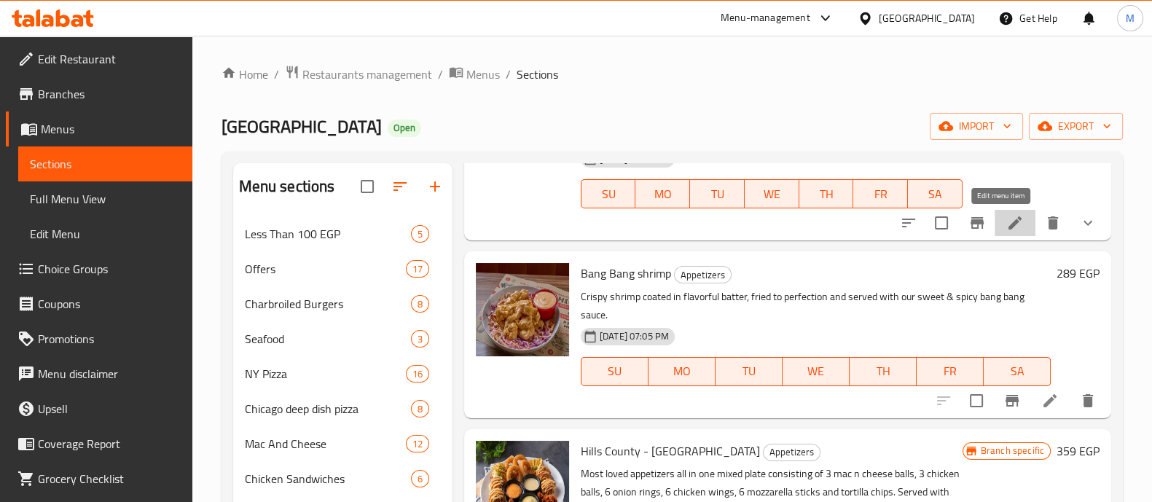
click at [1009, 226] on icon at bounding box center [1015, 222] width 17 height 17
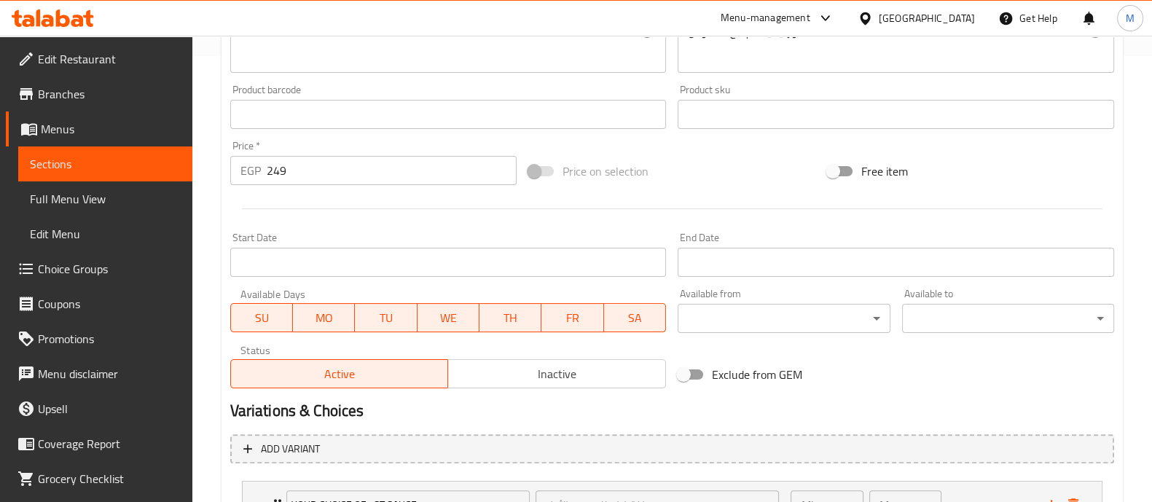
scroll to position [751, 0]
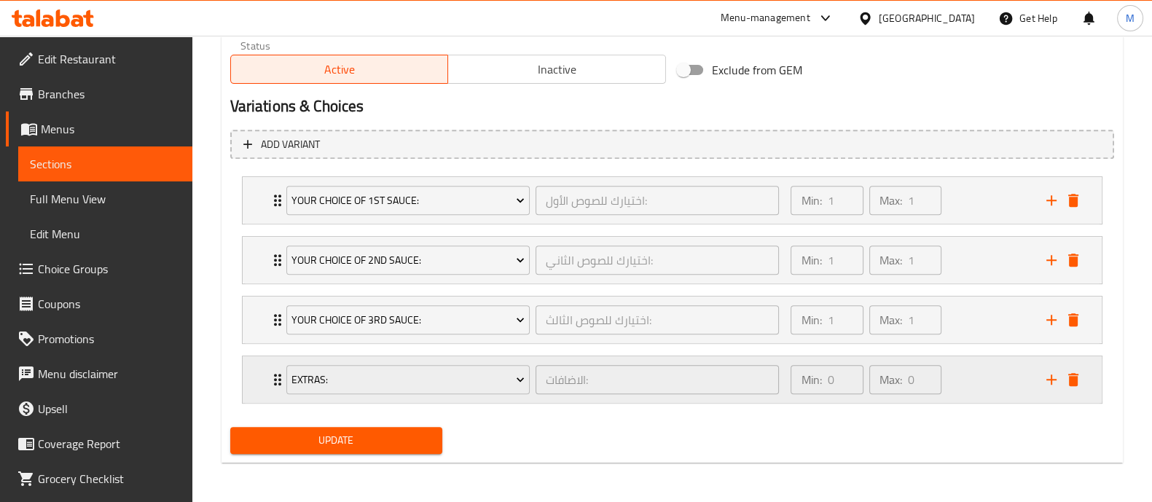
click at [962, 383] on div "Min: 0 ​ Max: 0 ​" at bounding box center [909, 379] width 255 height 47
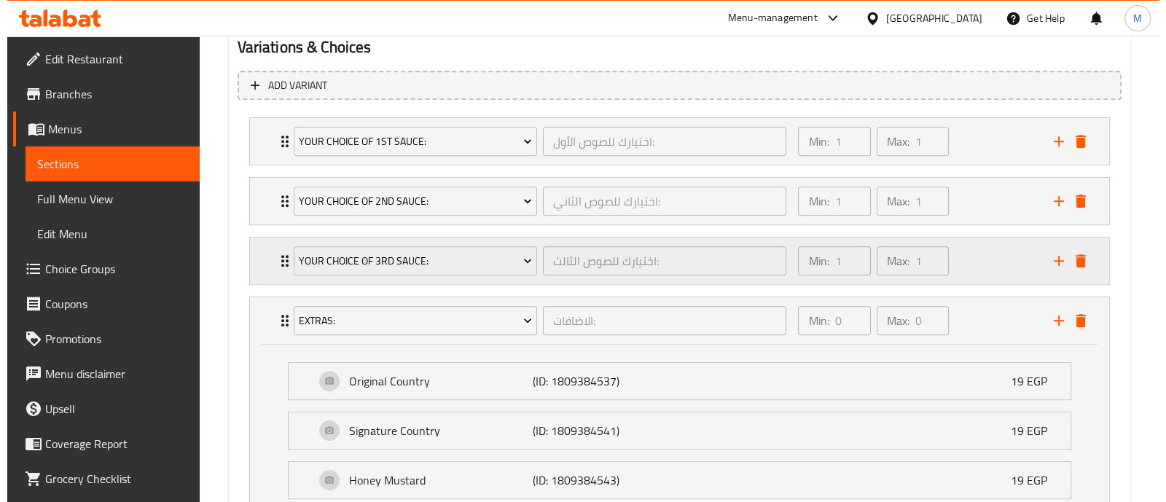
scroll to position [811, 0]
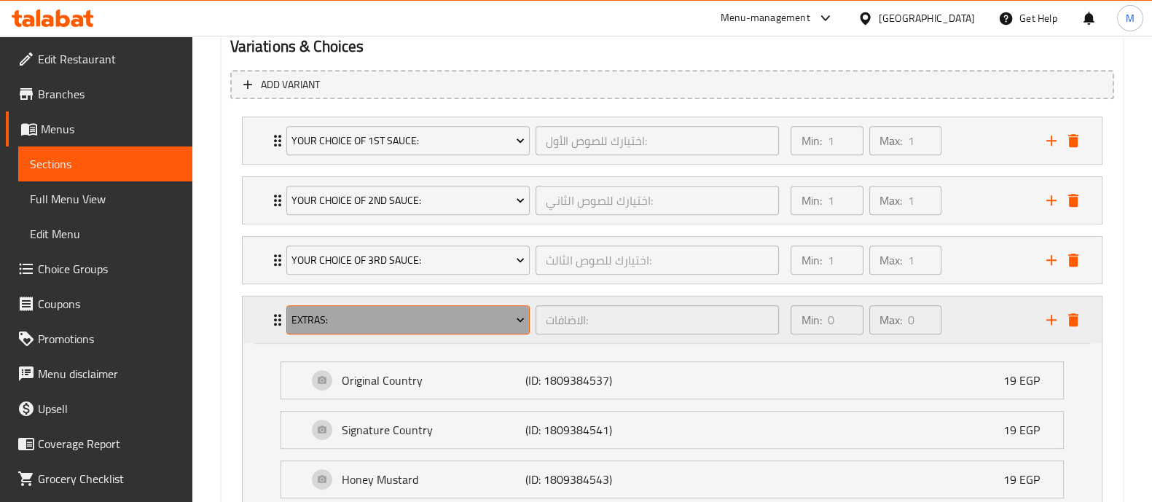
click at [462, 318] on span "Extras:" at bounding box center [408, 320] width 233 height 18
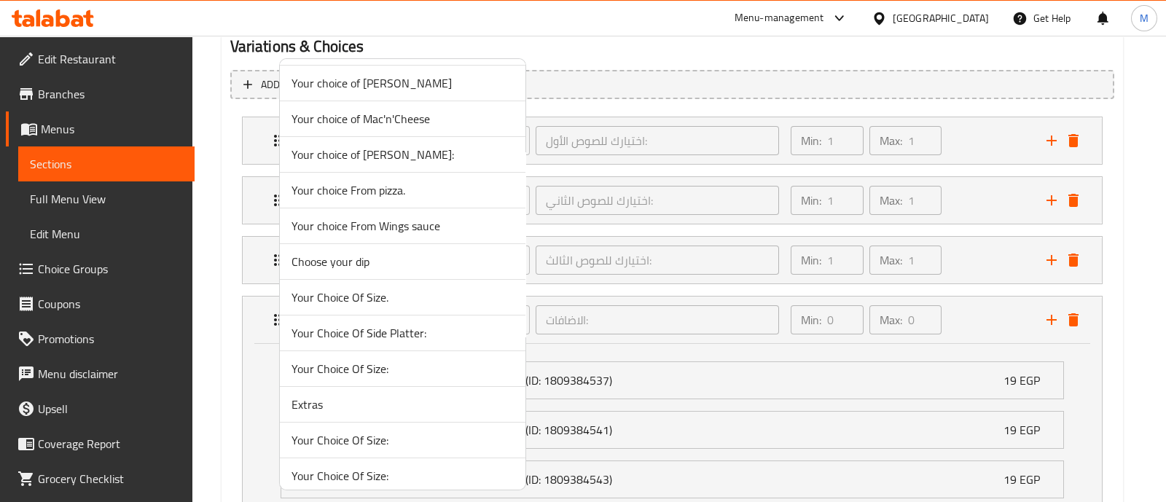
scroll to position [2550, 0]
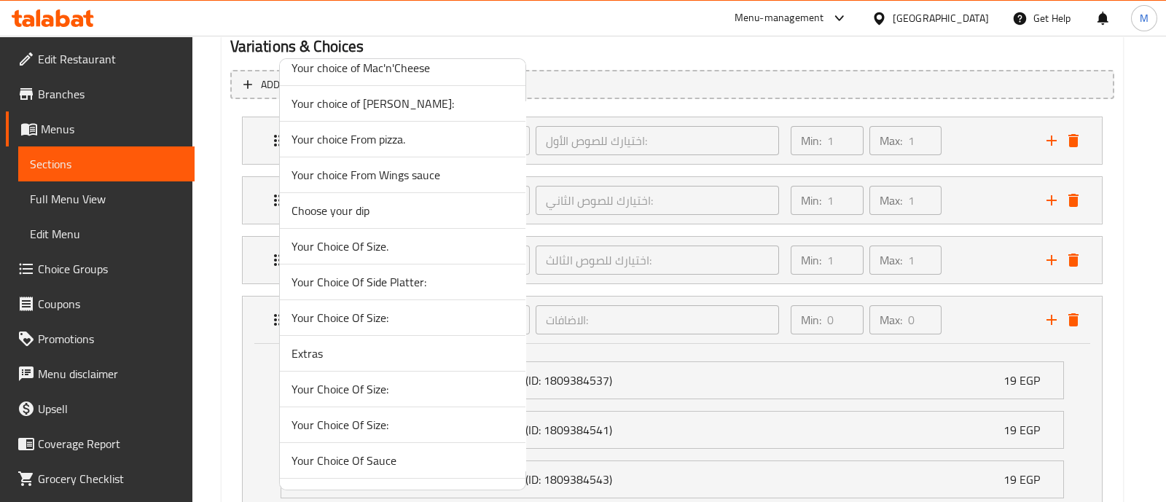
click at [335, 345] on span "Extras" at bounding box center [403, 353] width 222 height 17
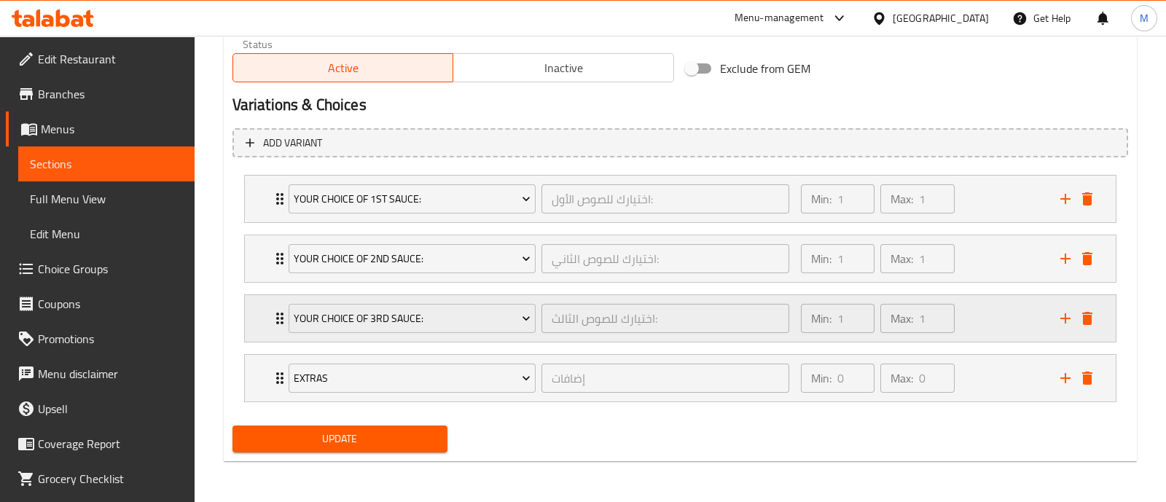
scroll to position [751, 0]
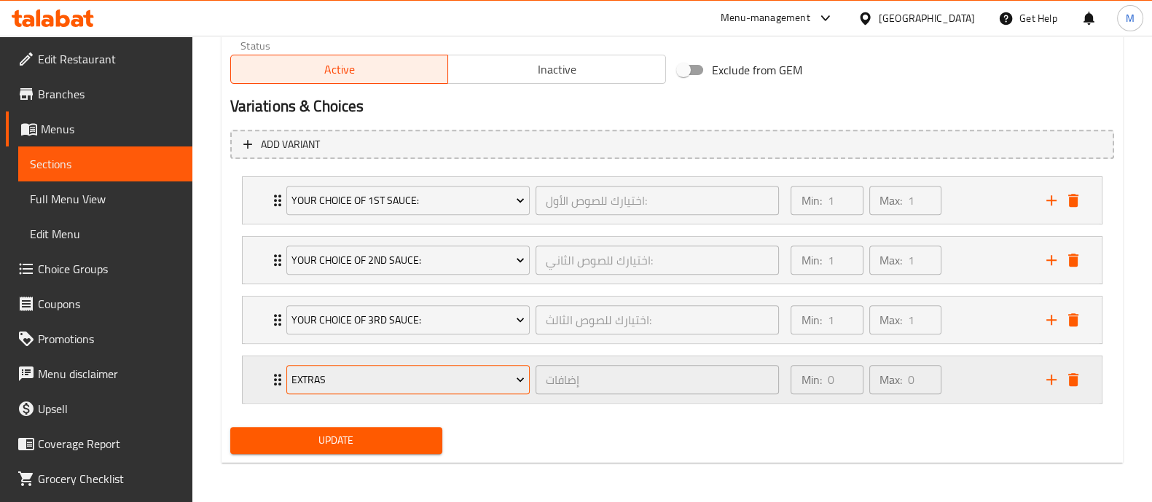
click at [401, 384] on span "Extras" at bounding box center [408, 380] width 233 height 18
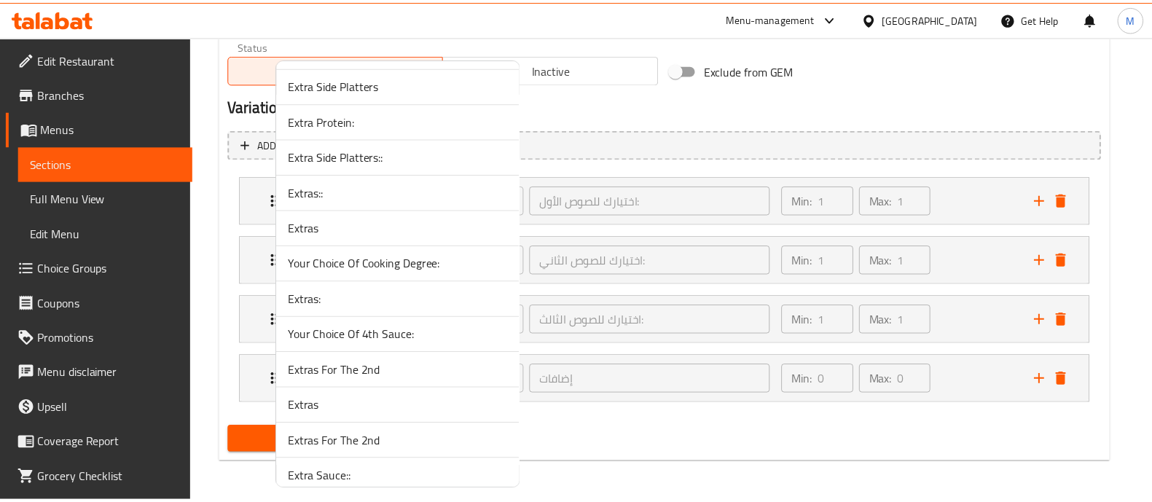
scroll to position [5905, 0]
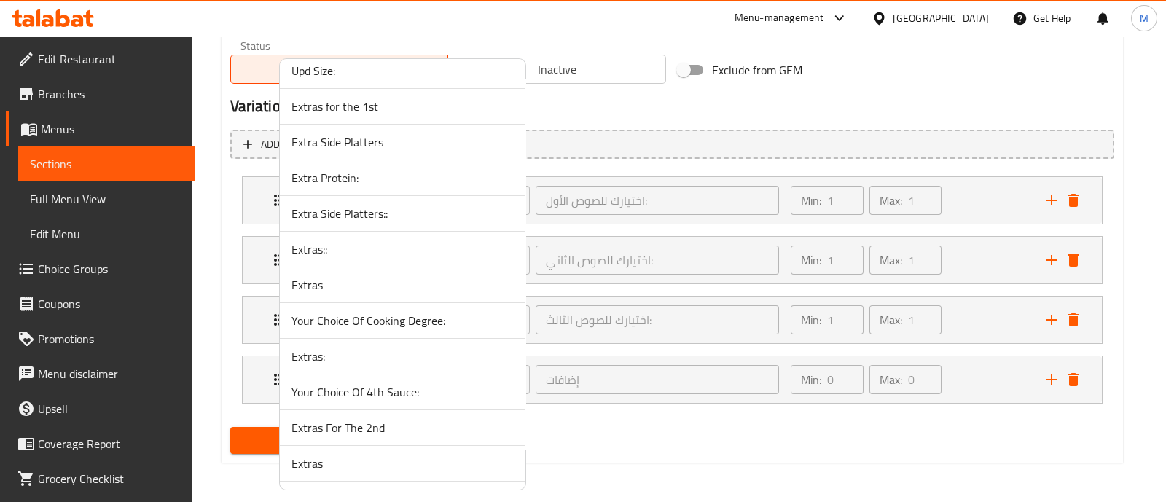
click at [302, 241] on span "Extras::" at bounding box center [403, 249] width 222 height 17
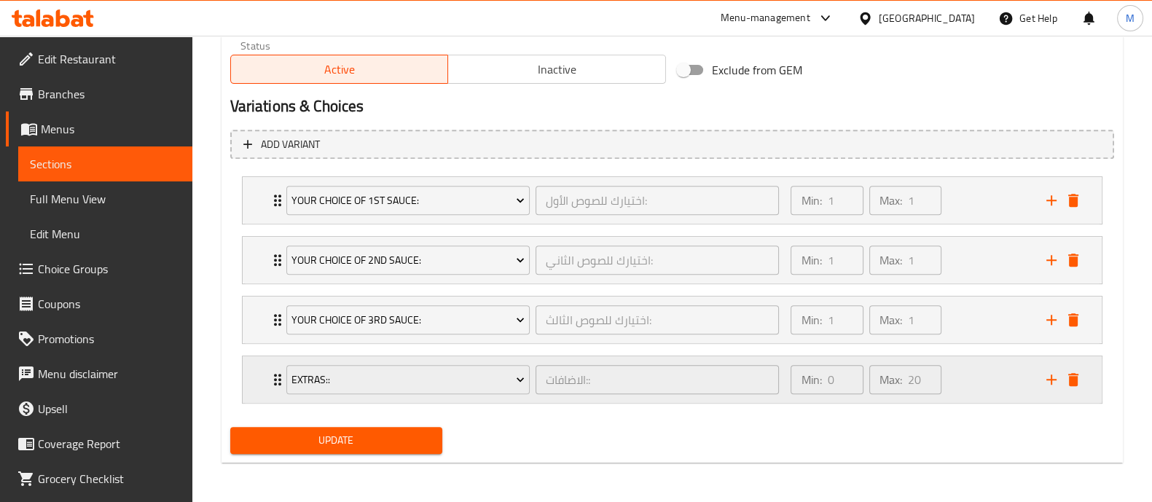
click at [964, 384] on div "Min: 0 ​ Max: 20 ​" at bounding box center [909, 379] width 255 height 47
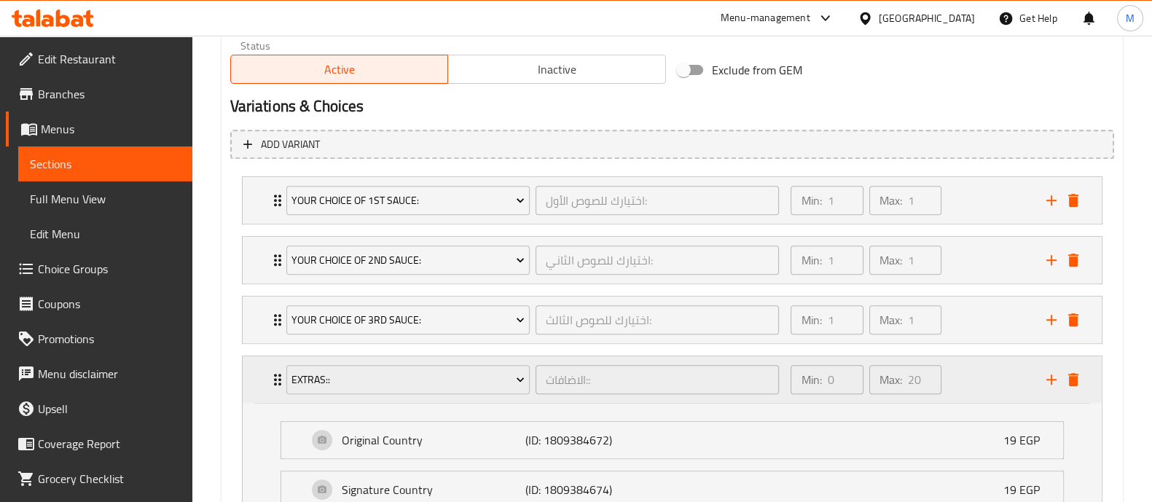
click at [964, 384] on div "Min: 0 ​ Max: 20 ​" at bounding box center [909, 379] width 255 height 47
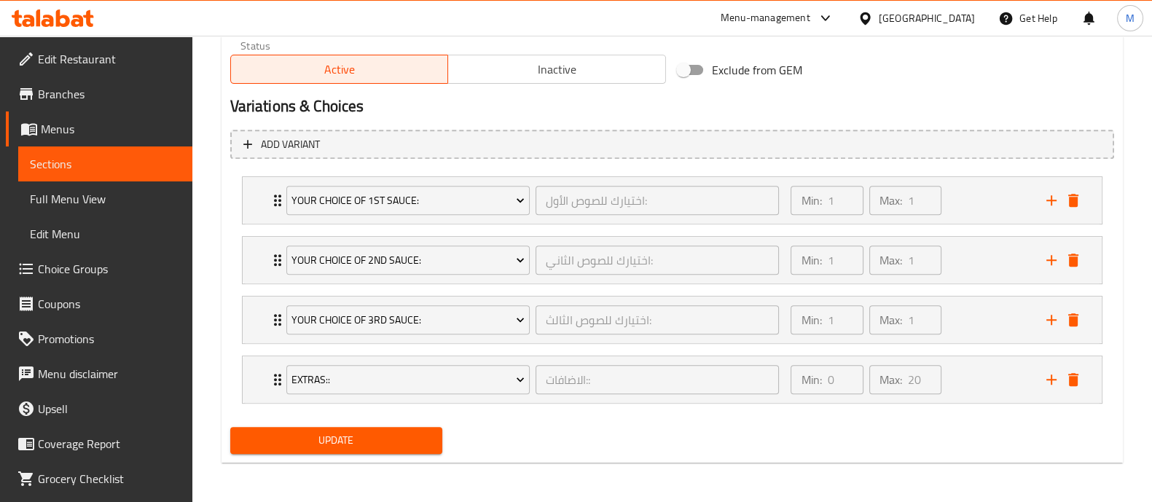
click at [308, 427] on button "Update" at bounding box center [336, 440] width 212 height 27
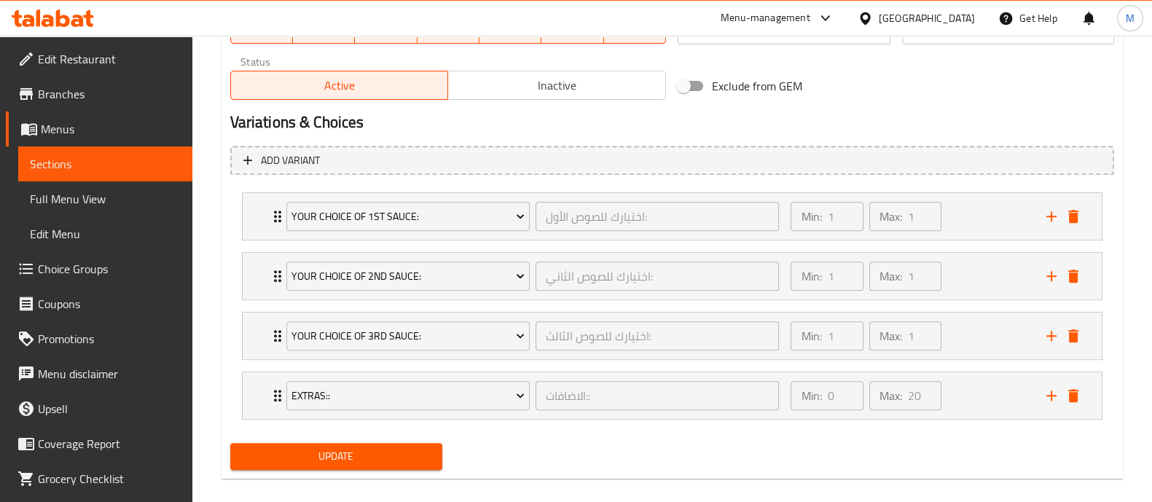
scroll to position [200, 0]
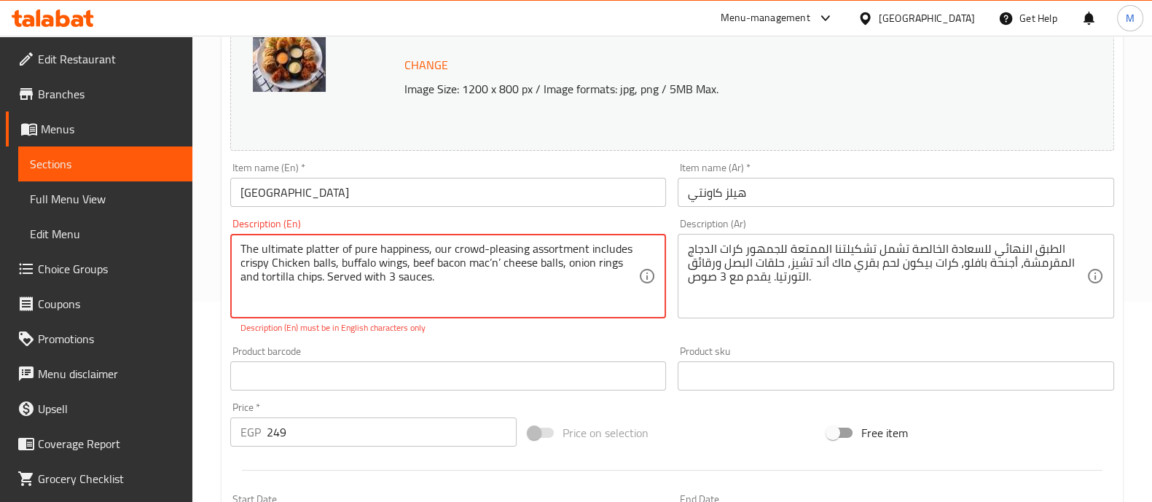
click at [490, 265] on textarea "The ultimate platter of pure happiness, our crowd-pleasing assortment includes …" at bounding box center [440, 276] width 399 height 69
click at [500, 262] on textarea "The ultimate platter of pure happiness, our crowd-pleasing assortment includes …" at bounding box center [440, 276] width 399 height 69
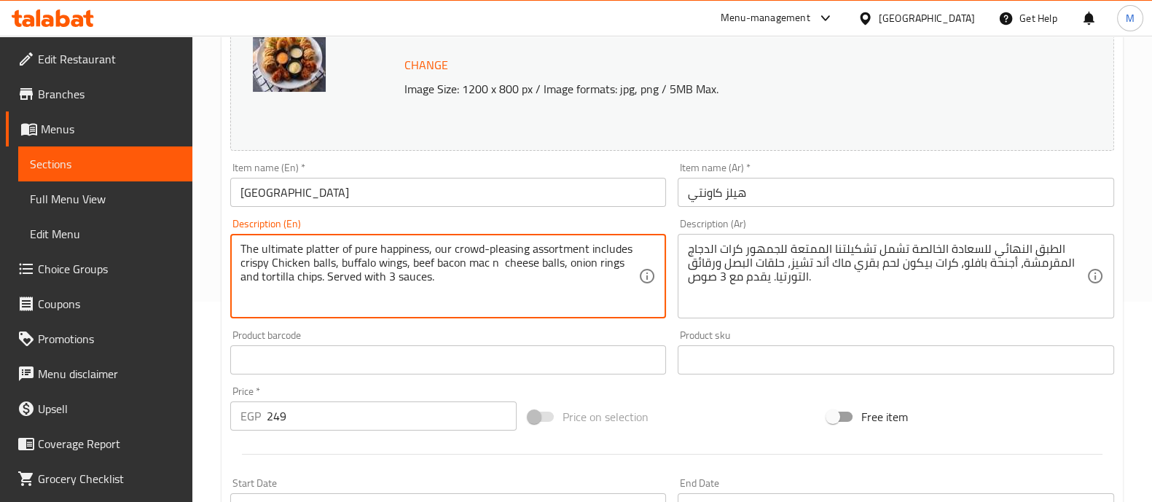
scroll to position [751, 0]
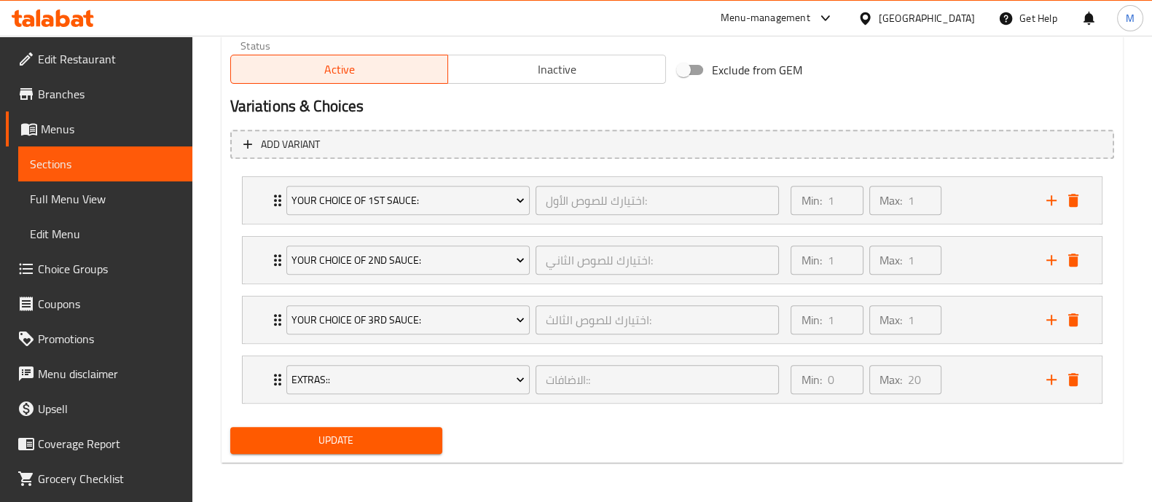
type textarea "The ultimate platter of pure happiness, our crowd-pleasing assortment includes …"
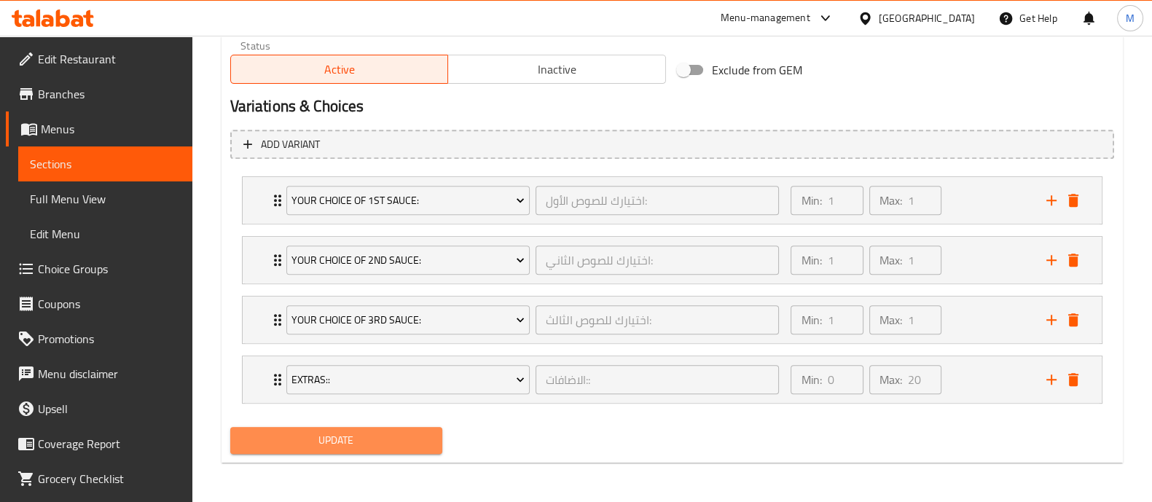
click at [371, 437] on span "Update" at bounding box center [336, 441] width 189 height 18
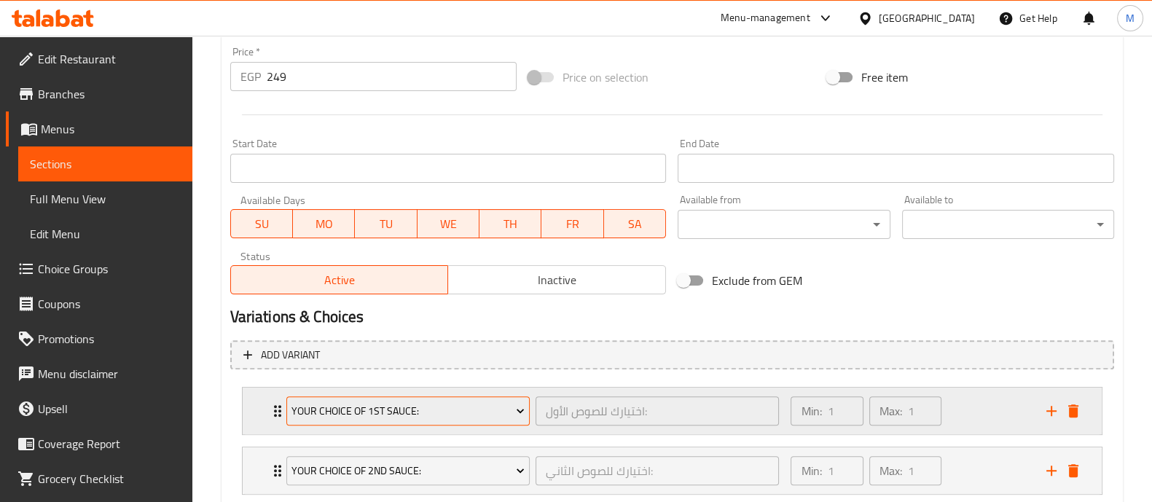
scroll to position [0, 0]
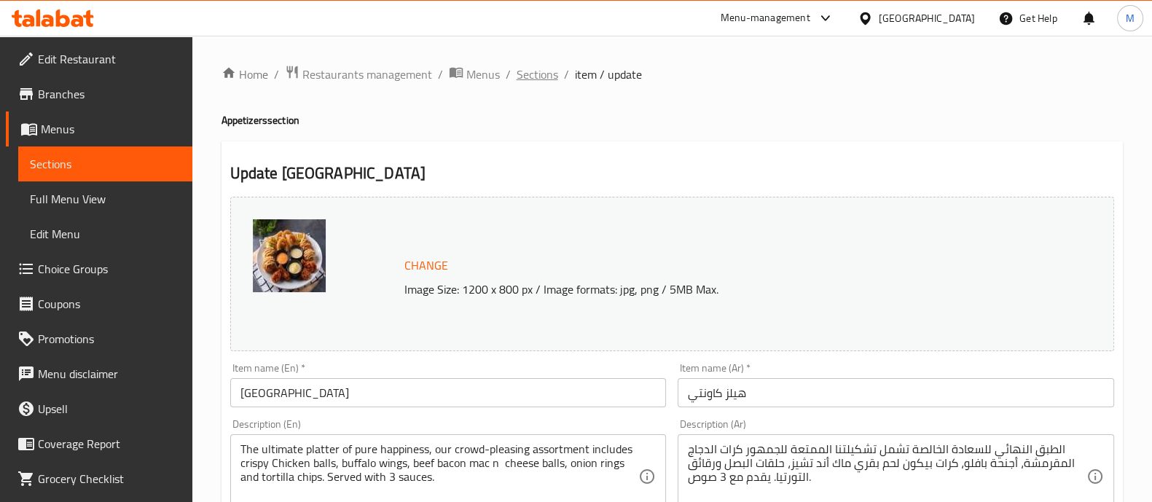
click at [539, 74] on span "Sections" at bounding box center [538, 74] width 42 height 17
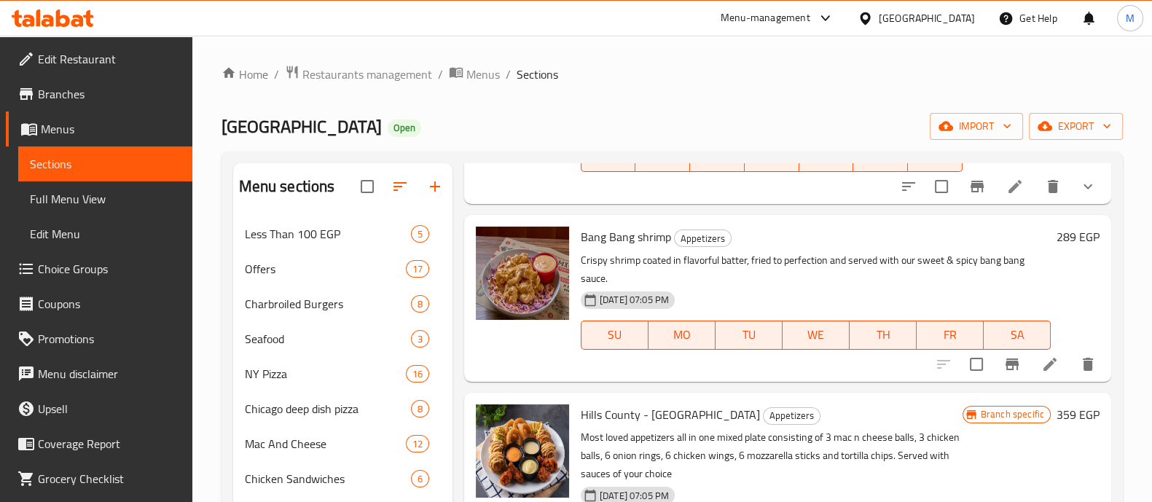
scroll to position [208, 0]
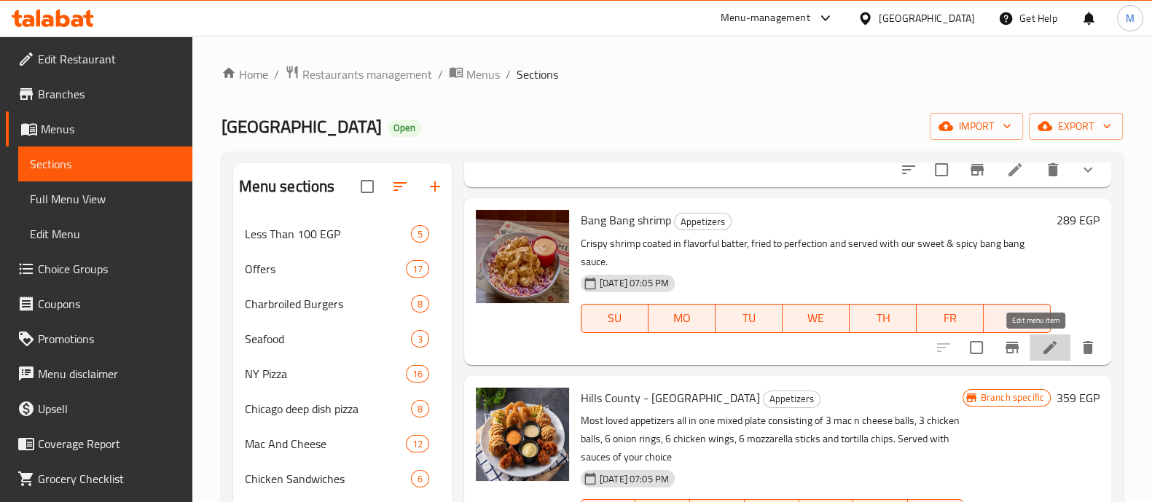
click at [1042, 346] on icon at bounding box center [1050, 347] width 17 height 17
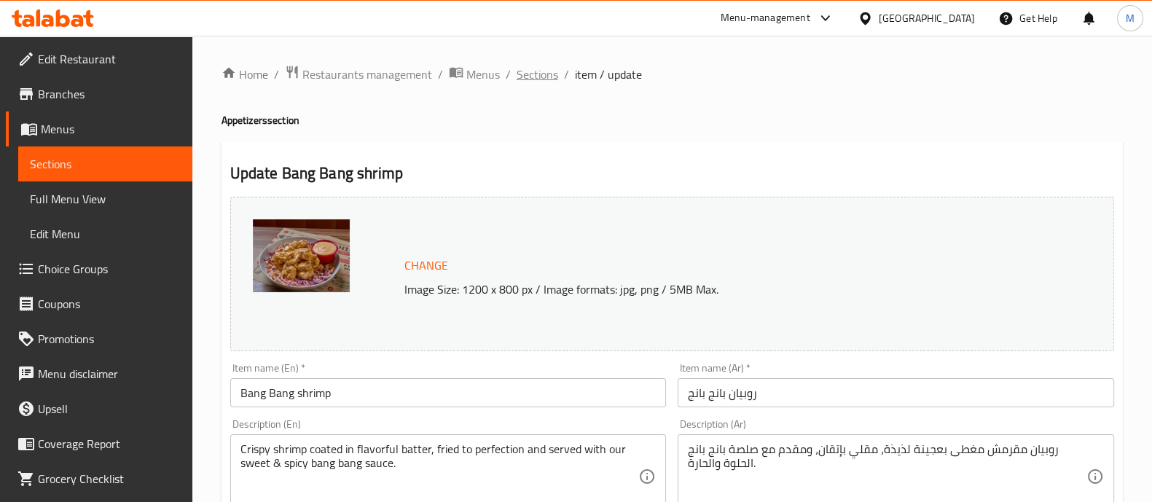
click at [540, 77] on span "Sections" at bounding box center [538, 74] width 42 height 17
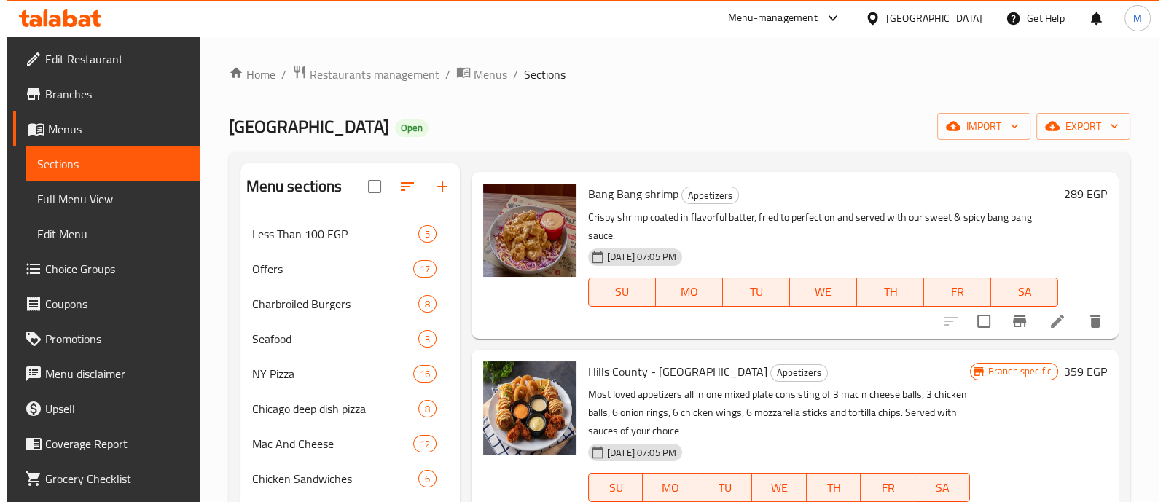
scroll to position [504, 0]
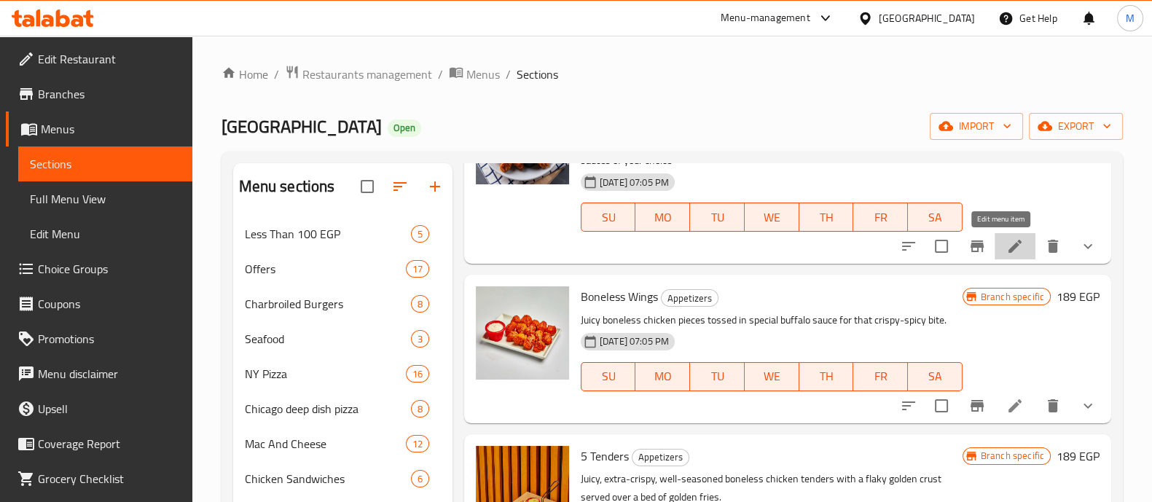
click at [1010, 243] on icon at bounding box center [1015, 246] width 17 height 17
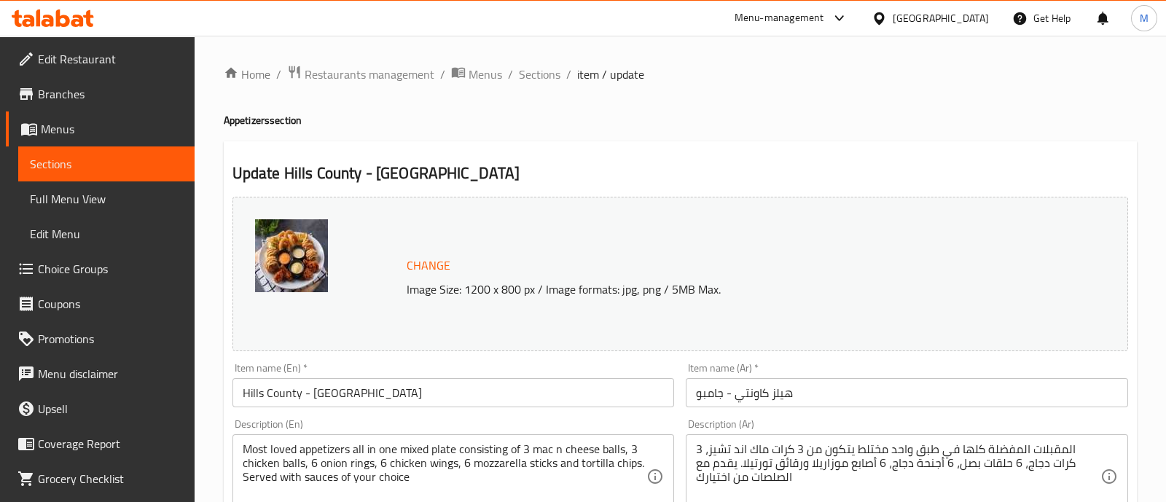
scroll to position [810, 0]
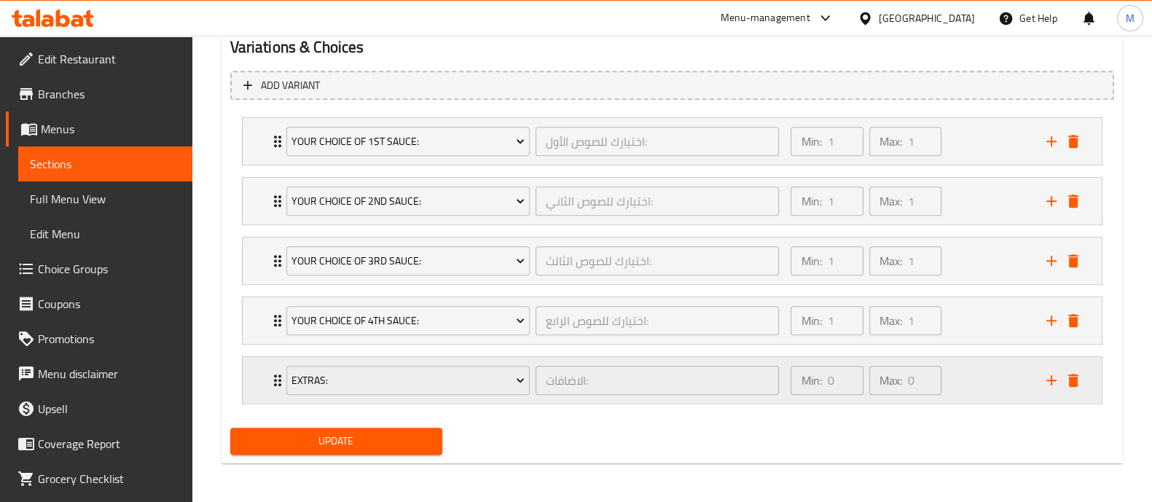
click at [969, 382] on div "Min: 0 ​ Max: 0 ​" at bounding box center [909, 380] width 255 height 47
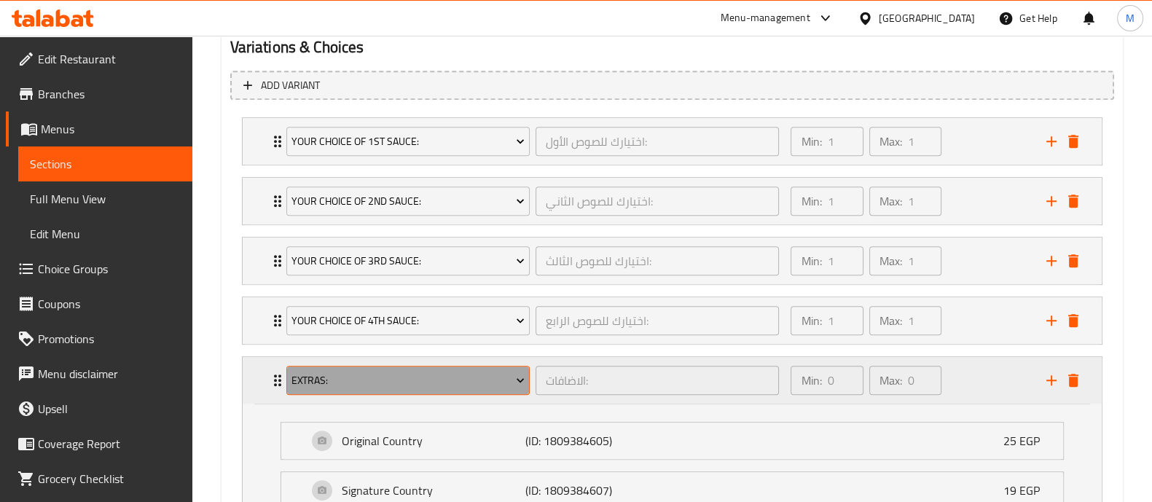
click at [474, 375] on span "Extras:" at bounding box center [408, 381] width 233 height 18
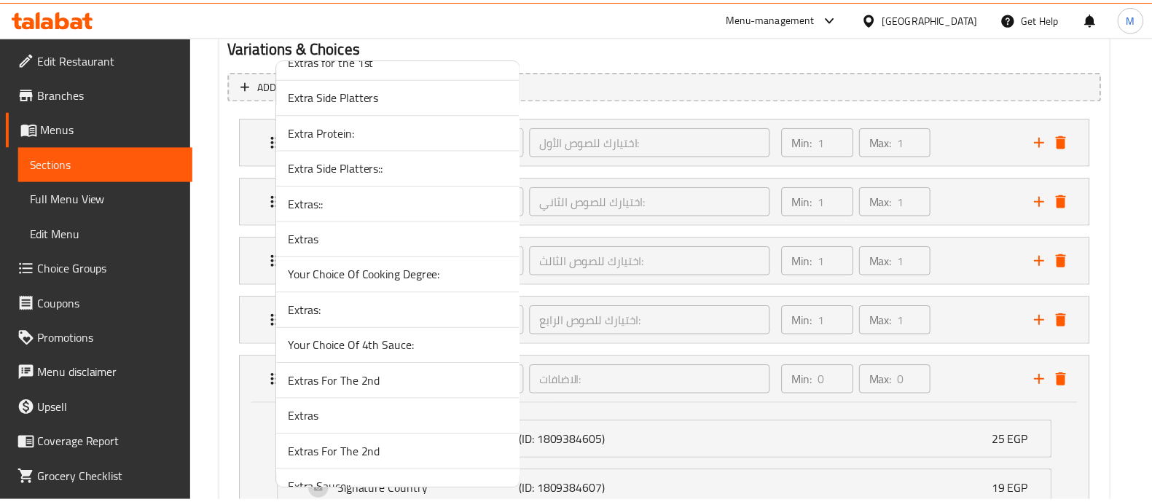
scroll to position [5947, 0]
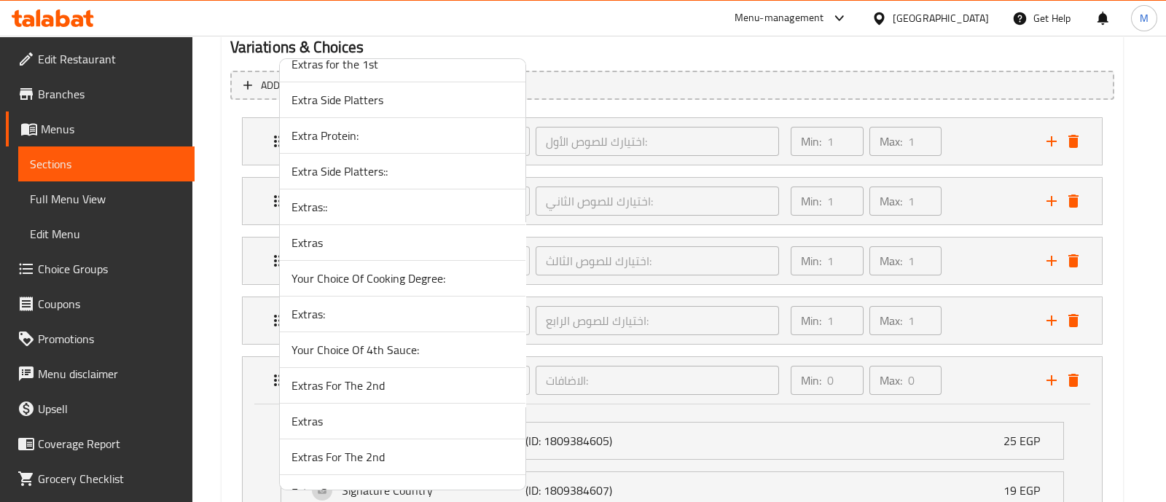
click at [316, 198] on span "Extras::" at bounding box center [403, 206] width 222 height 17
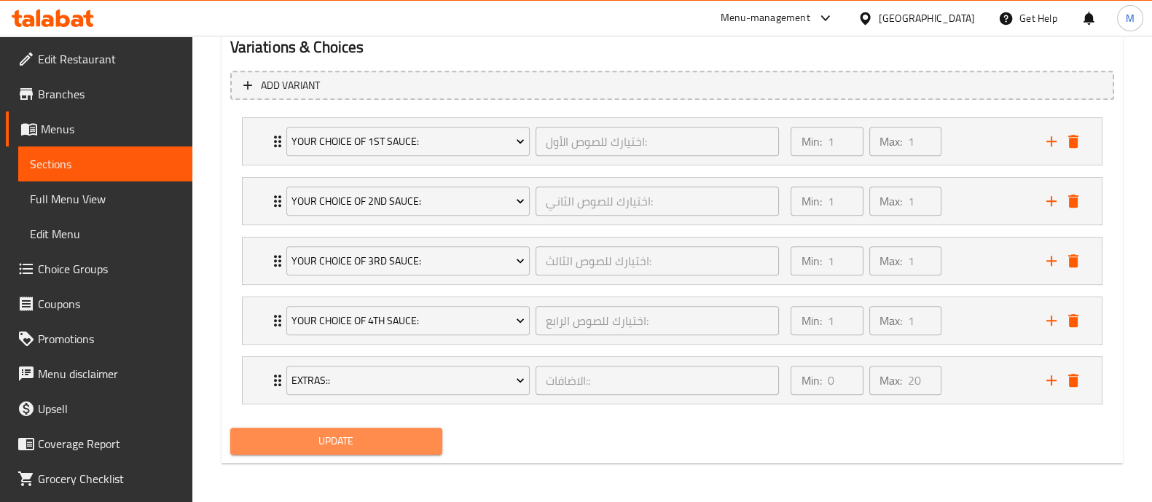
click at [360, 439] on span "Update" at bounding box center [336, 441] width 189 height 18
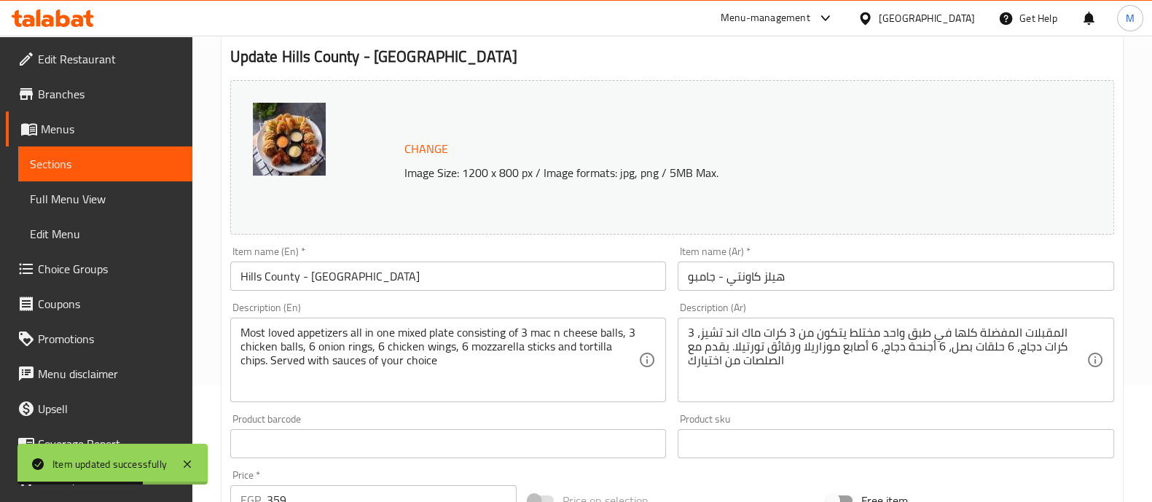
scroll to position [0, 0]
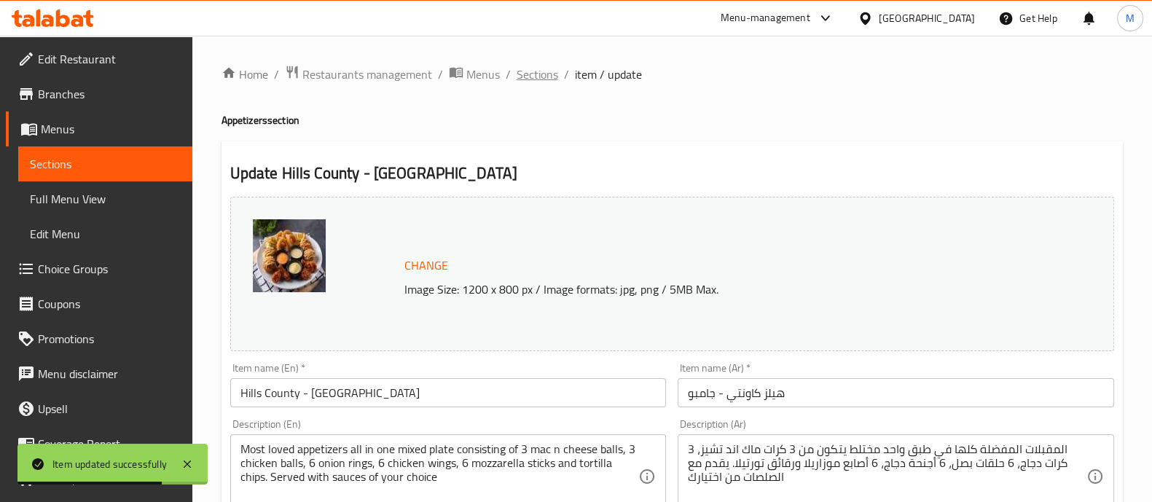
click at [533, 73] on span "Sections" at bounding box center [538, 74] width 42 height 17
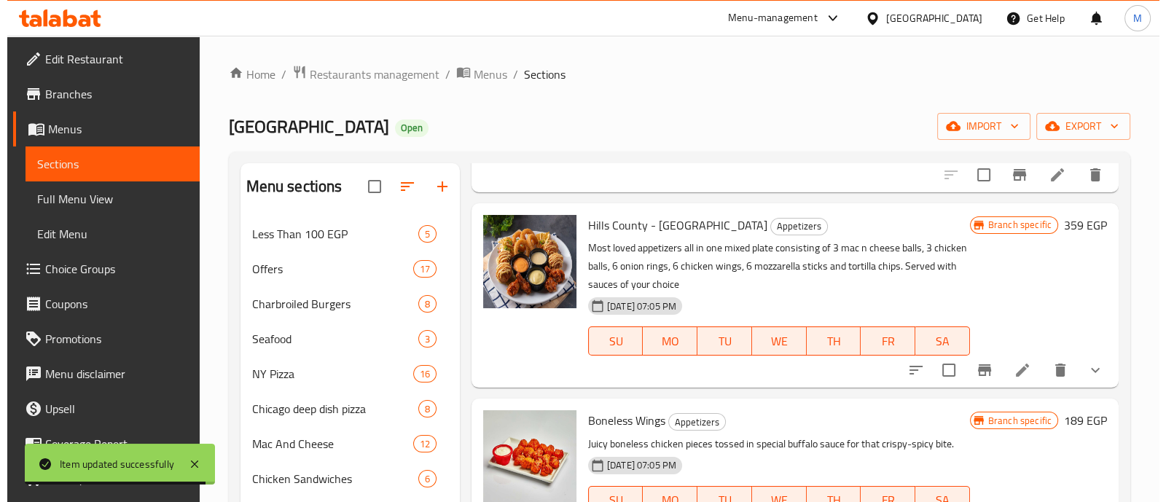
scroll to position [382, 0]
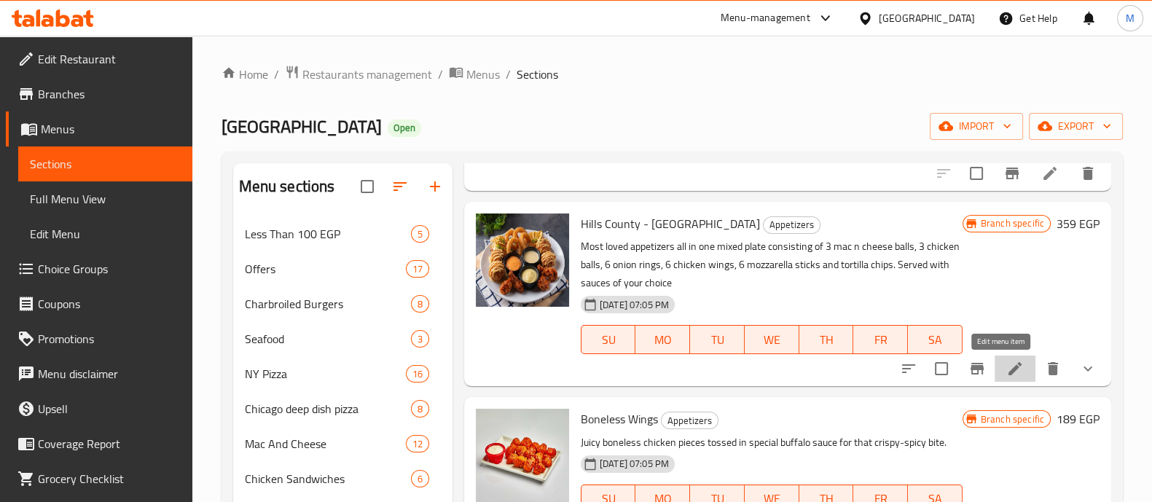
click at [1007, 364] on icon at bounding box center [1015, 368] width 17 height 17
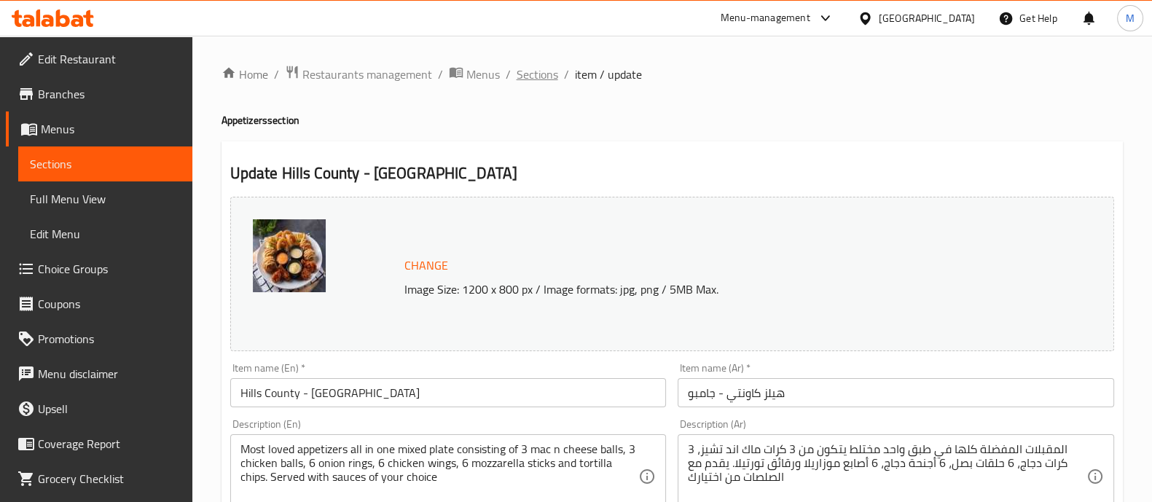
click at [546, 69] on span "Sections" at bounding box center [538, 74] width 42 height 17
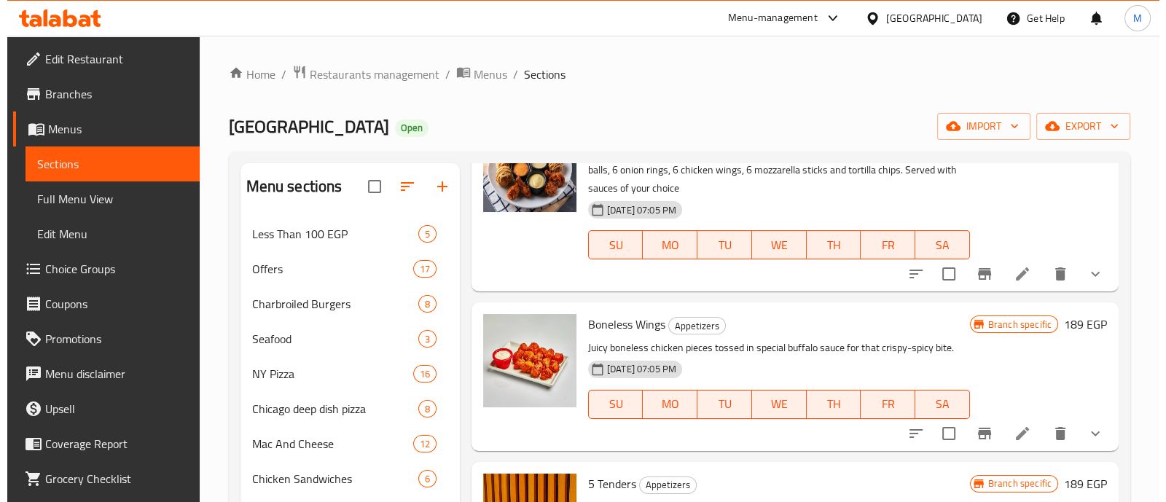
scroll to position [477, 0]
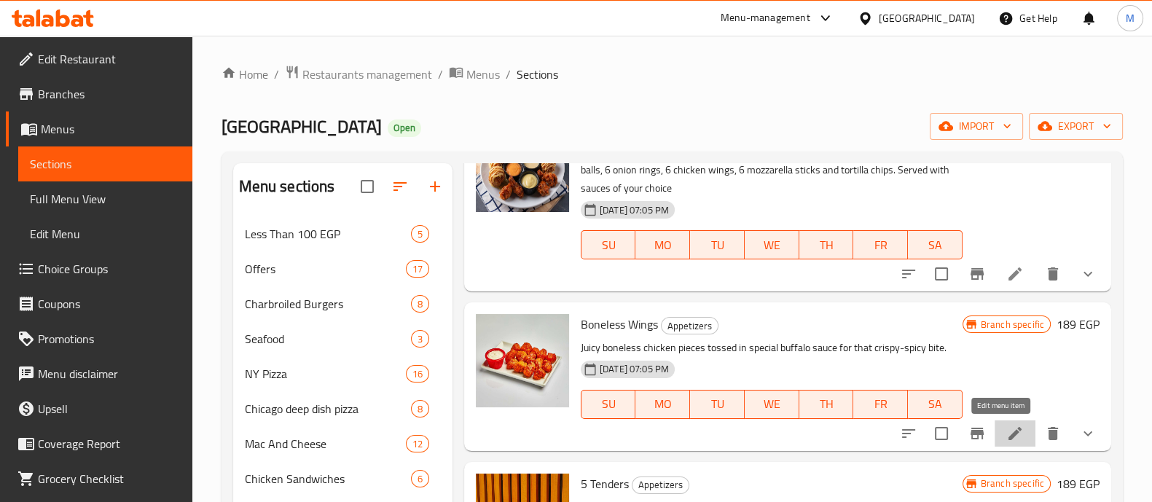
click at [1007, 428] on icon at bounding box center [1015, 433] width 17 height 17
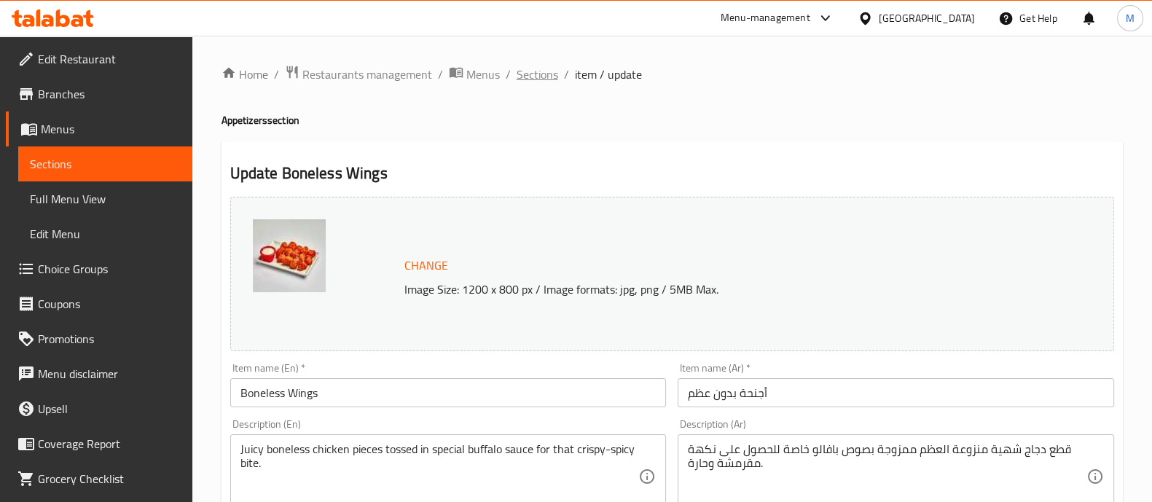
click at [522, 78] on span "Sections" at bounding box center [538, 74] width 42 height 17
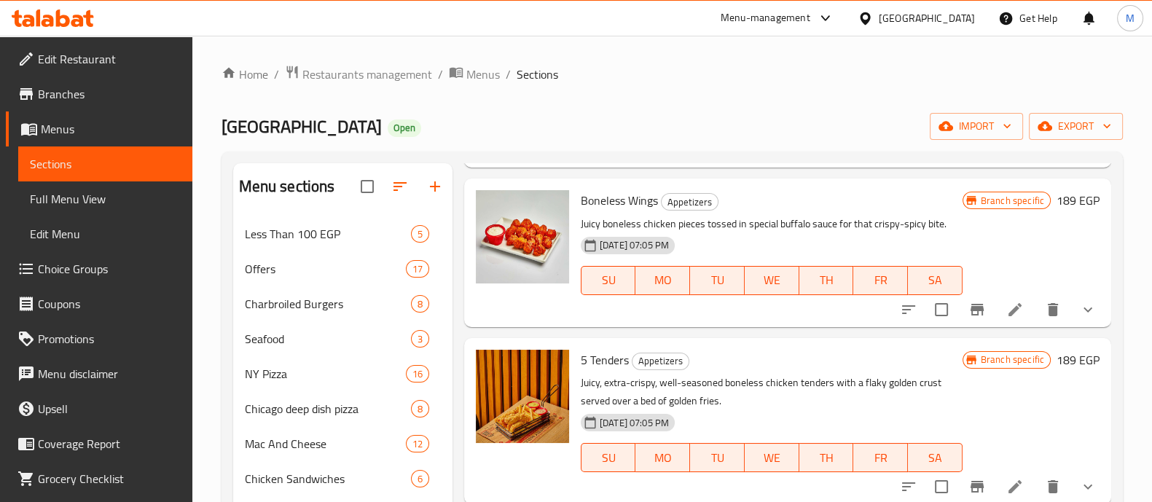
scroll to position [773, 0]
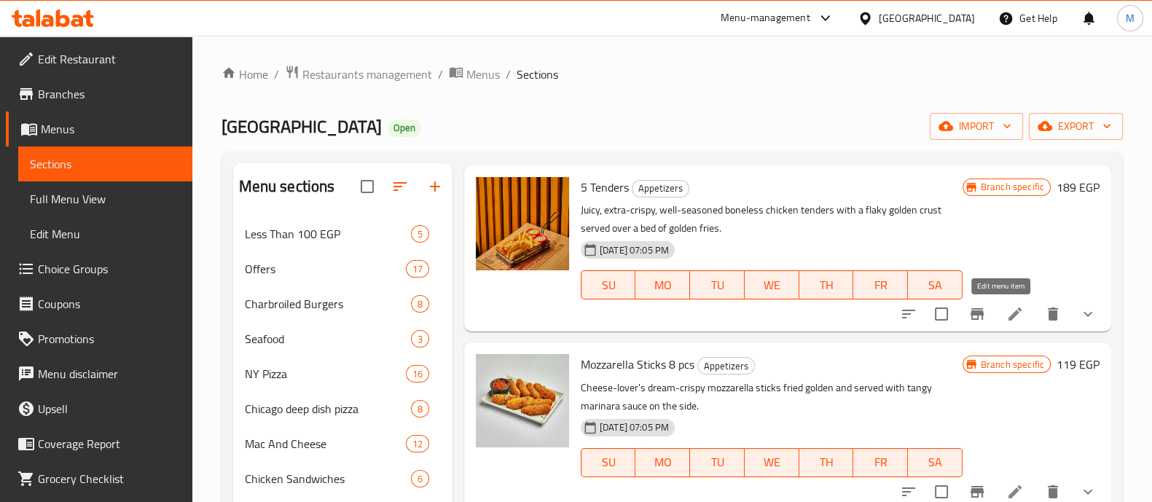
click at [1007, 308] on icon at bounding box center [1015, 313] width 17 height 17
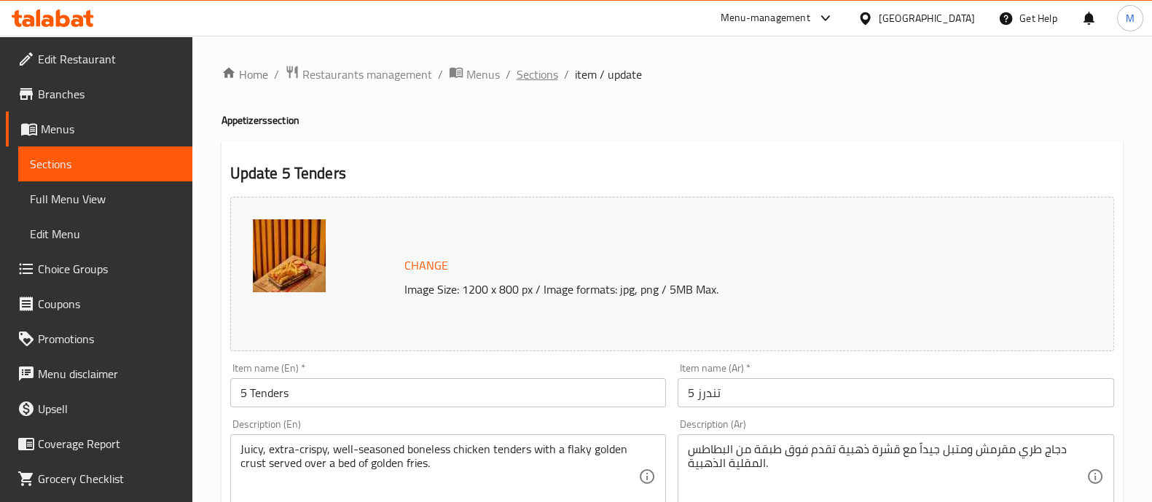
click at [532, 71] on span "Sections" at bounding box center [538, 74] width 42 height 17
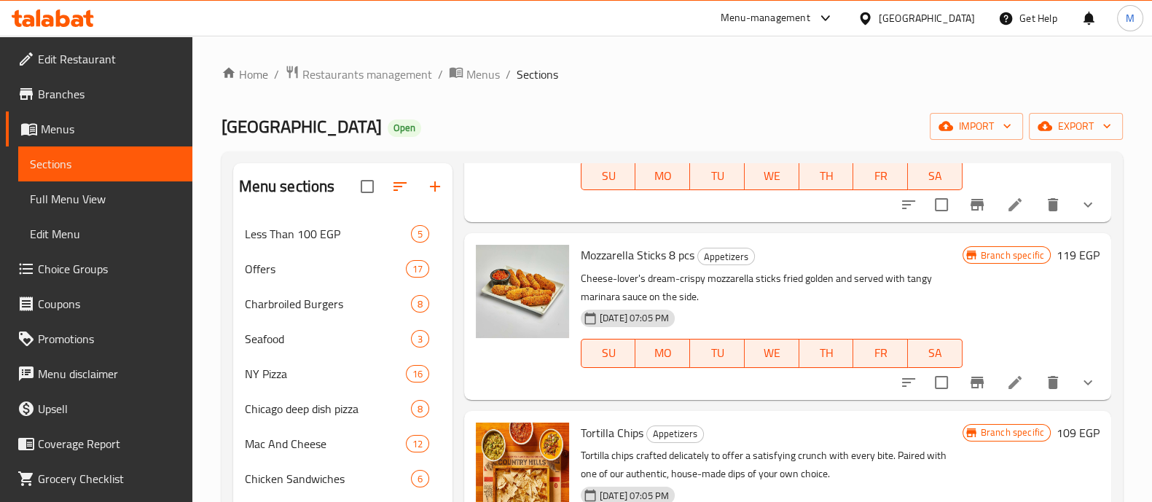
scroll to position [883, 0]
click at [1007, 379] on icon at bounding box center [1015, 381] width 17 height 17
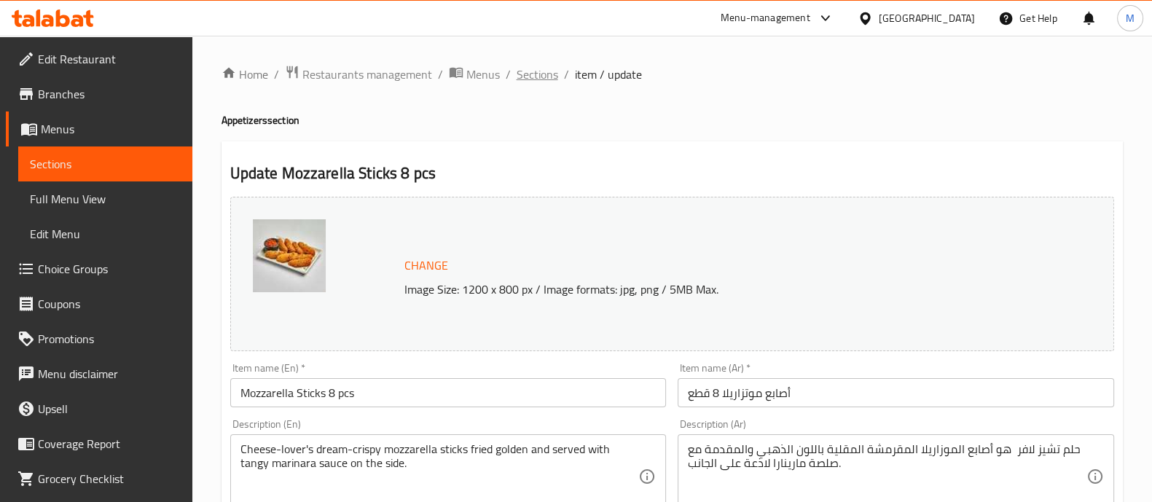
click at [524, 71] on span "Sections" at bounding box center [538, 74] width 42 height 17
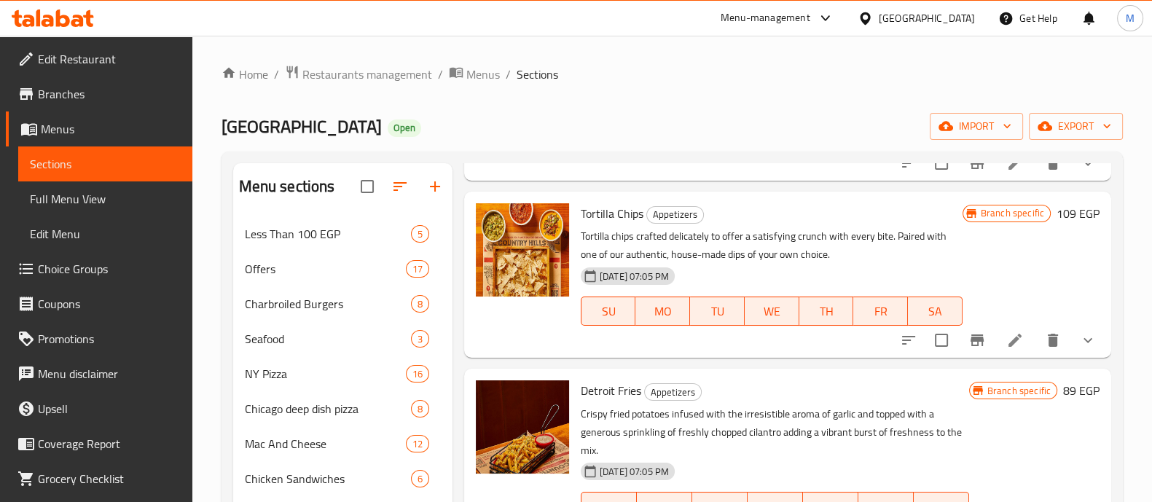
scroll to position [1104, 0]
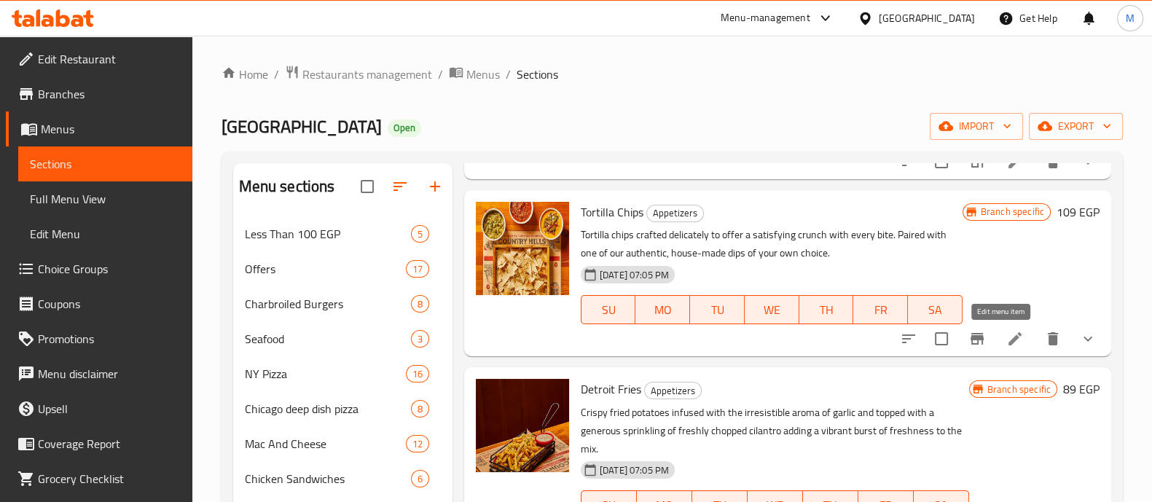
click at [1007, 334] on icon at bounding box center [1015, 338] width 17 height 17
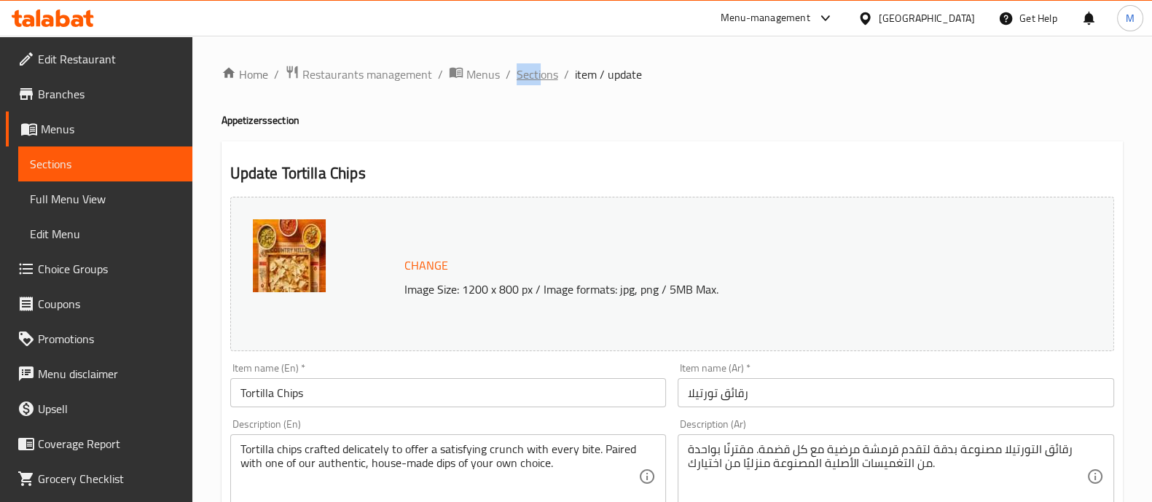
drag, startPoint x: 511, startPoint y: 74, endPoint x: 538, endPoint y: 74, distance: 27.0
click at [538, 74] on ol "Home / Restaurants management / Menus / Sections / item / update" at bounding box center [673, 74] width 902 height 19
click at [538, 74] on span "Sections" at bounding box center [538, 74] width 42 height 17
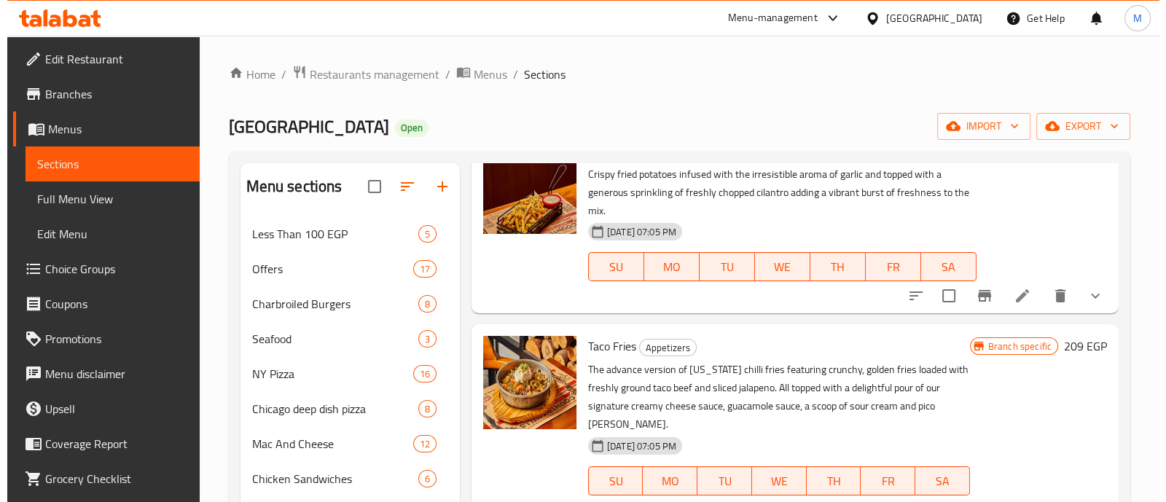
scroll to position [1343, 0]
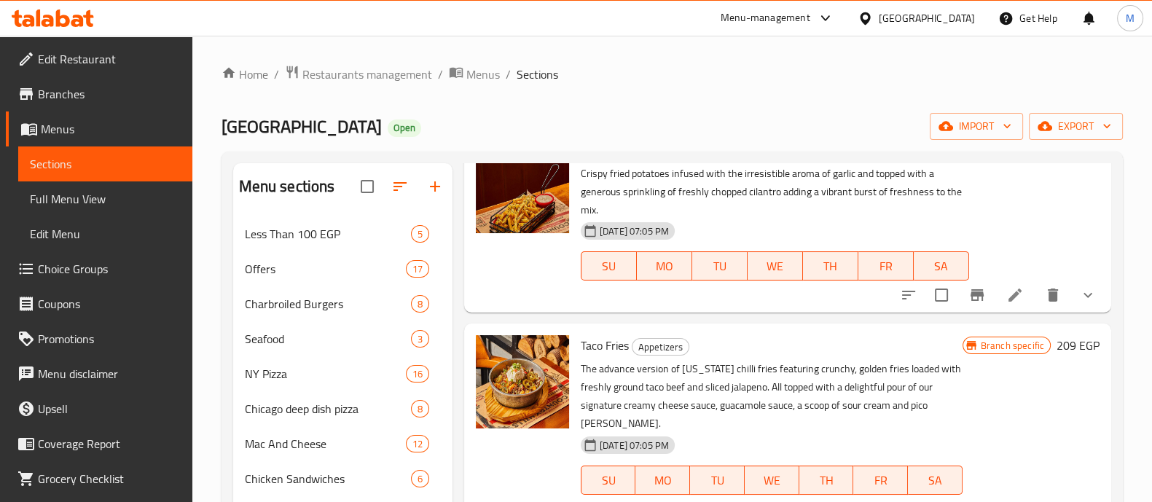
click at [995, 284] on li at bounding box center [1015, 295] width 41 height 26
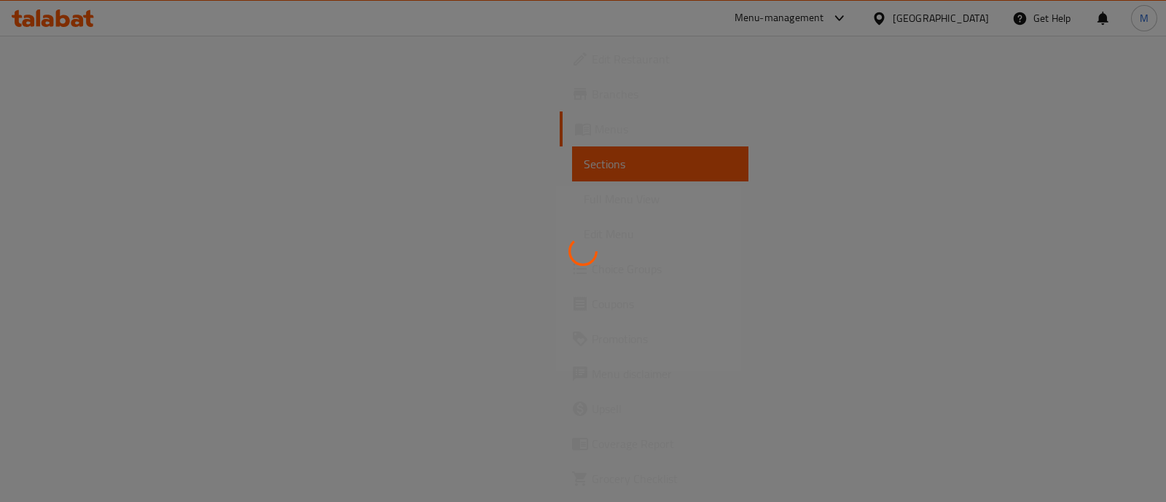
click at [995, 284] on div at bounding box center [583, 251] width 1166 height 502
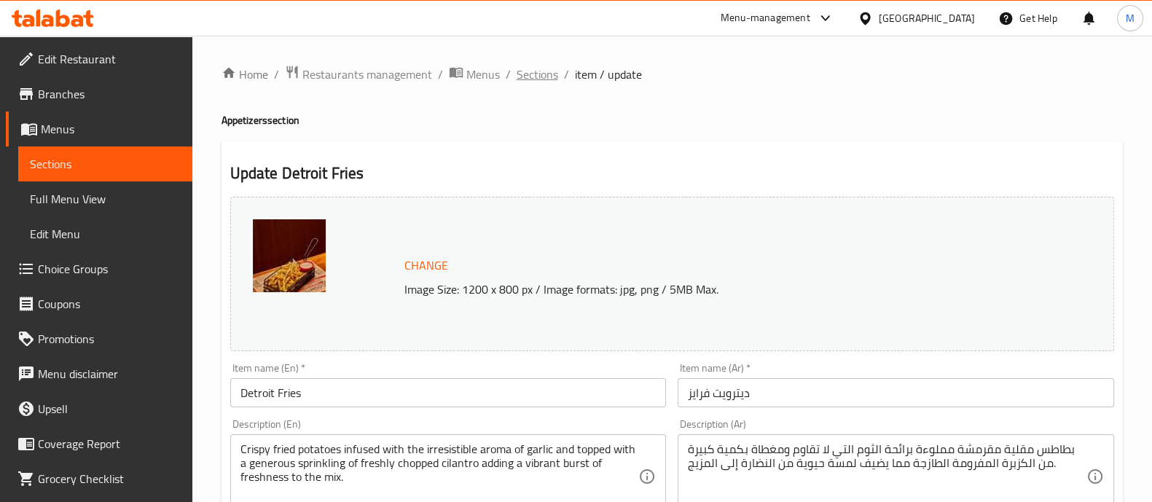
click at [536, 77] on span "Sections" at bounding box center [538, 74] width 42 height 17
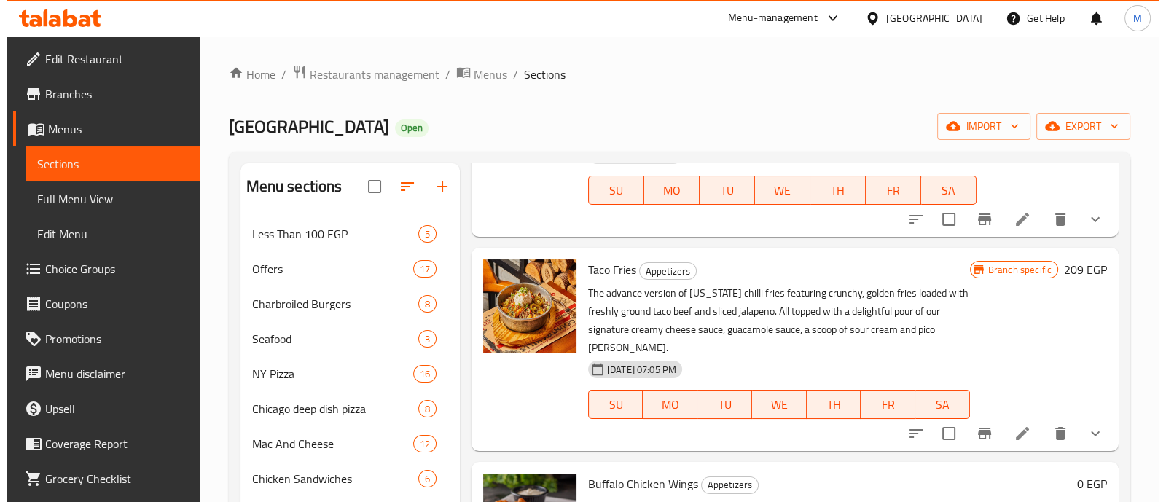
scroll to position [1428, 0]
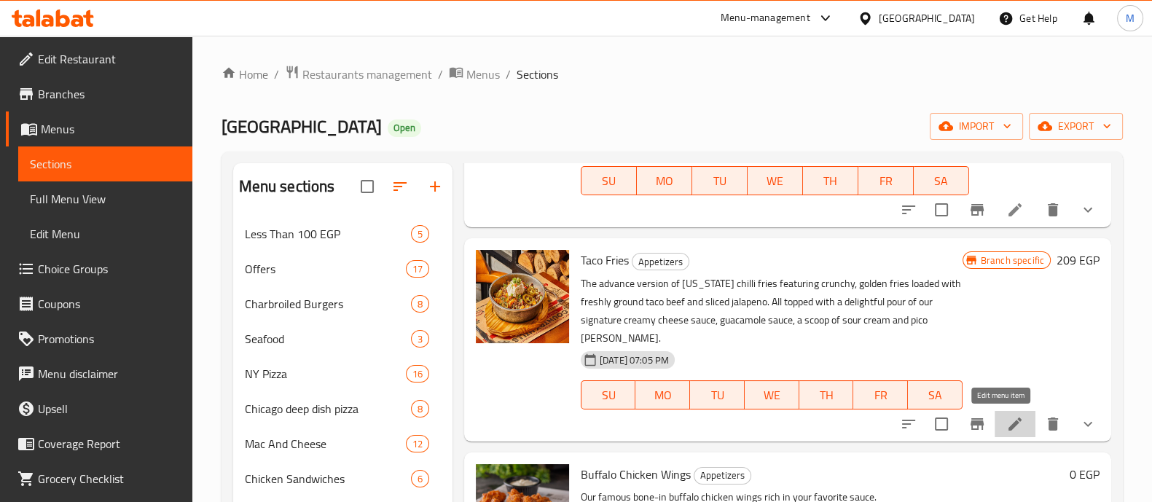
click at [1007, 420] on icon at bounding box center [1015, 423] width 17 height 17
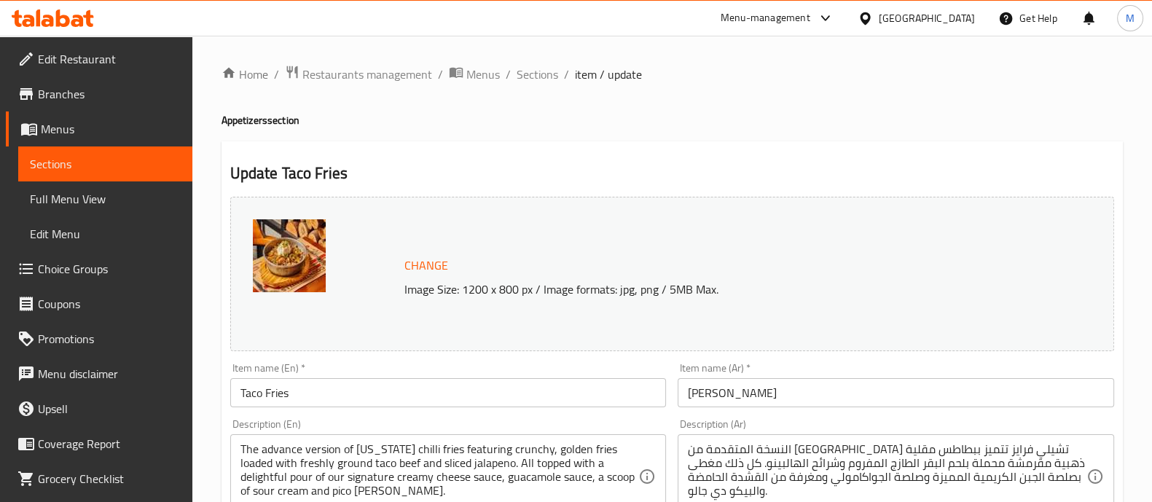
scroll to position [1, 0]
click at [530, 74] on span "Sections" at bounding box center [538, 73] width 42 height 17
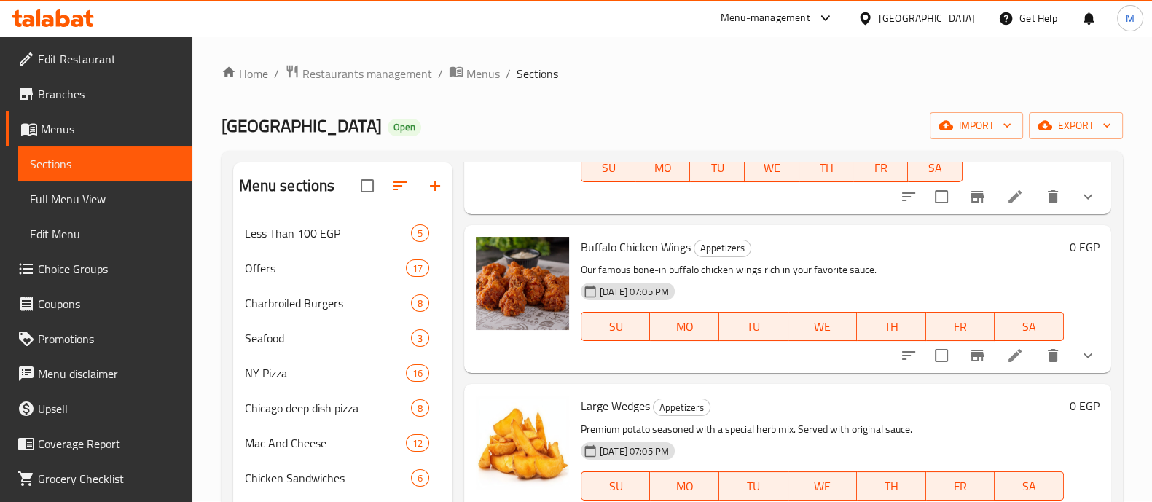
scroll to position [1658, 0]
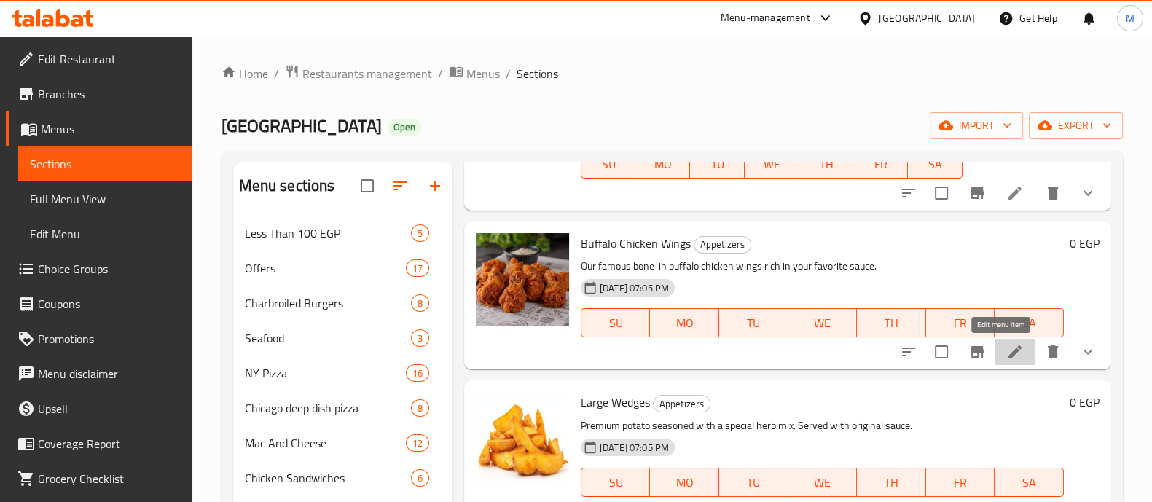
click at [1009, 355] on icon at bounding box center [1015, 351] width 13 height 13
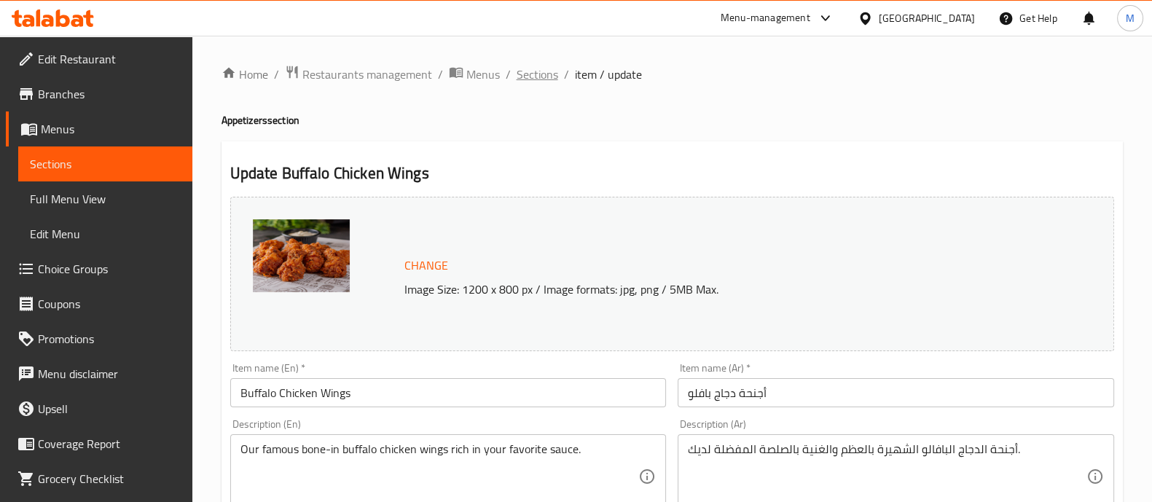
click at [528, 72] on span "Sections" at bounding box center [538, 74] width 42 height 17
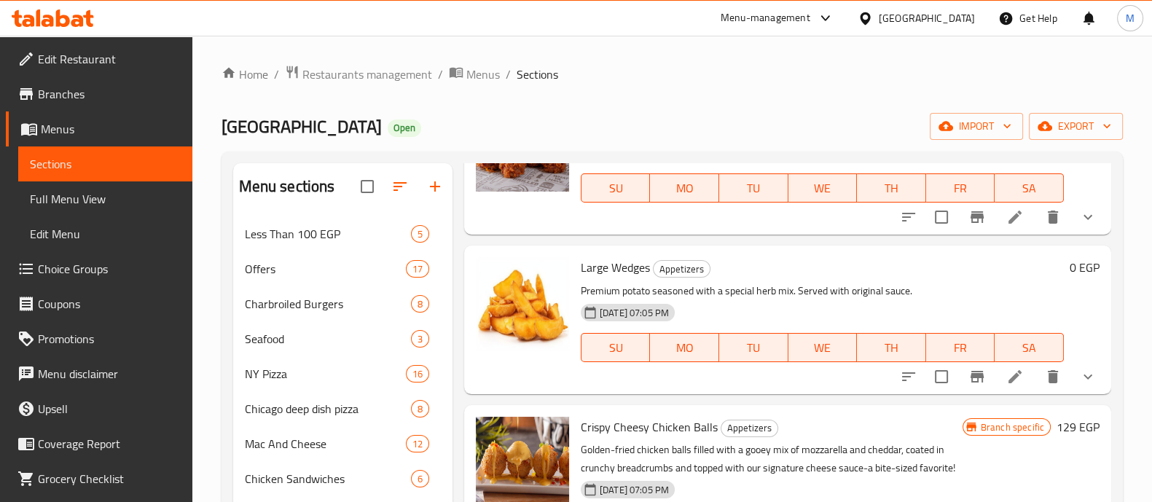
scroll to position [1796, 0]
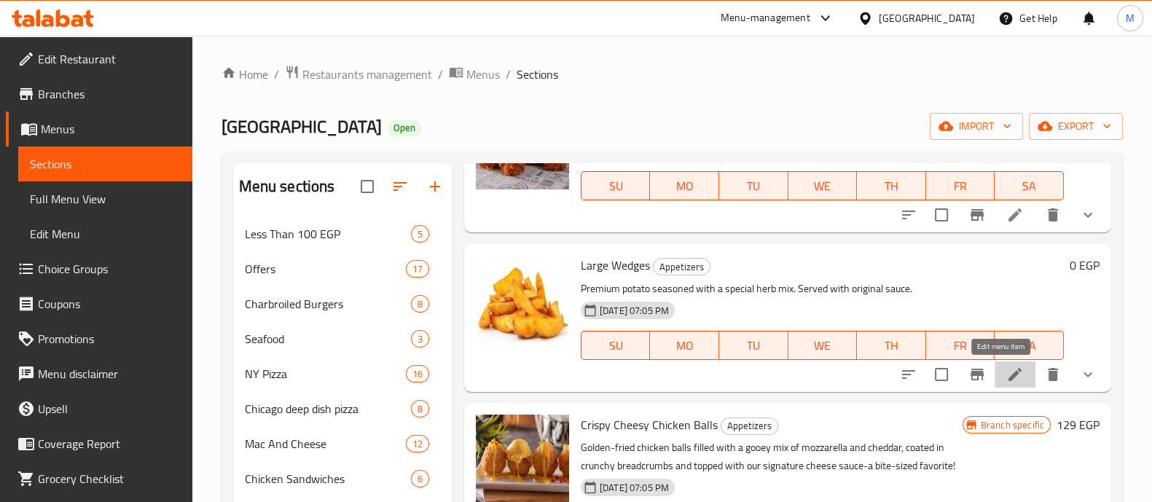
click at [1009, 376] on icon at bounding box center [1015, 374] width 13 height 13
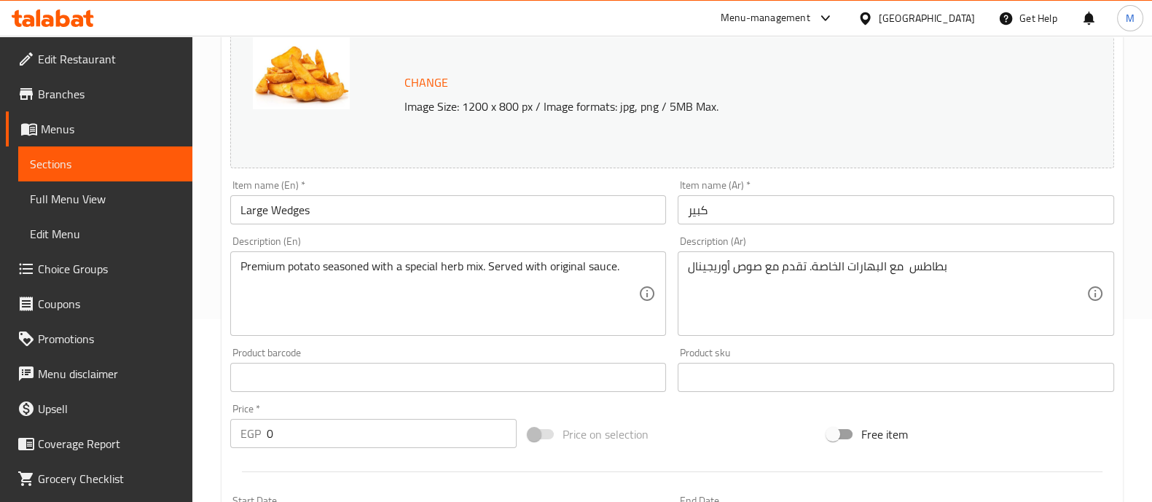
scroll to position [181, 0]
